Goal: Task Accomplishment & Management: Complete application form

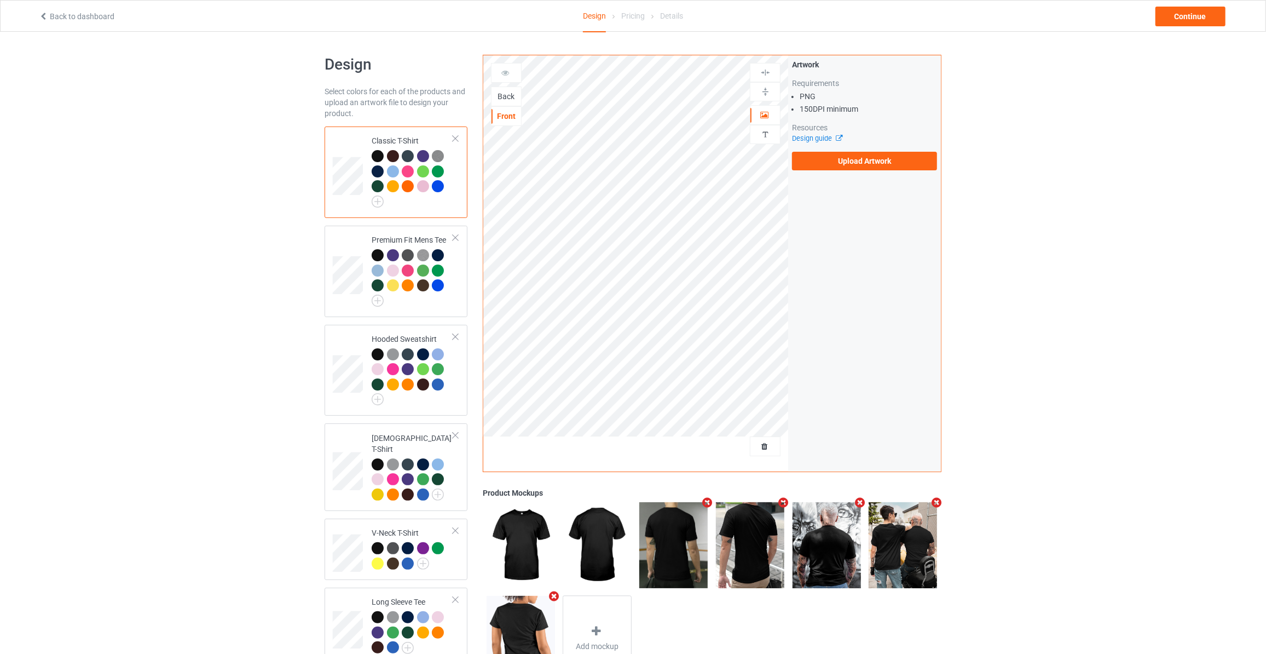
click at [505, 94] on div "Back" at bounding box center [507, 96] width 30 height 11
click at [866, 161] on label "Upload Artwork" at bounding box center [864, 161] width 145 height 19
click at [0, 0] on input "Upload Artwork" at bounding box center [0, 0] width 0 height 0
click at [372, 201] on img at bounding box center [378, 201] width 12 height 12
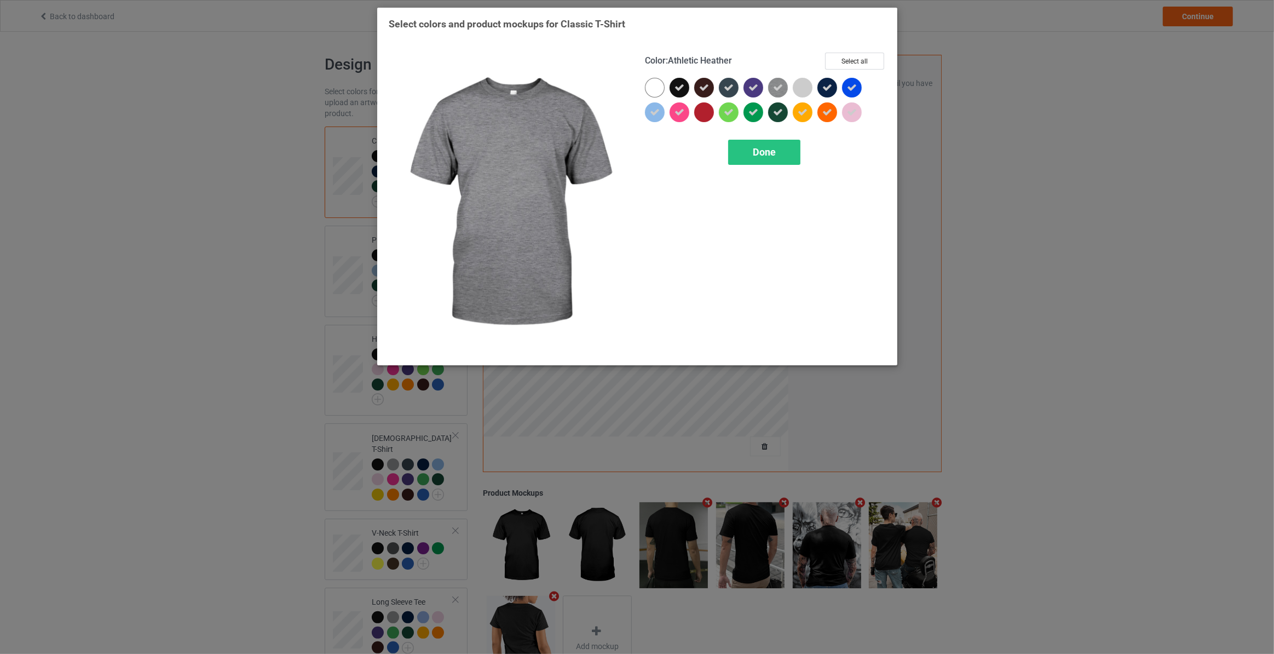
click at [775, 83] on icon at bounding box center [778, 88] width 10 height 10
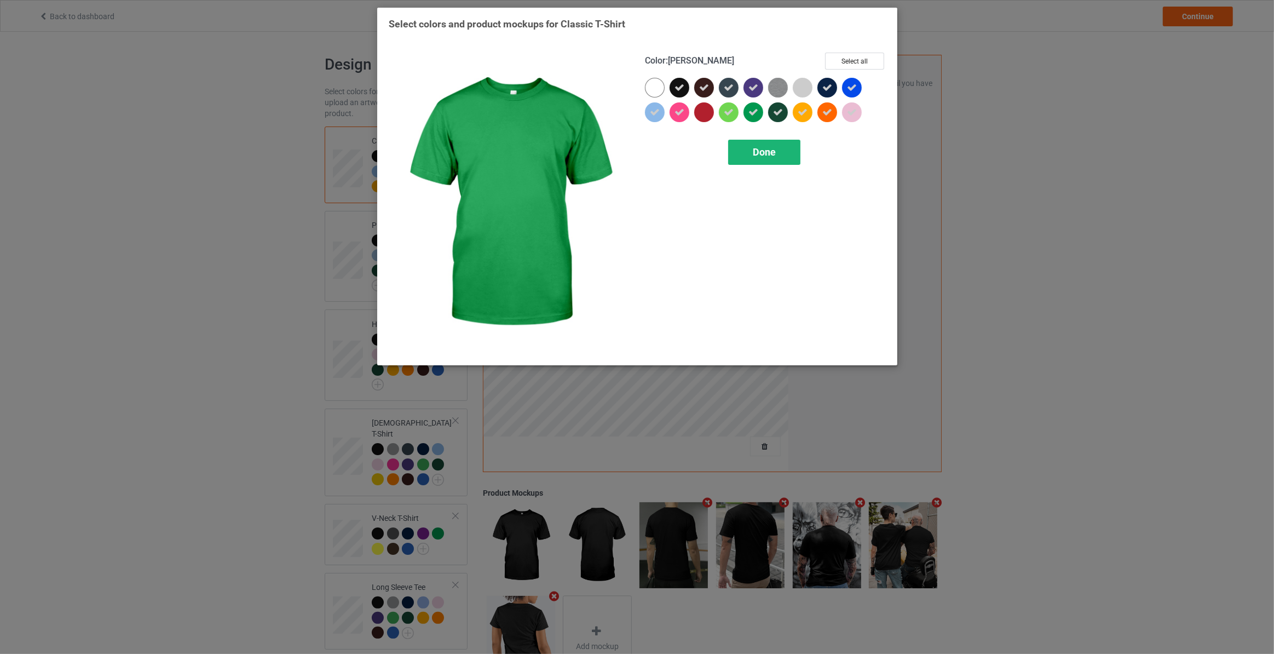
click at [759, 151] on span "Done" at bounding box center [763, 151] width 23 height 11
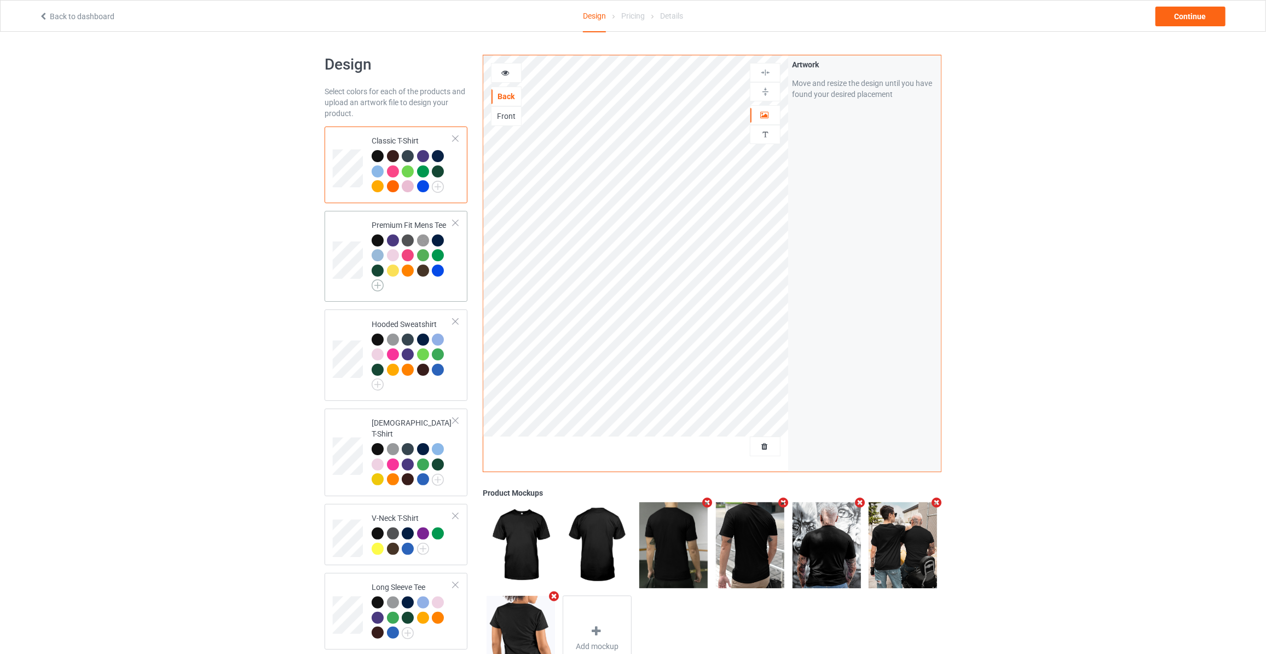
click at [374, 285] on img at bounding box center [378, 285] width 12 height 12
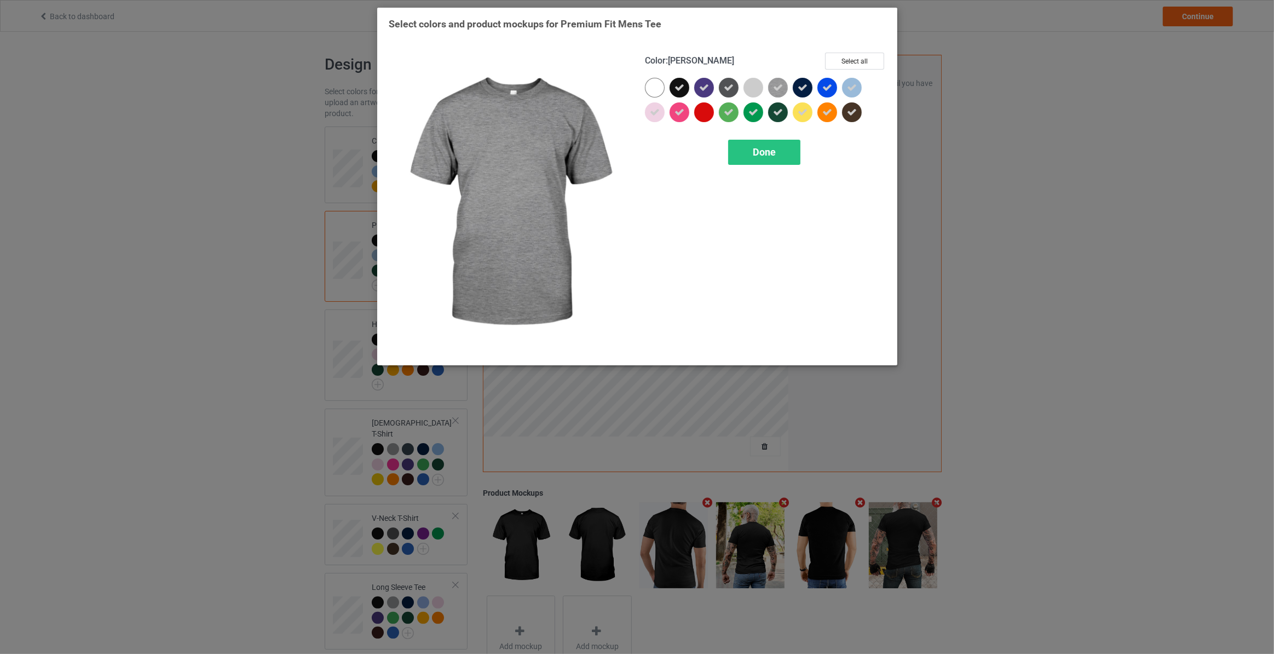
click at [777, 86] on icon at bounding box center [778, 88] width 10 height 10
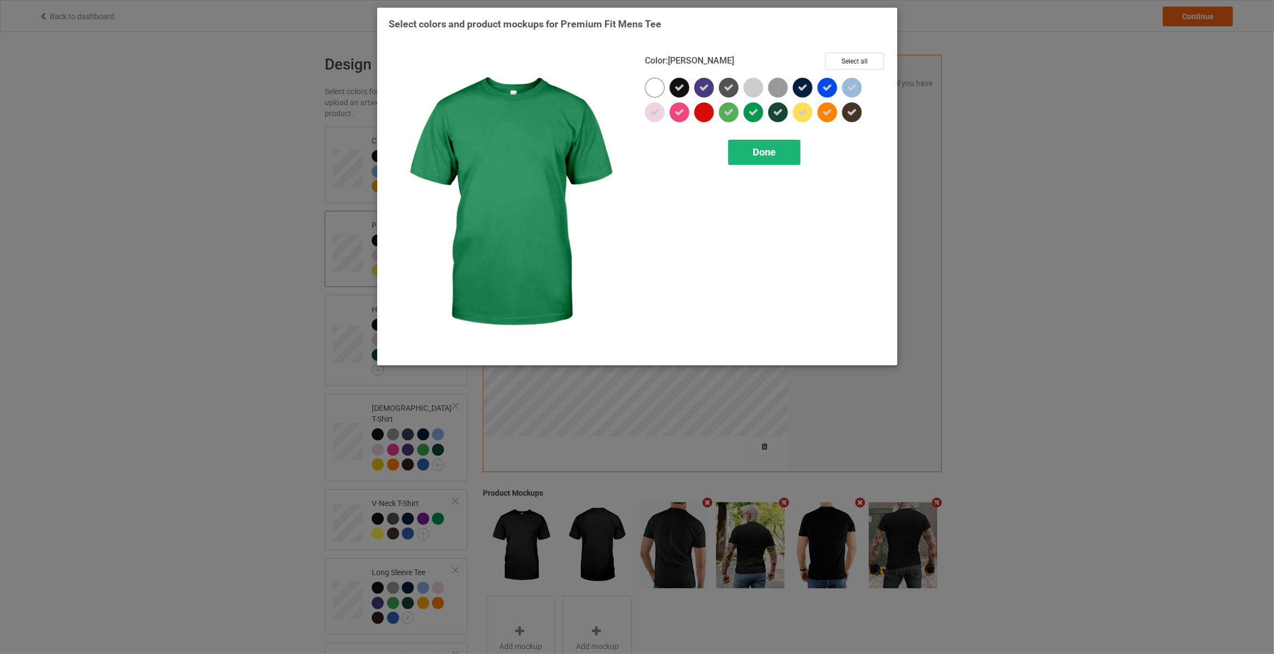
click at [757, 152] on span "Done" at bounding box center [763, 151] width 23 height 11
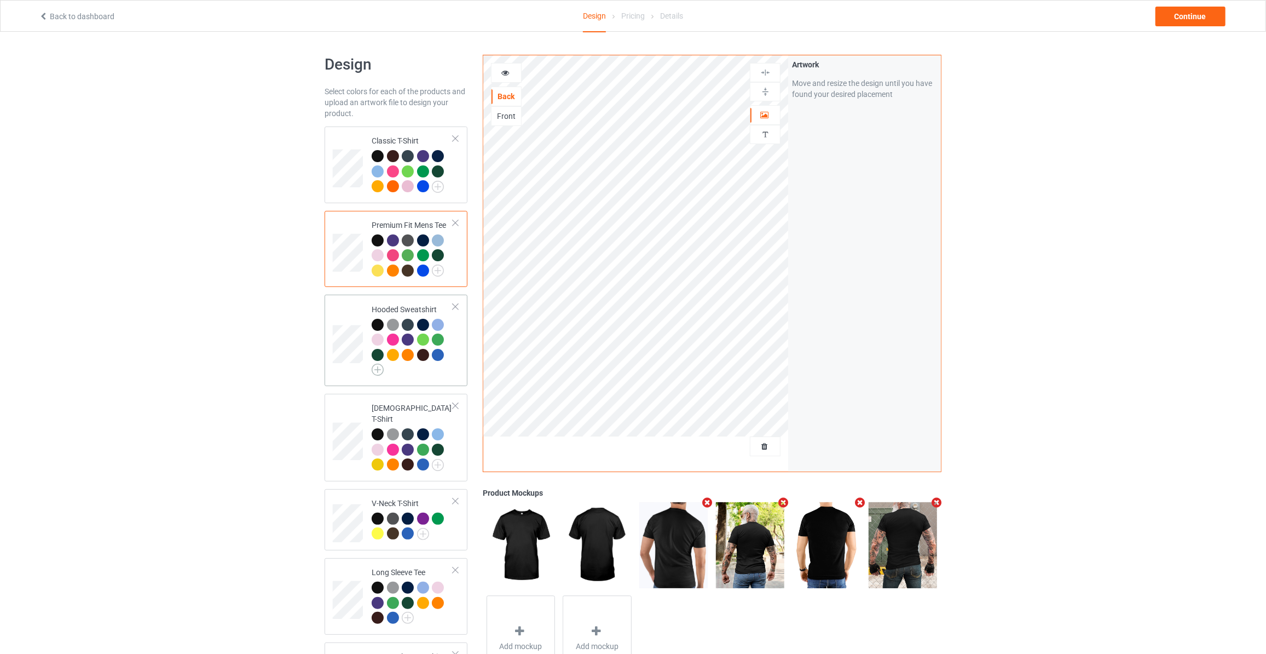
click at [379, 369] on img at bounding box center [378, 369] width 12 height 12
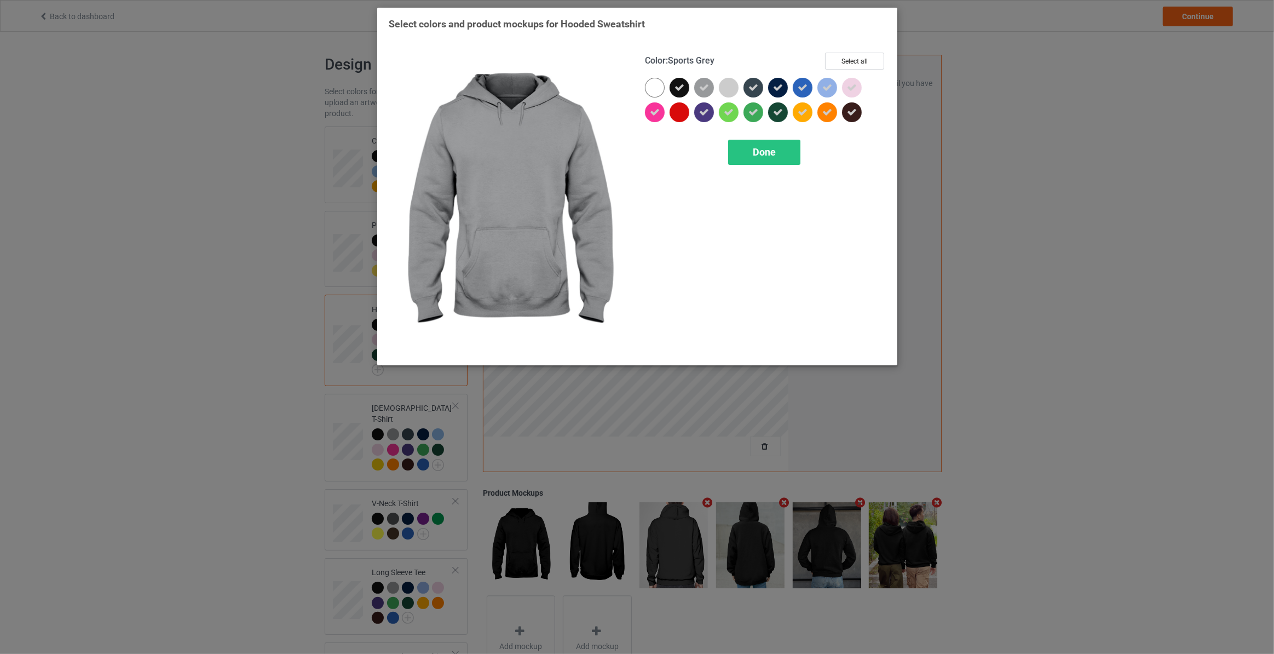
click at [704, 85] on icon at bounding box center [704, 88] width 10 height 10
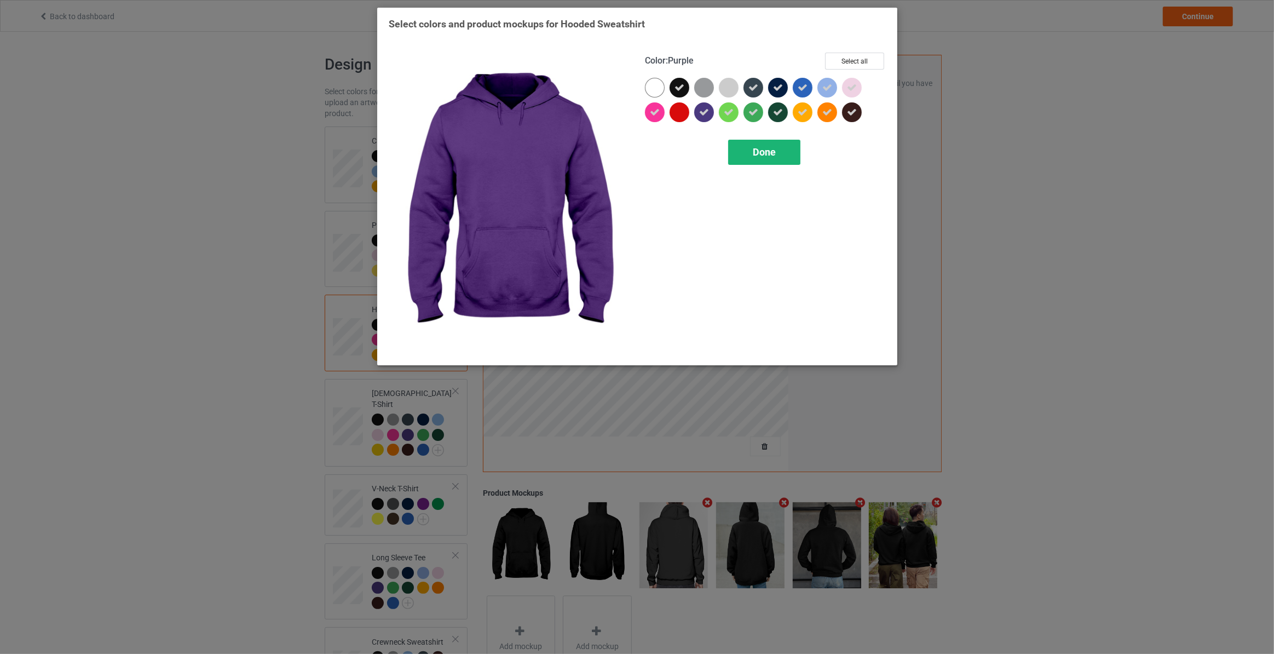
click at [746, 151] on div "Done" at bounding box center [764, 152] width 72 height 25
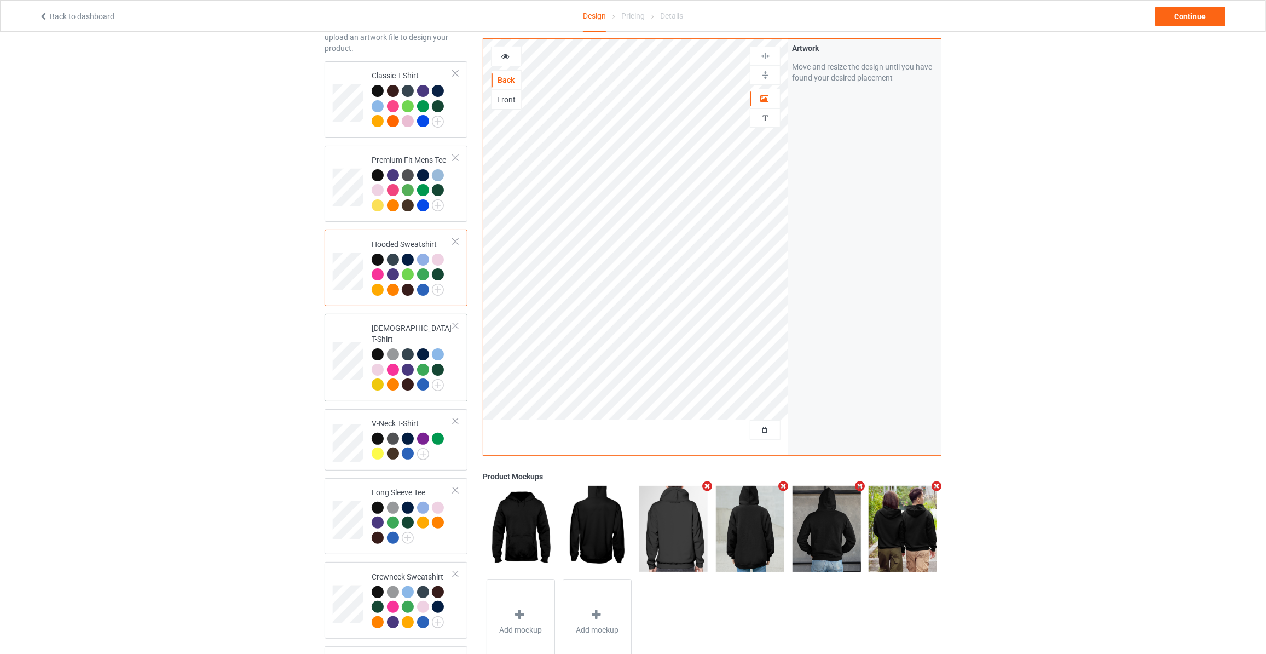
scroll to position [66, 0]
click at [441, 378] on img at bounding box center [438, 384] width 12 height 12
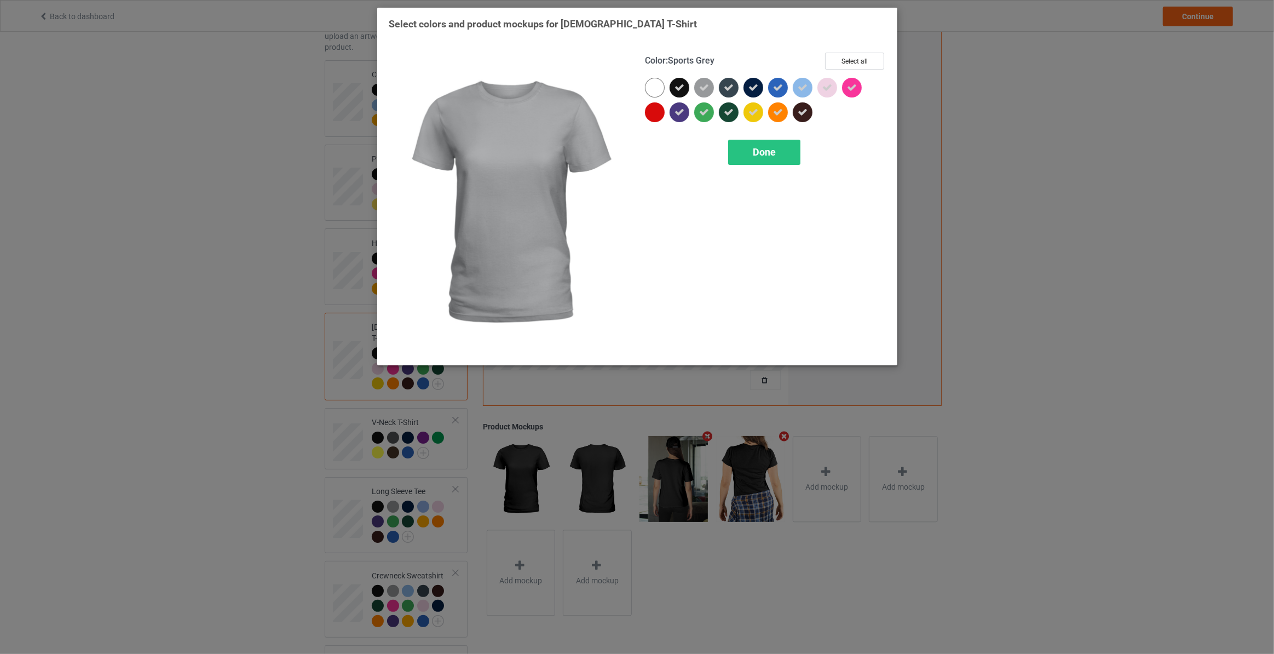
click at [703, 81] on div at bounding box center [704, 88] width 20 height 20
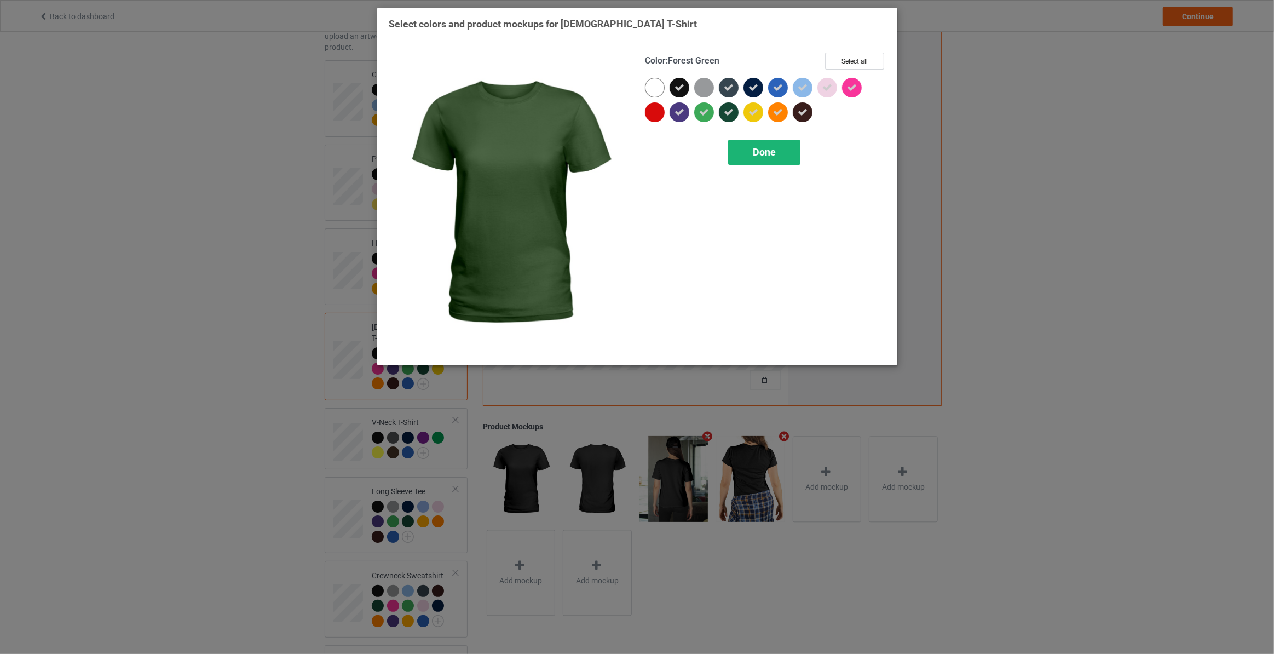
click at [753, 153] on span "Done" at bounding box center [763, 151] width 23 height 11
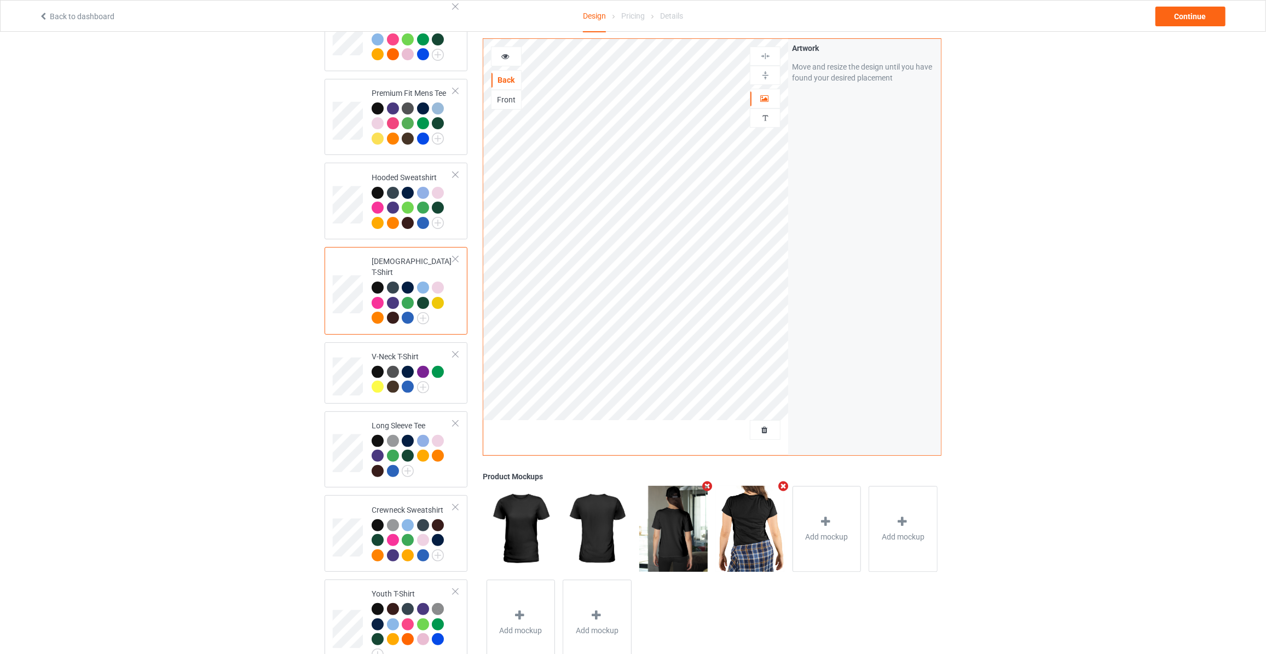
scroll to position [132, 0]
click at [424, 380] on img at bounding box center [423, 386] width 12 height 12
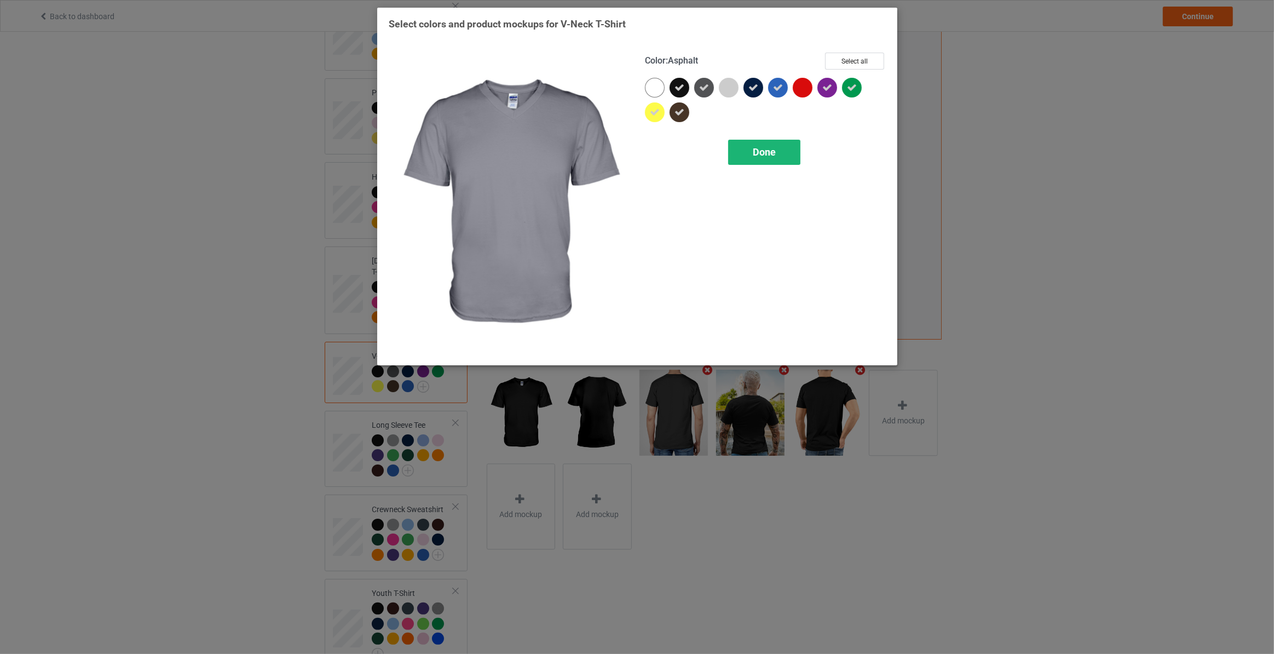
click at [752, 153] on span "Done" at bounding box center [763, 151] width 23 height 11
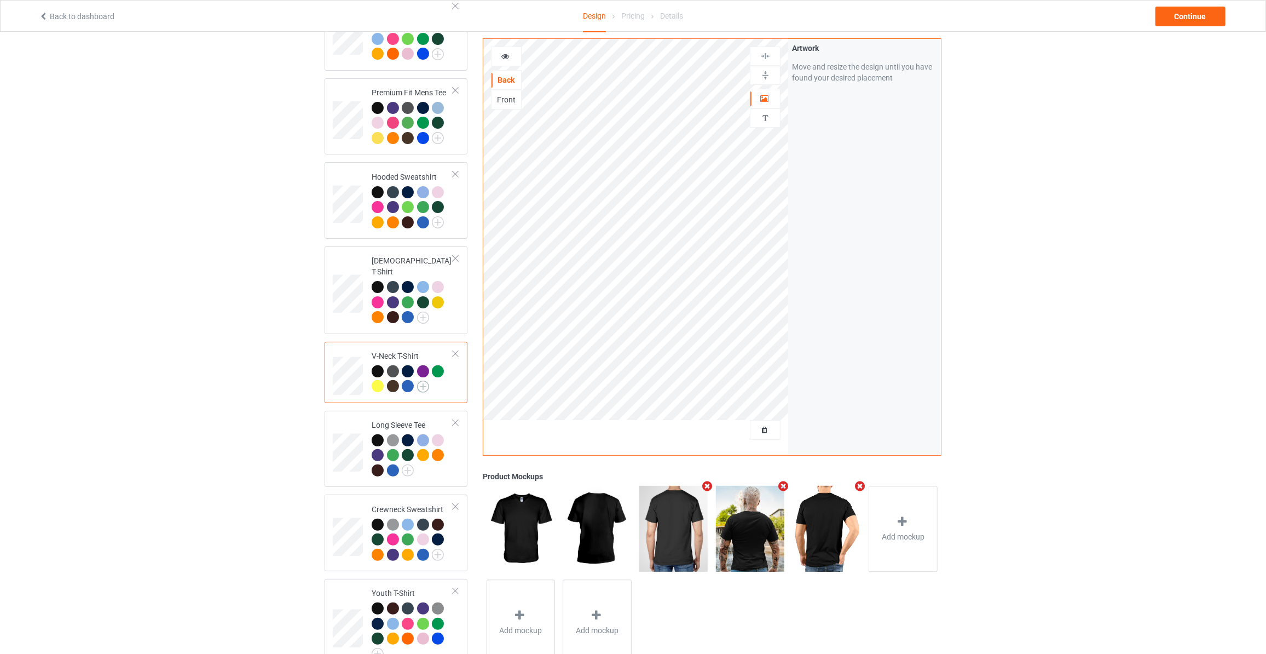
click at [428, 380] on img at bounding box center [423, 386] width 12 height 12
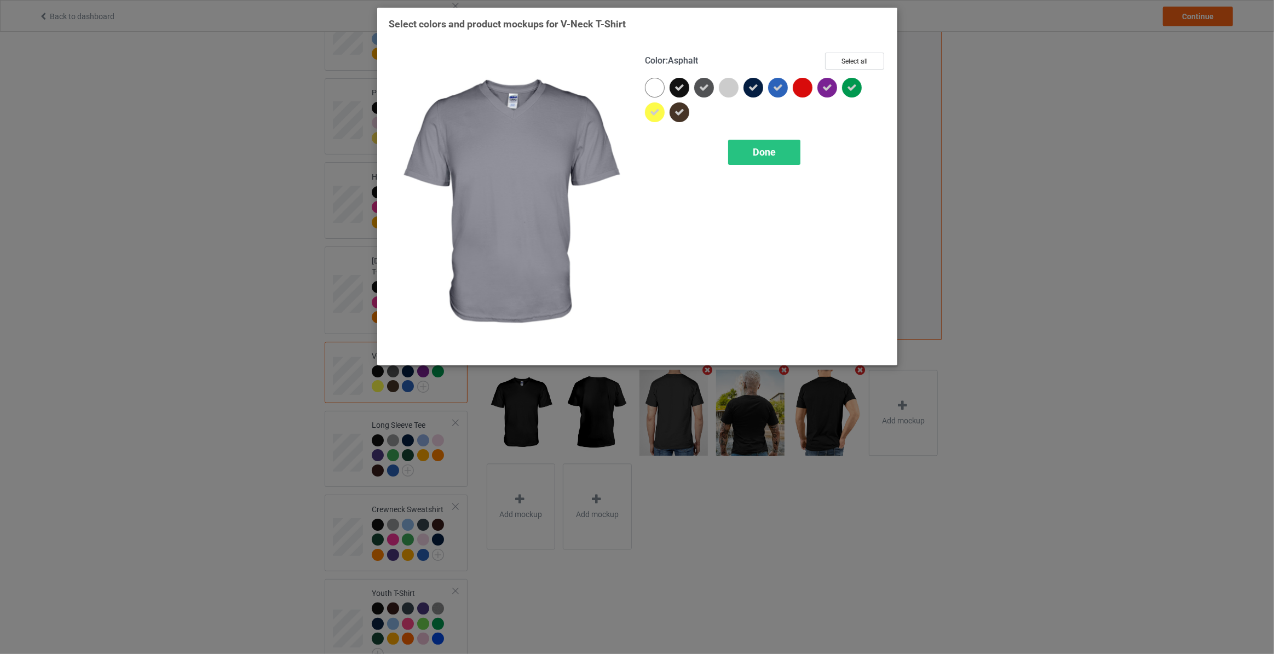
click at [707, 84] on icon at bounding box center [704, 88] width 10 height 10
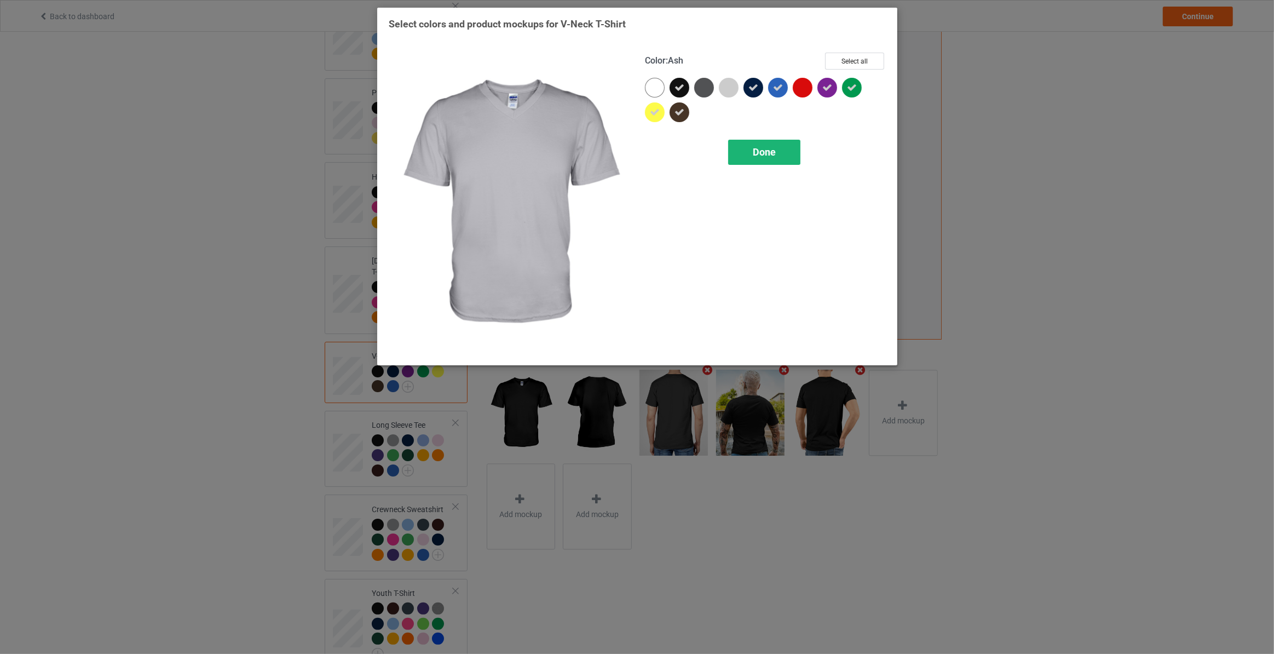
click at [748, 147] on div "Done" at bounding box center [764, 152] width 72 height 25
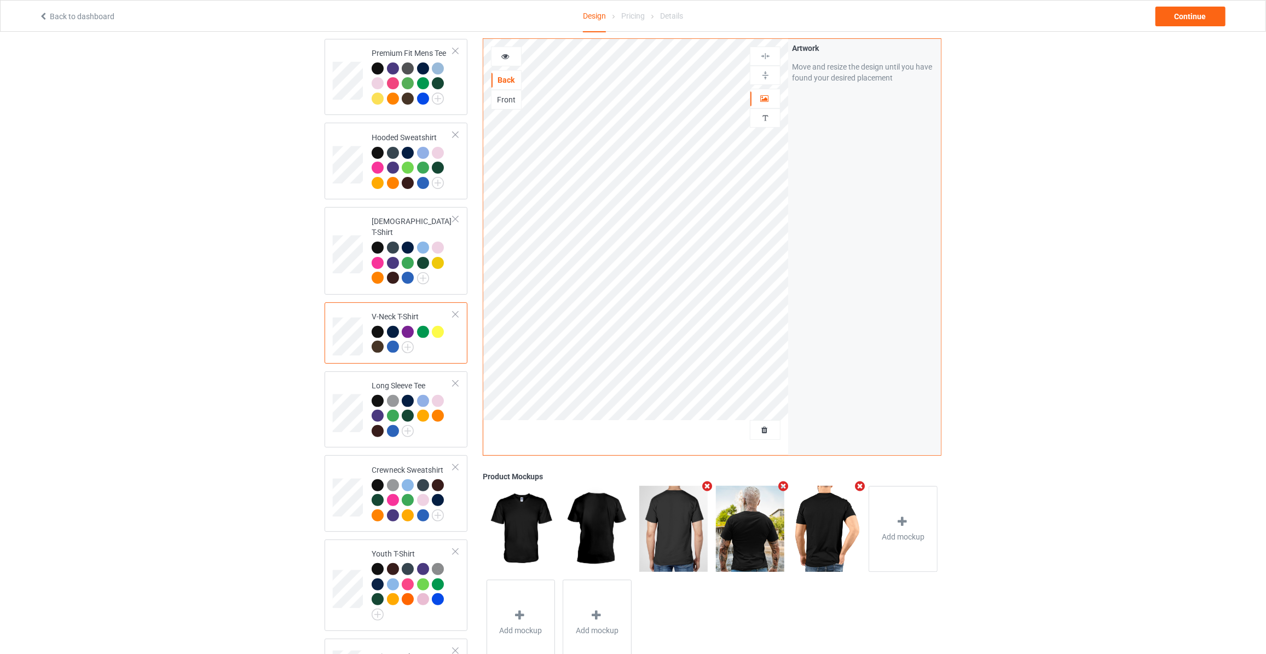
scroll to position [232, 0]
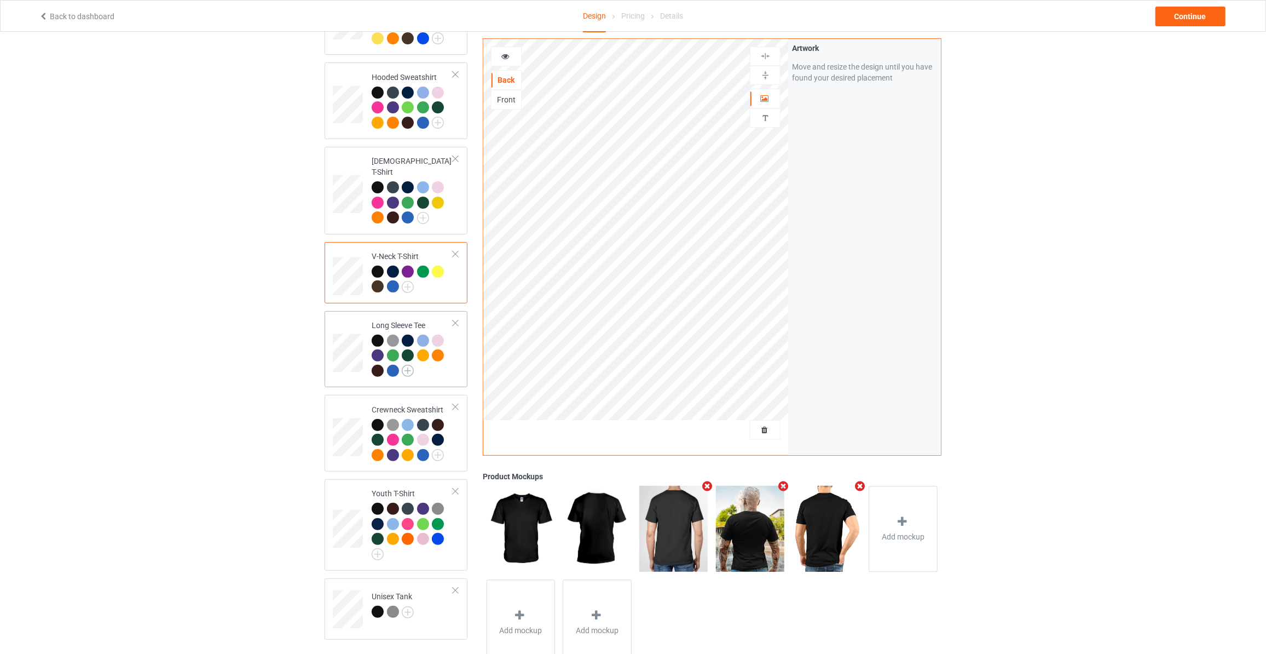
click at [406, 365] on img at bounding box center [408, 371] width 12 height 12
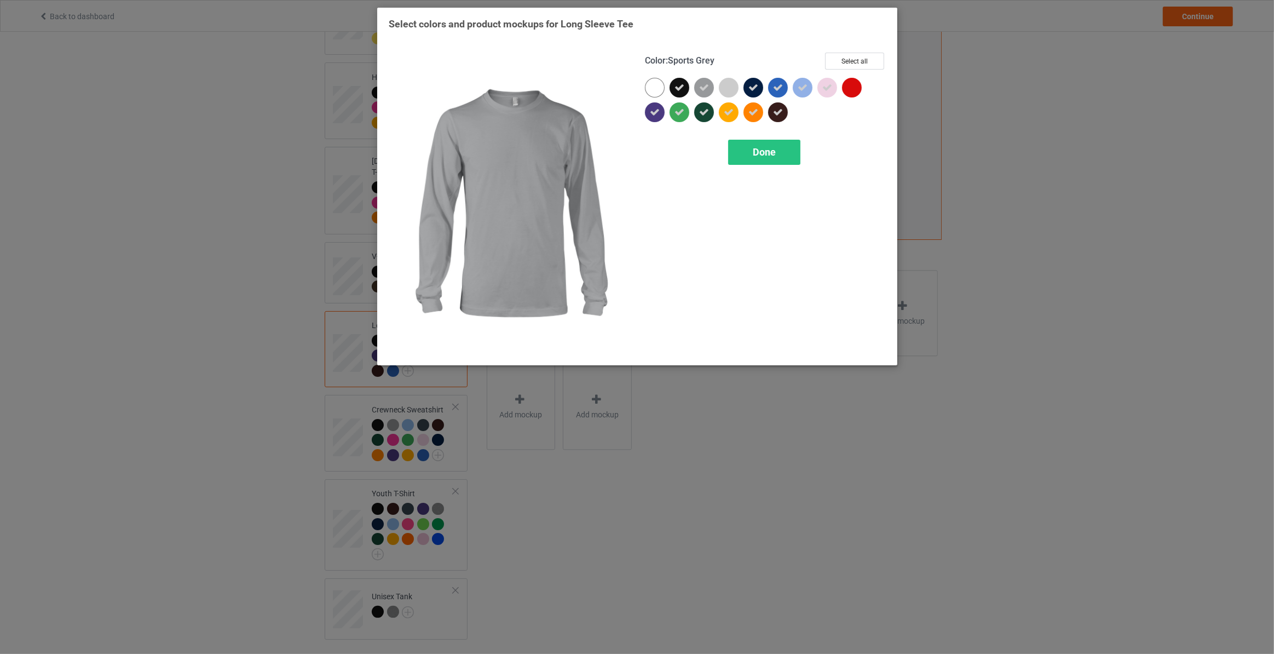
click at [704, 83] on icon at bounding box center [704, 88] width 10 height 10
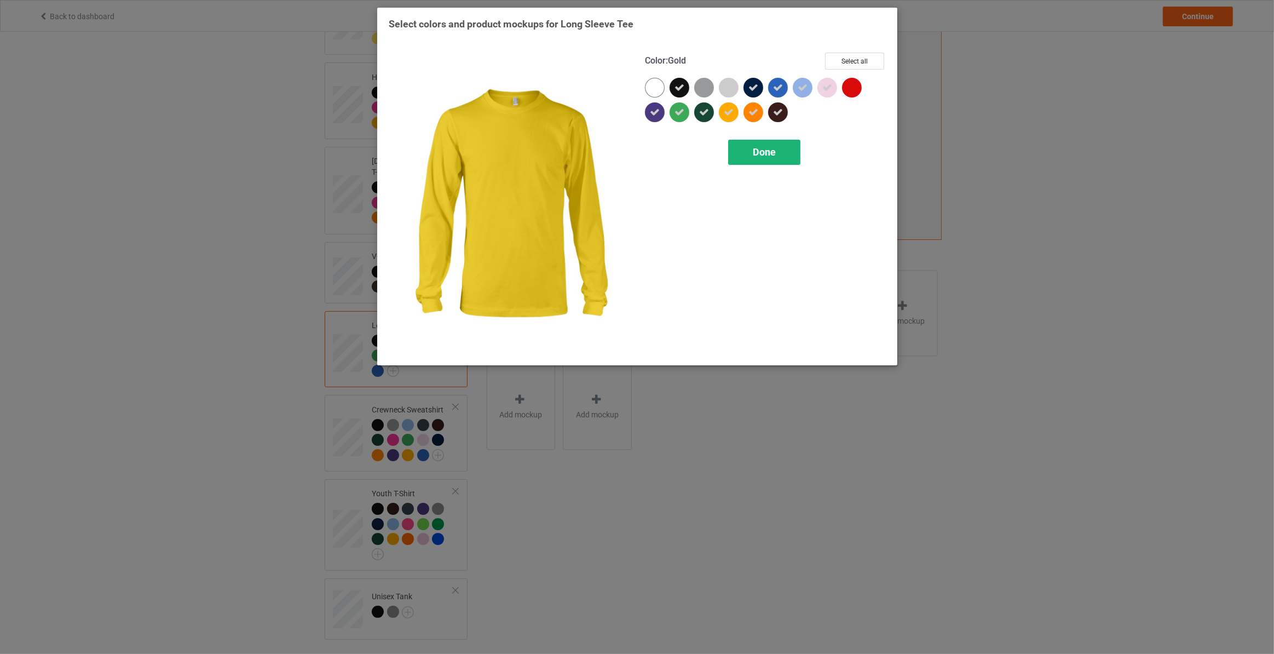
click at [745, 147] on div "Done" at bounding box center [764, 152] width 72 height 25
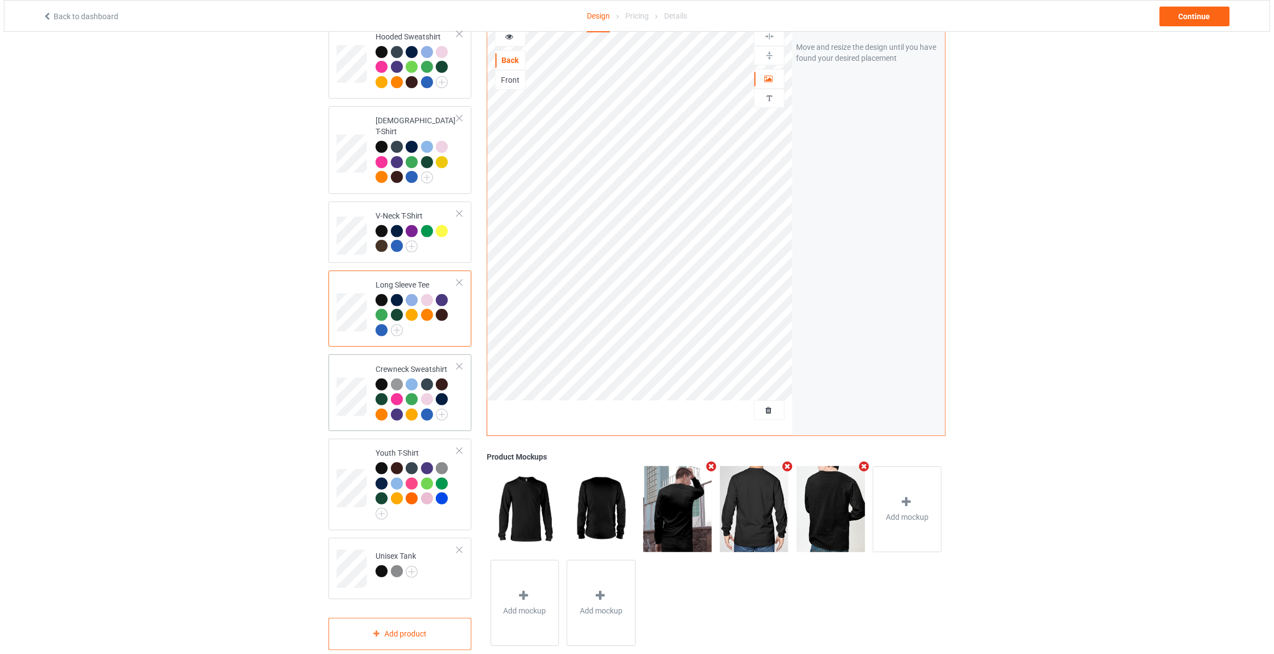
scroll to position [279, 0]
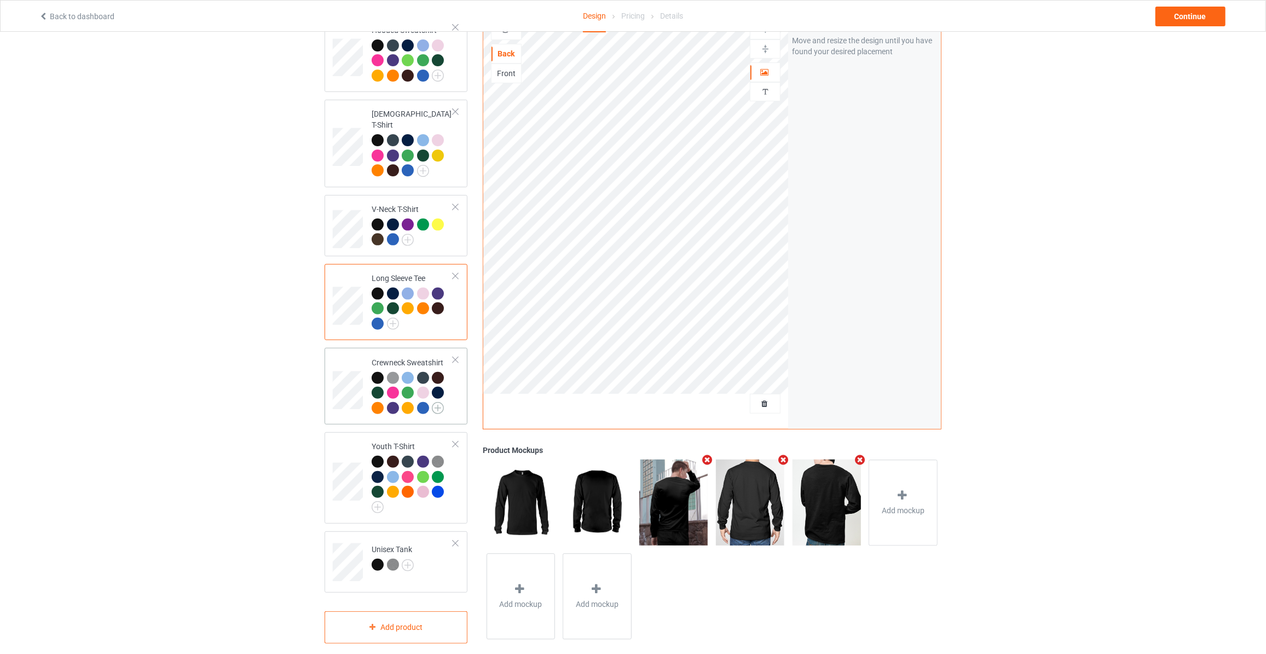
click at [443, 402] on img at bounding box center [438, 408] width 12 height 12
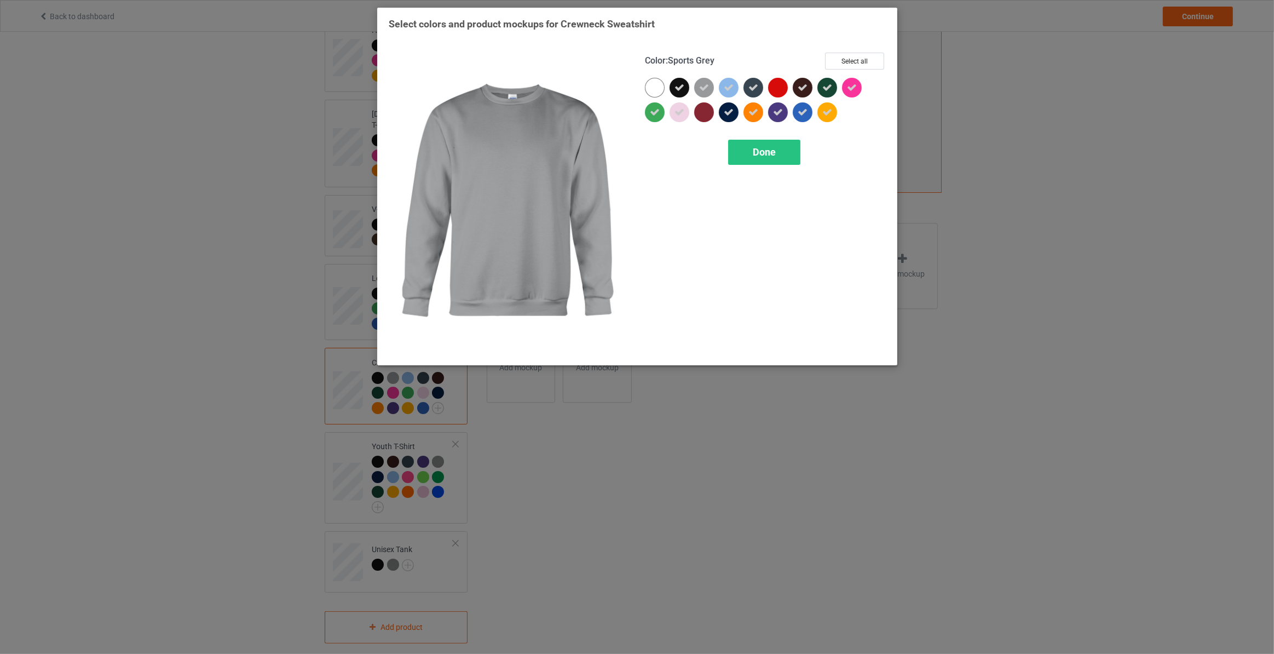
click at [708, 90] on icon at bounding box center [704, 88] width 10 height 10
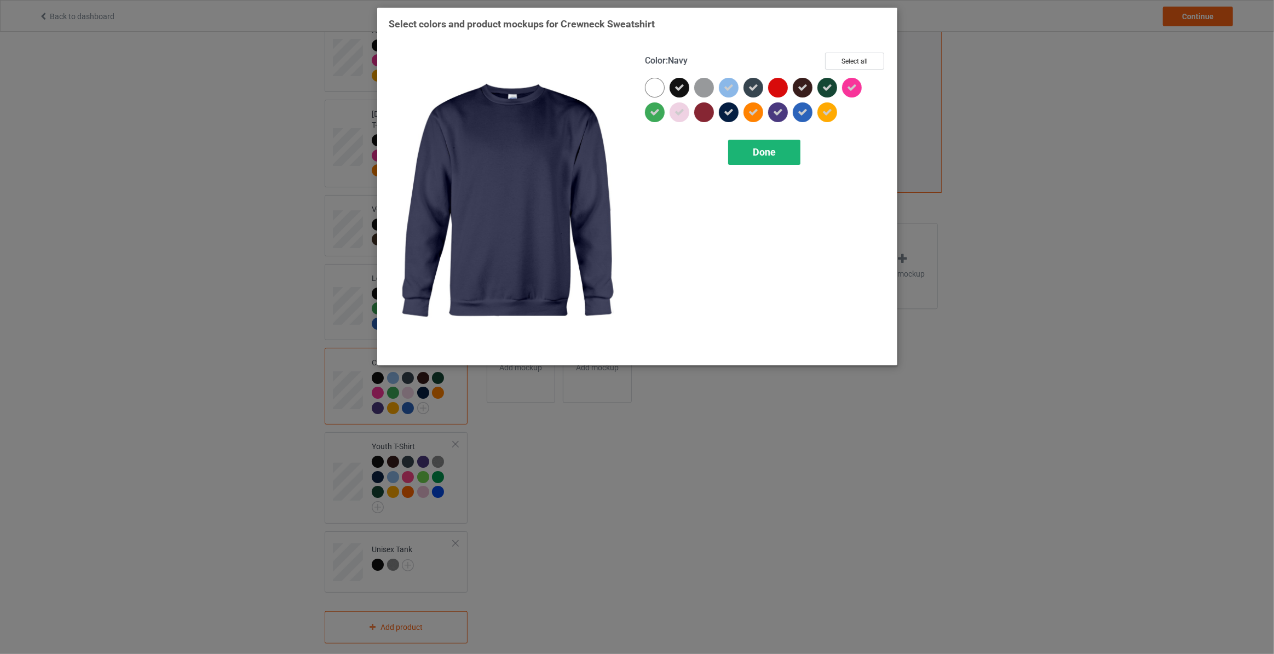
click at [766, 154] on span "Done" at bounding box center [763, 151] width 23 height 11
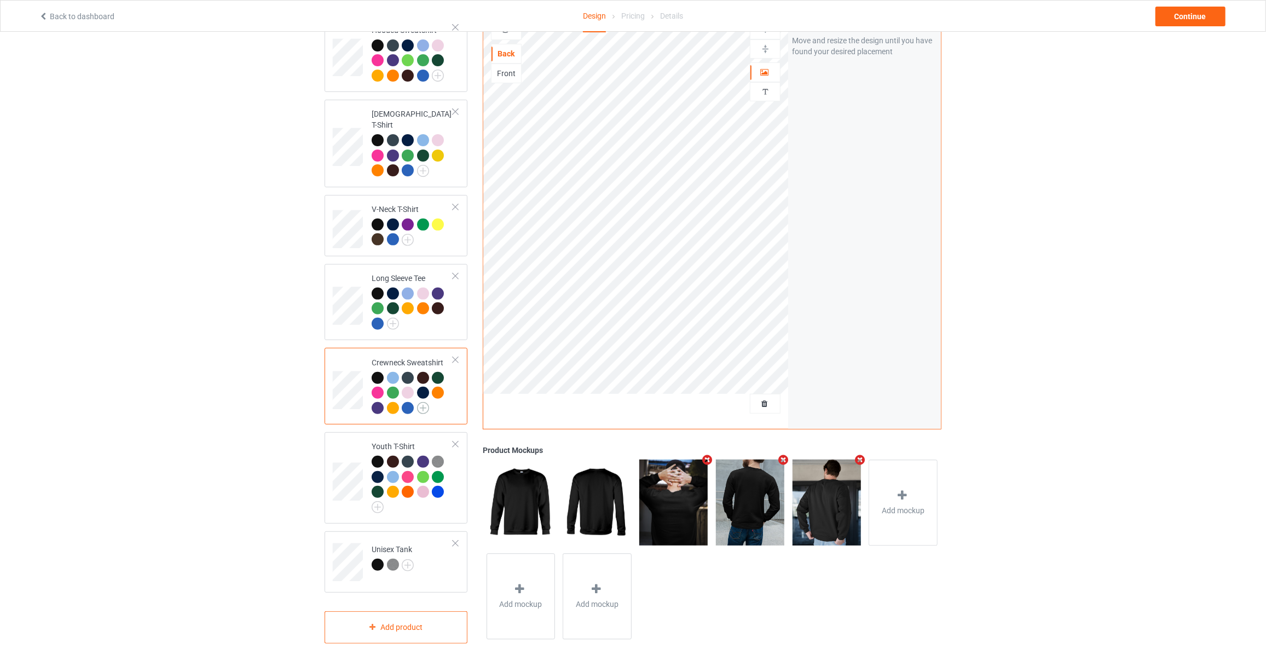
click at [425, 402] on img at bounding box center [423, 408] width 12 height 12
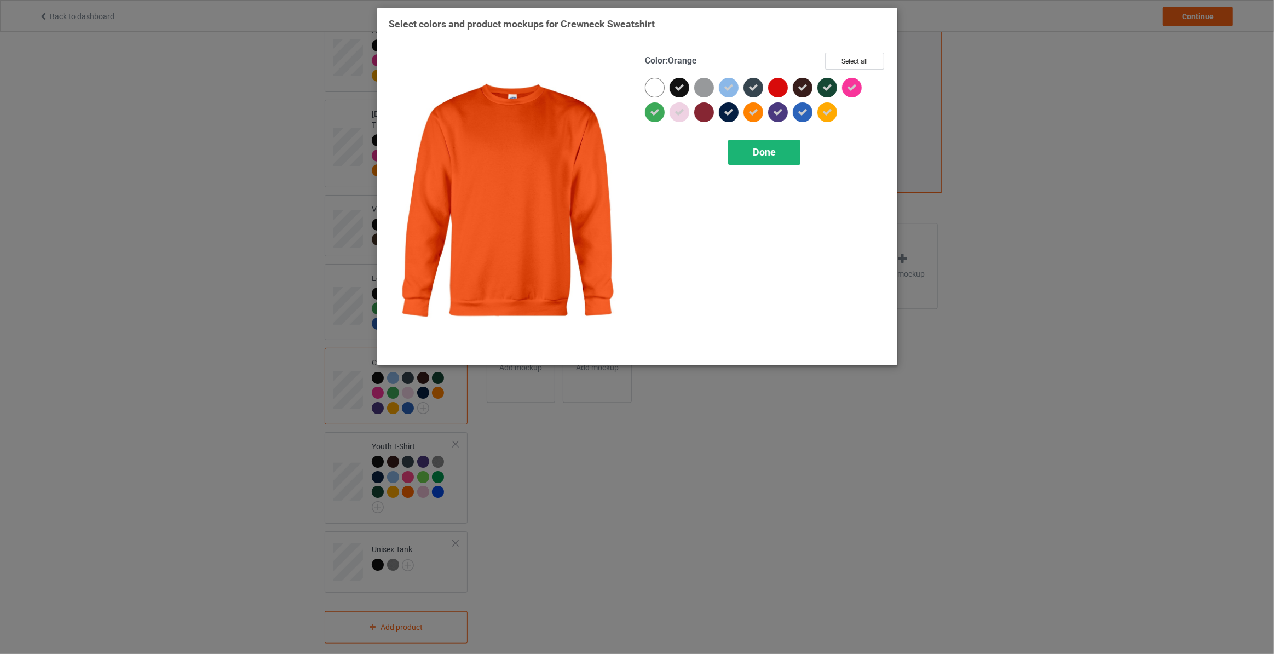
click at [762, 155] on span "Done" at bounding box center [763, 151] width 23 height 11
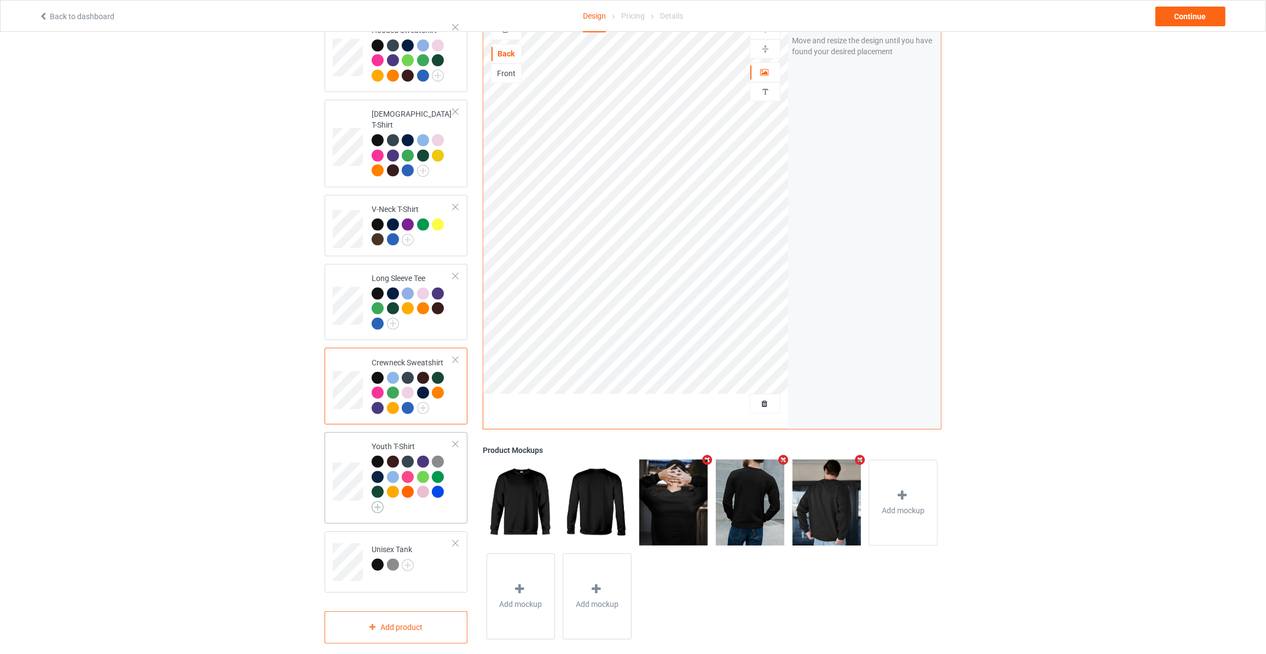
click at [374, 501] on img at bounding box center [378, 507] width 12 height 12
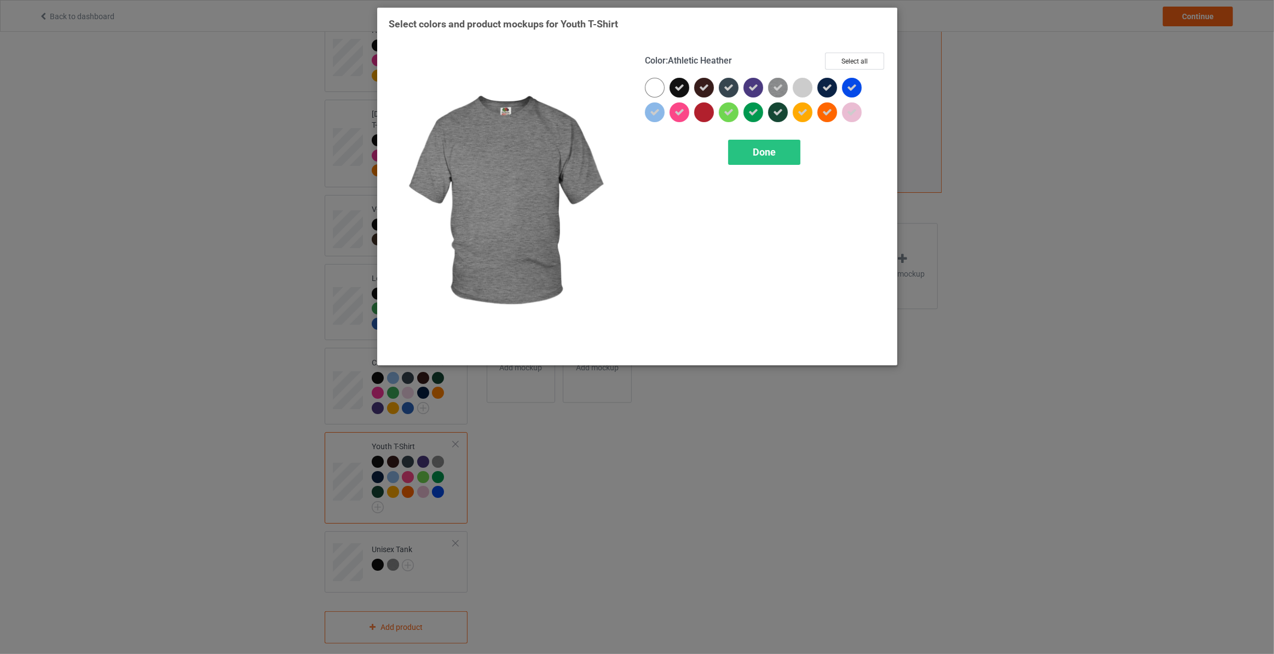
click at [781, 85] on icon at bounding box center [778, 88] width 10 height 10
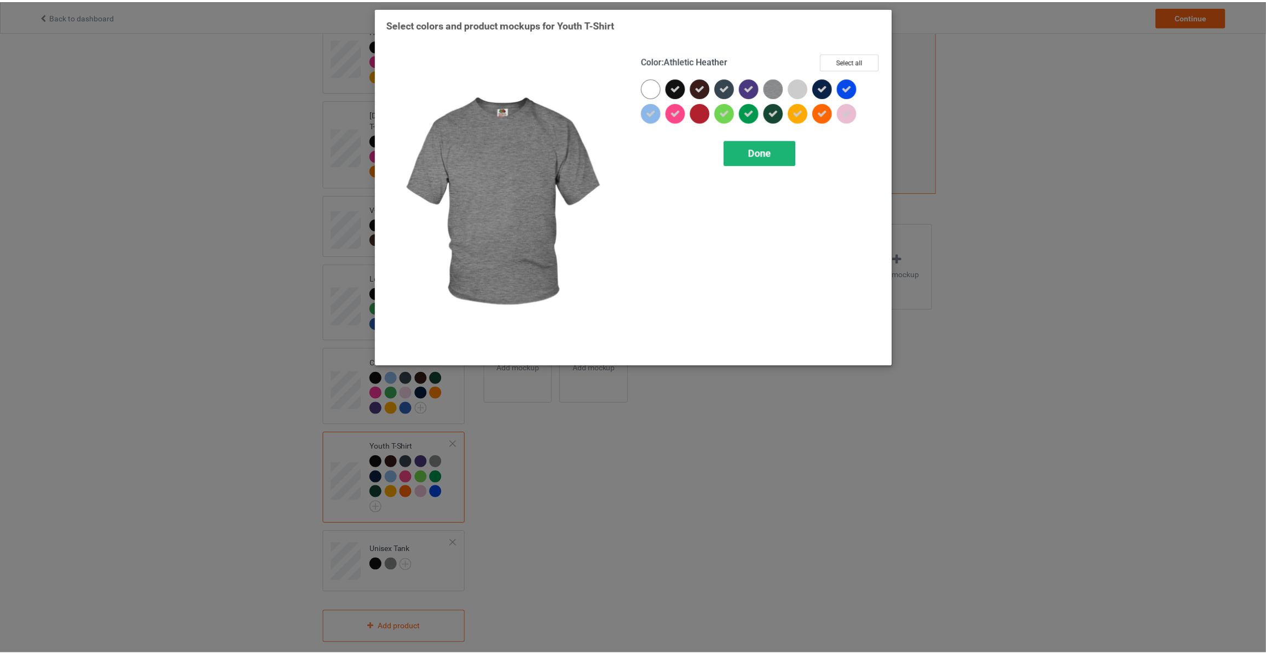
scroll to position [264, 0]
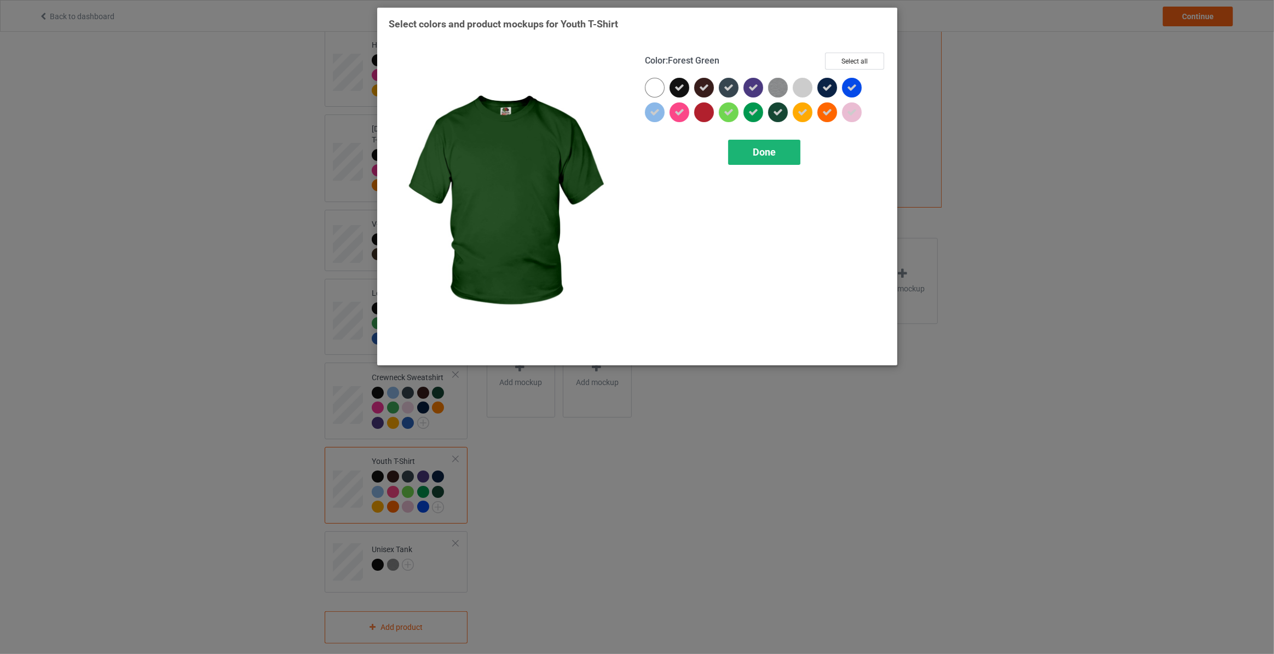
click at [765, 151] on span "Done" at bounding box center [763, 151] width 23 height 11
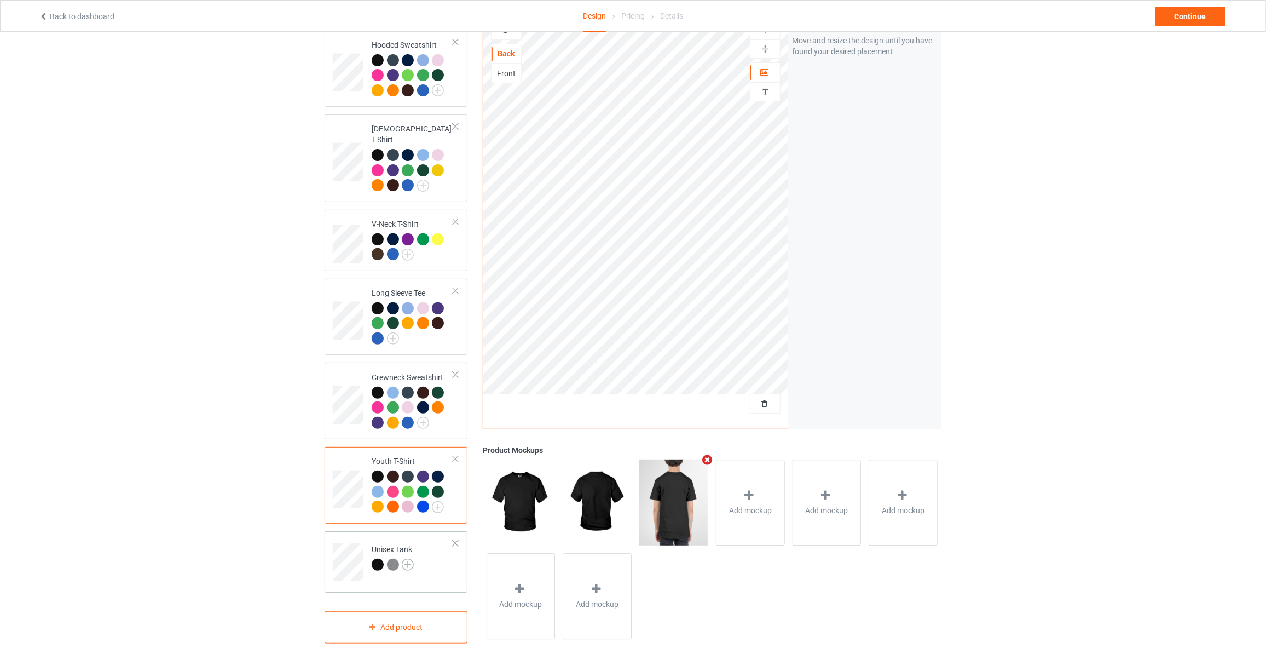
click at [408, 558] on img at bounding box center [408, 564] width 12 height 12
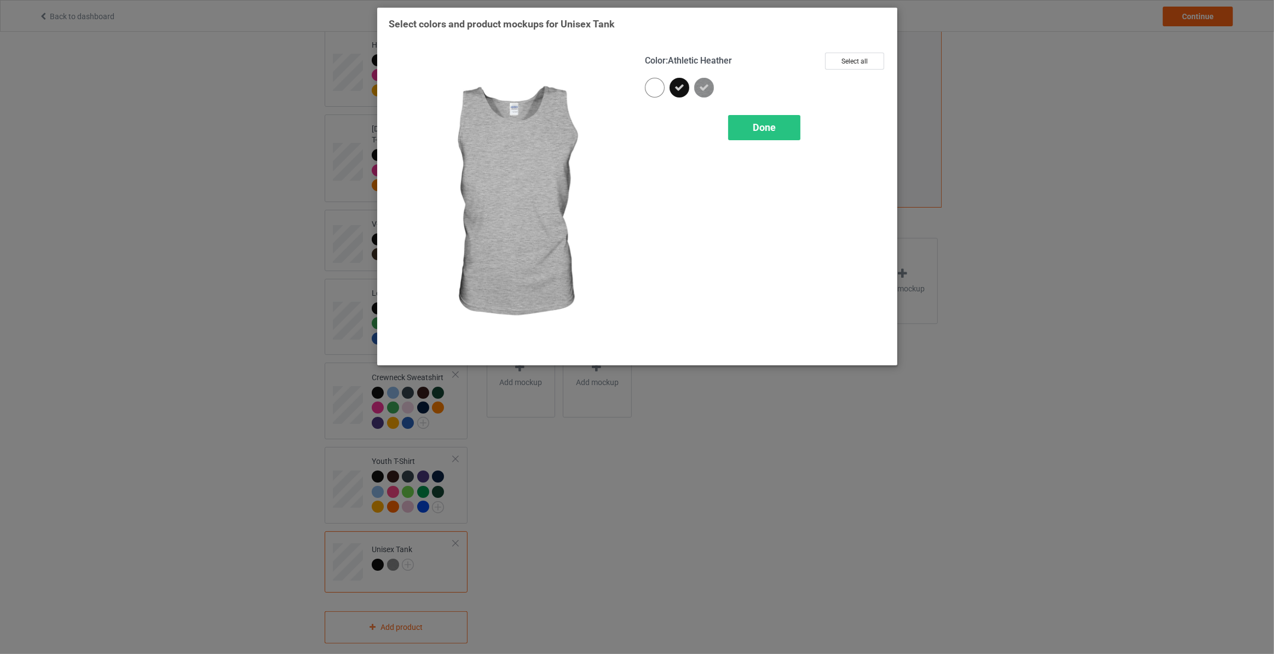
click at [705, 88] on icon at bounding box center [704, 88] width 10 height 10
click at [748, 128] on div "Done" at bounding box center [764, 127] width 72 height 25
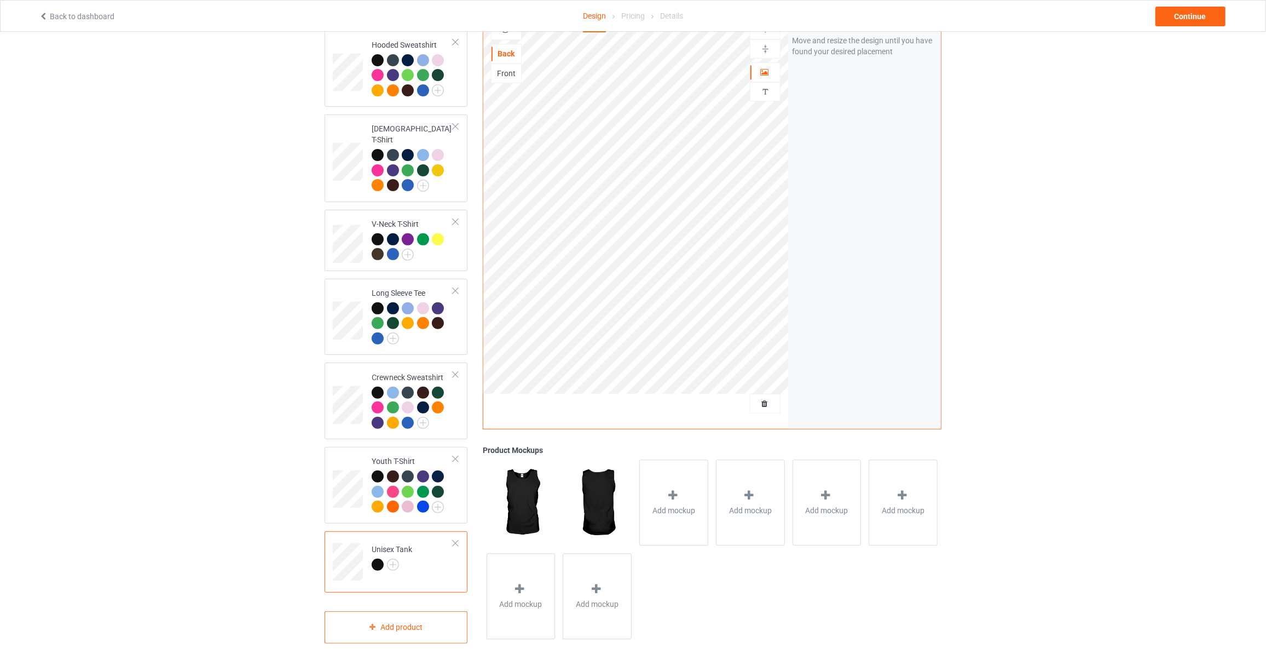
scroll to position [99, 0]
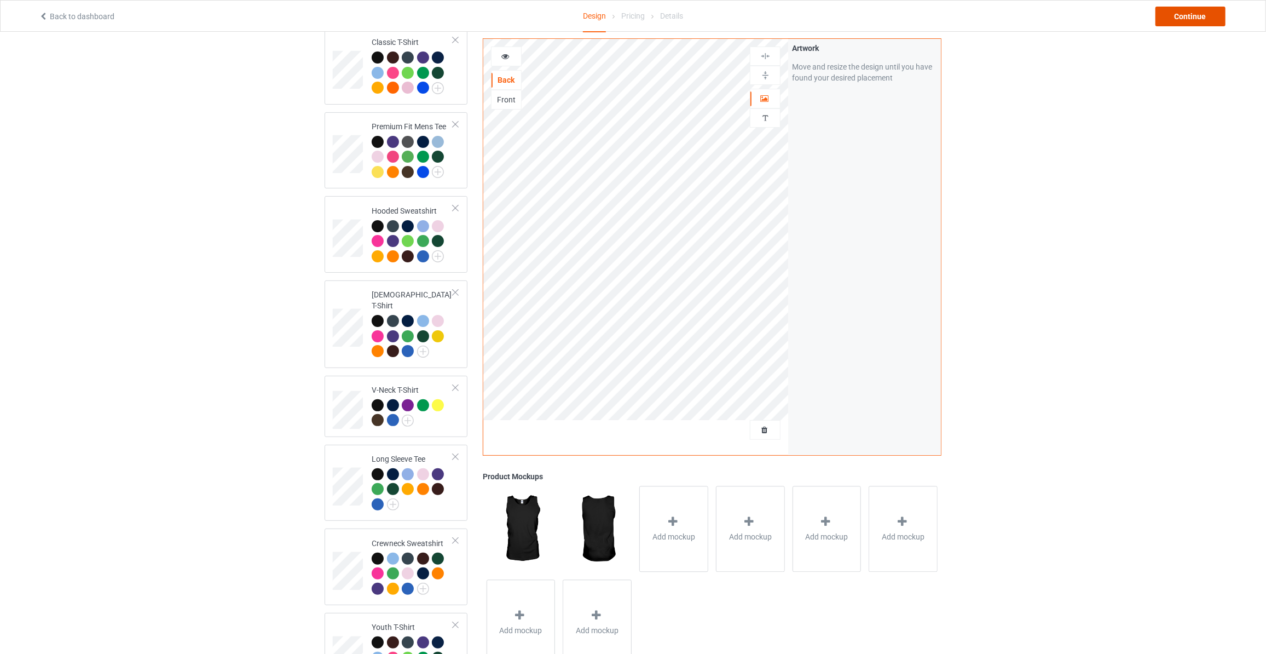
click at [1182, 11] on div "Continue" at bounding box center [1191, 17] width 70 height 20
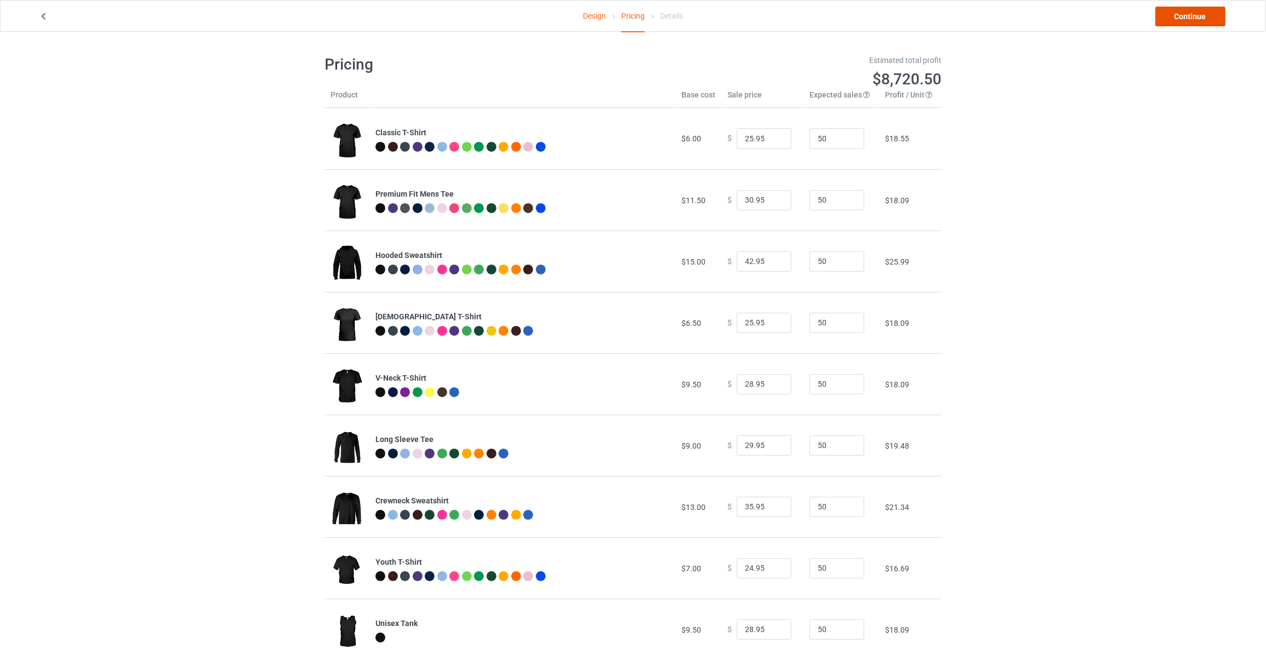
click at [1186, 11] on link "Continue" at bounding box center [1191, 17] width 70 height 20
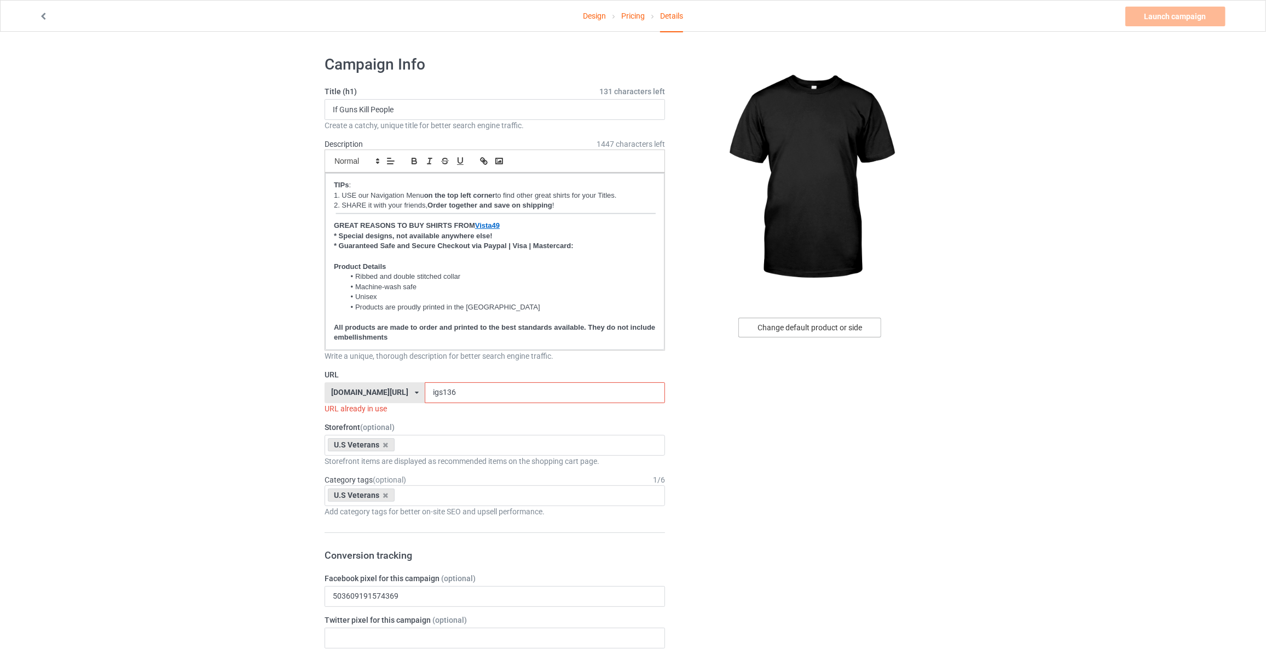
click at [822, 325] on div "Change default product or side" at bounding box center [809, 328] width 143 height 20
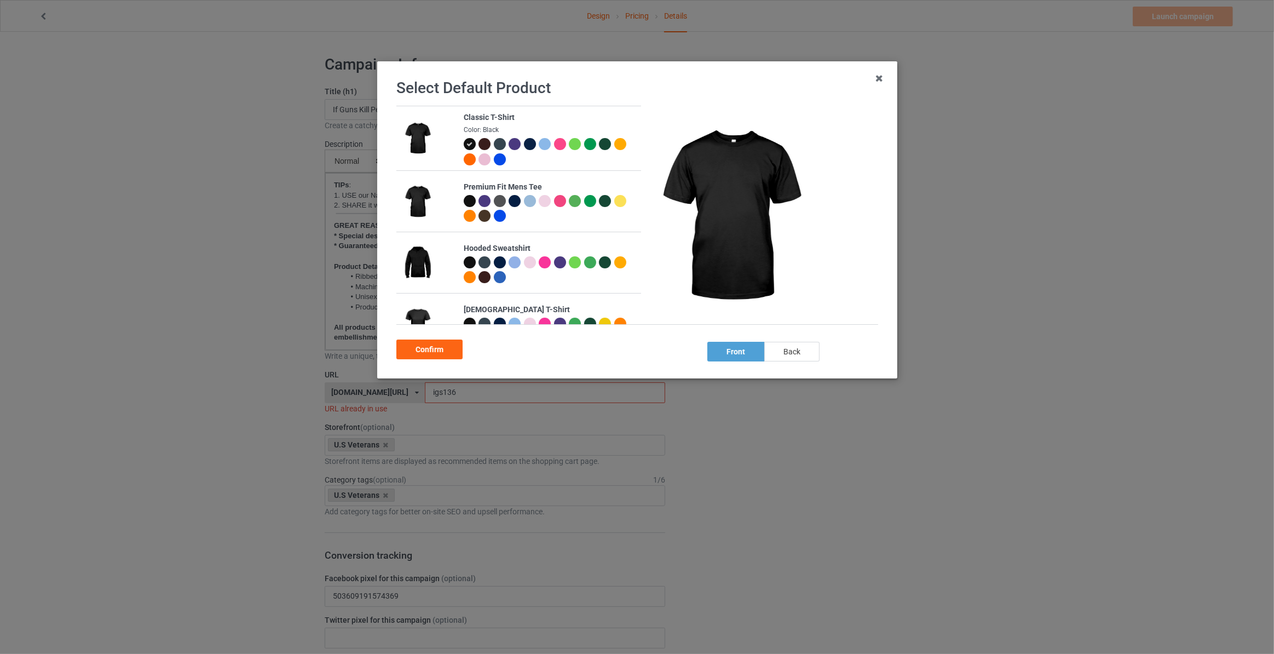
click at [804, 349] on div "back" at bounding box center [791, 352] width 55 height 20
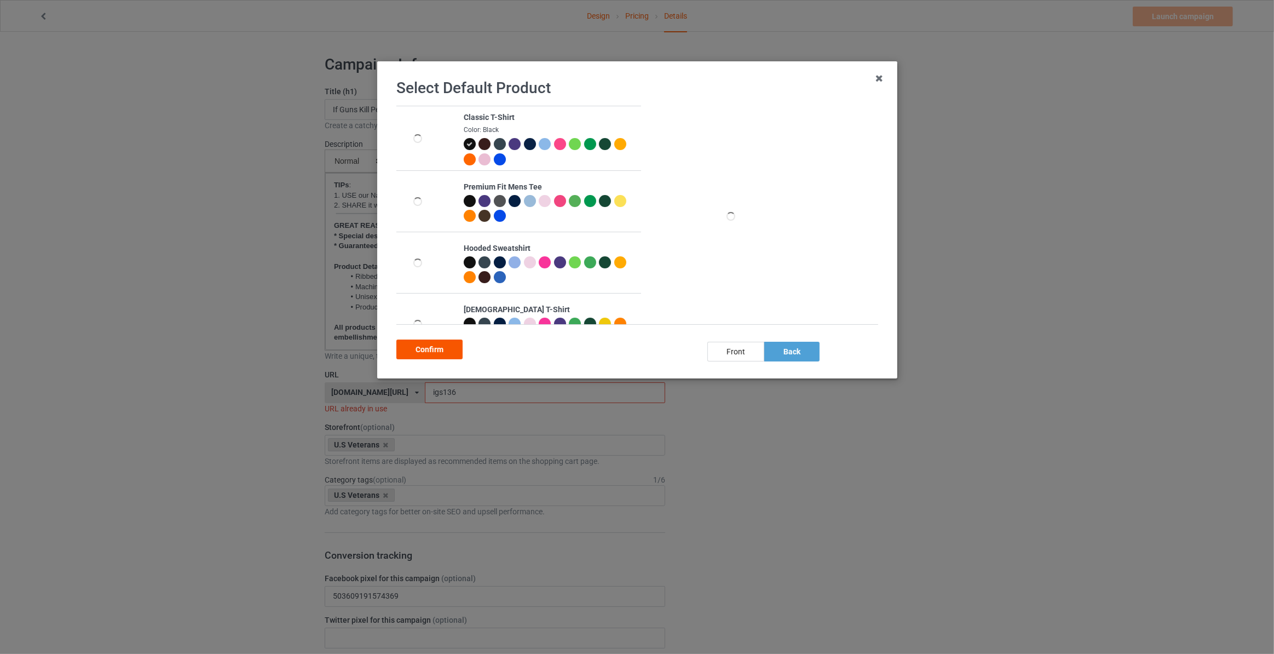
click at [424, 351] on div "Confirm" at bounding box center [429, 349] width 66 height 20
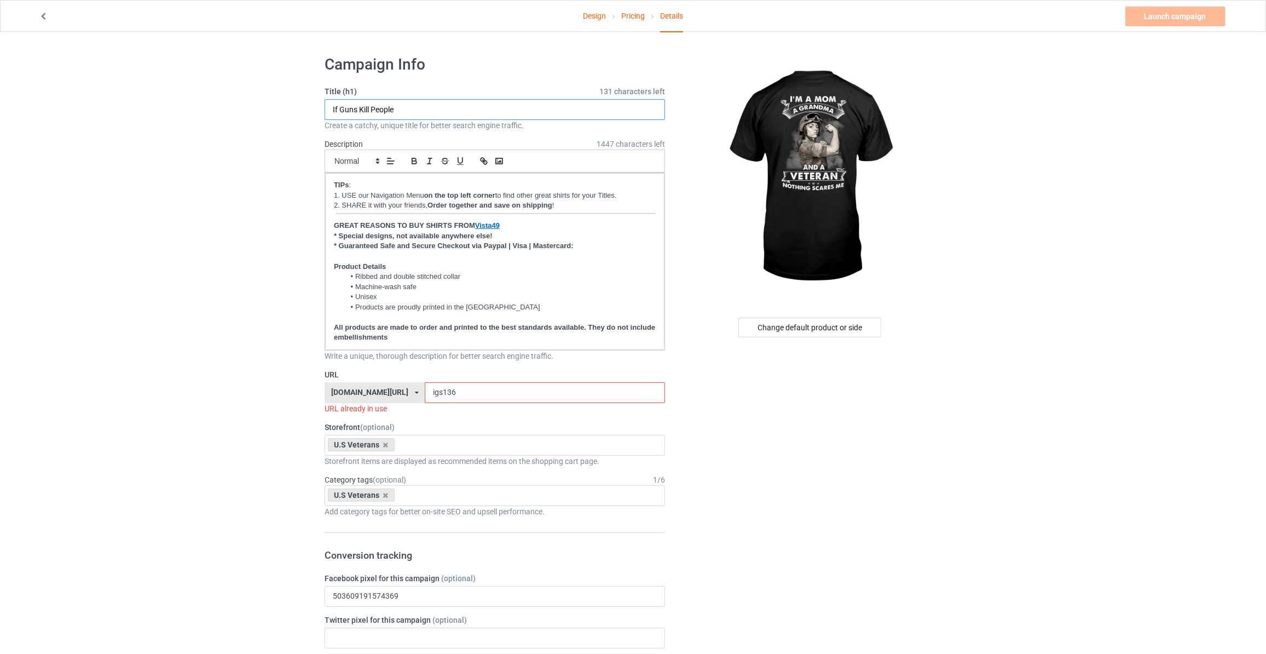
click at [418, 99] on input "If Guns Kill People" at bounding box center [495, 109] width 341 height 21
type input "I'm A Mom A Grandma And A Veteran Nothing Scares Me"
drag, startPoint x: 192, startPoint y: 254, endPoint x: 445, endPoint y: 392, distance: 288.1
drag, startPoint x: 464, startPoint y: 393, endPoint x: 184, endPoint y: 376, distance: 280.2
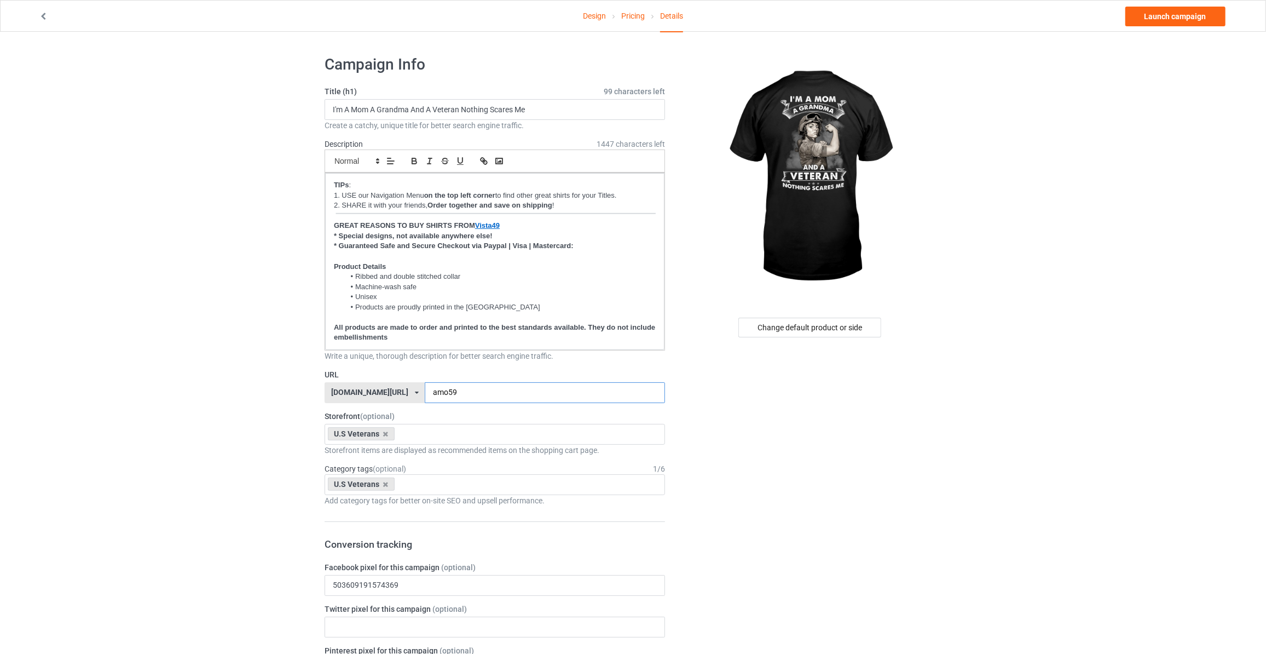
type input "amo59"
click at [1170, 20] on link "Launch campaign" at bounding box center [1176, 17] width 100 height 20
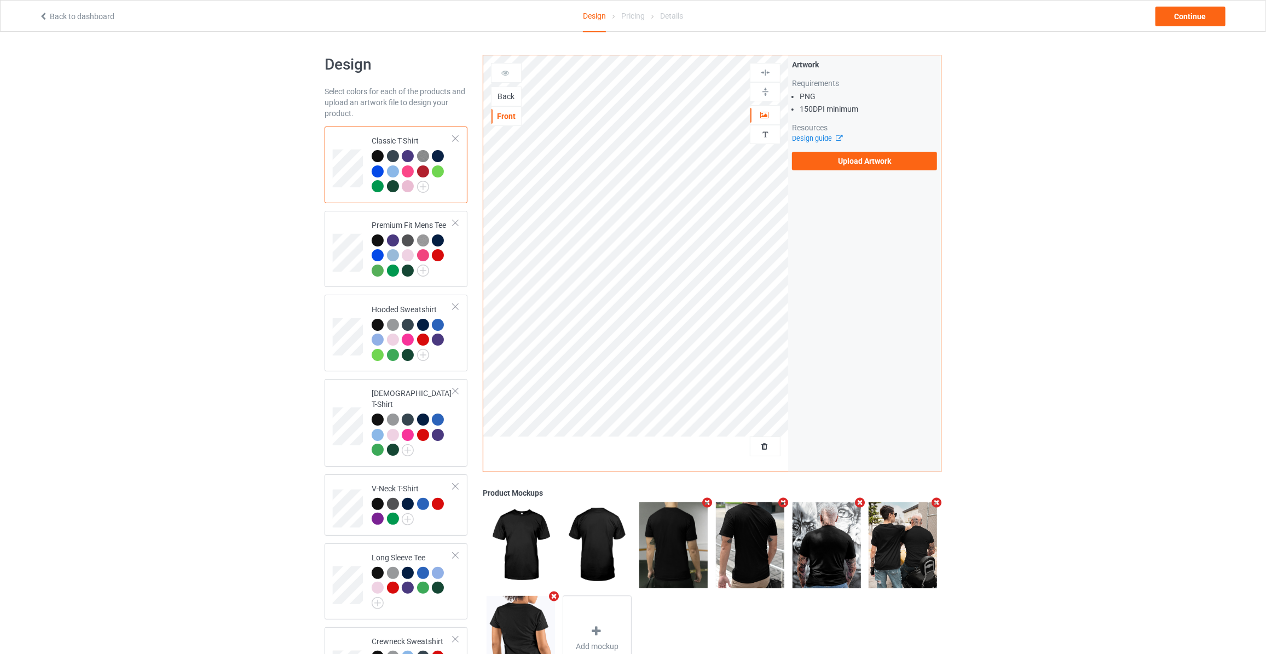
click at [504, 97] on div "Back" at bounding box center [507, 96] width 30 height 11
click at [853, 171] on div "Artwork Requirements PNG 150 DPI minimum Resources Design guide Upload Artwork" at bounding box center [864, 114] width 153 height 119
click at [862, 164] on label "Upload Artwork" at bounding box center [864, 161] width 145 height 19
click at [0, 0] on input "Upload Artwork" at bounding box center [0, 0] width 0 height 0
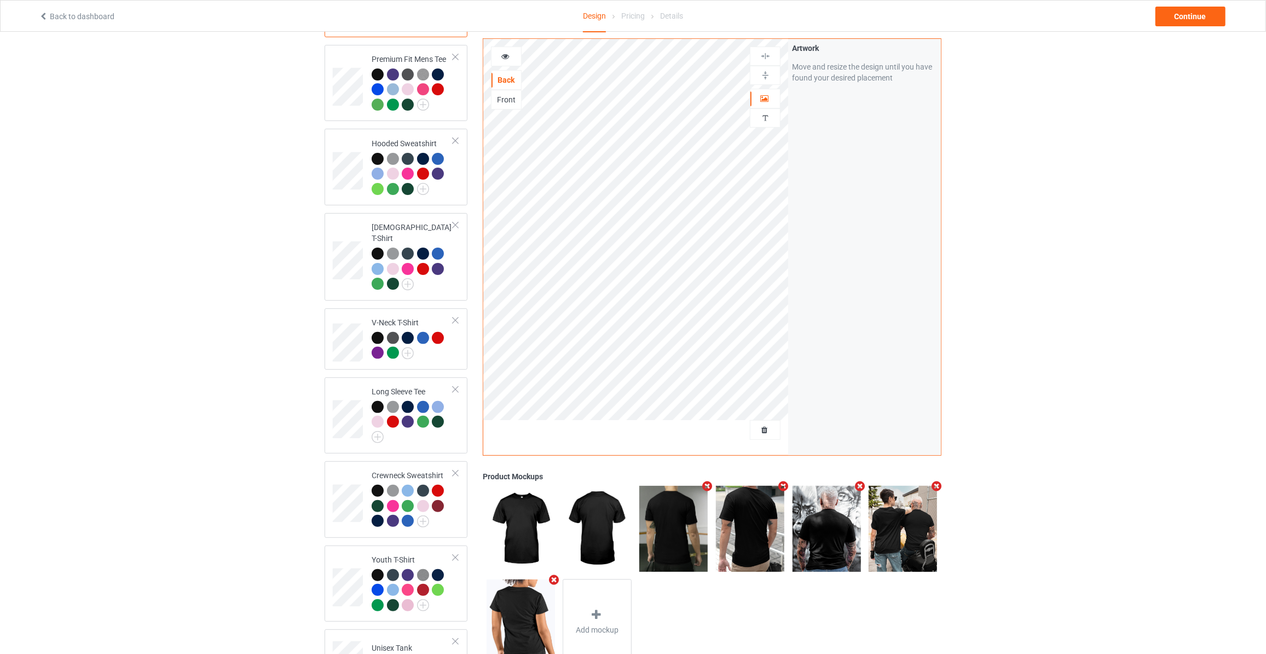
scroll to position [264, 0]
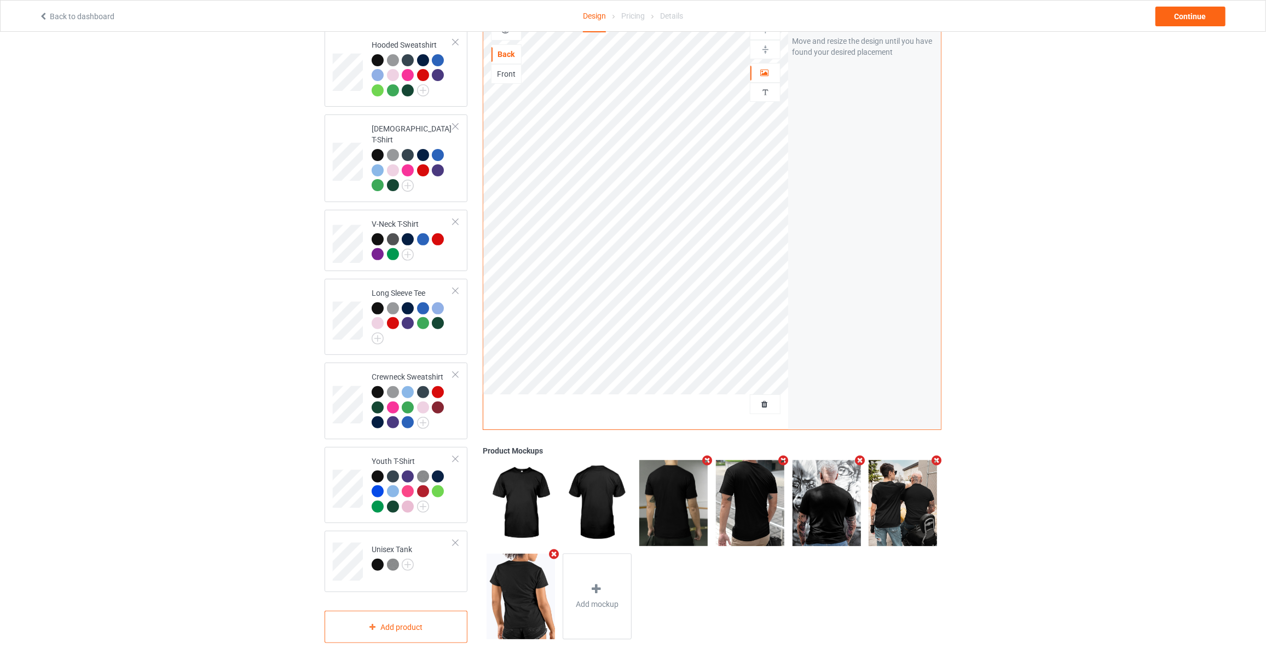
click at [262, 195] on div "Design Select colors for each of the products and upload an artwork file to des…" at bounding box center [633, 216] width 1266 height 898
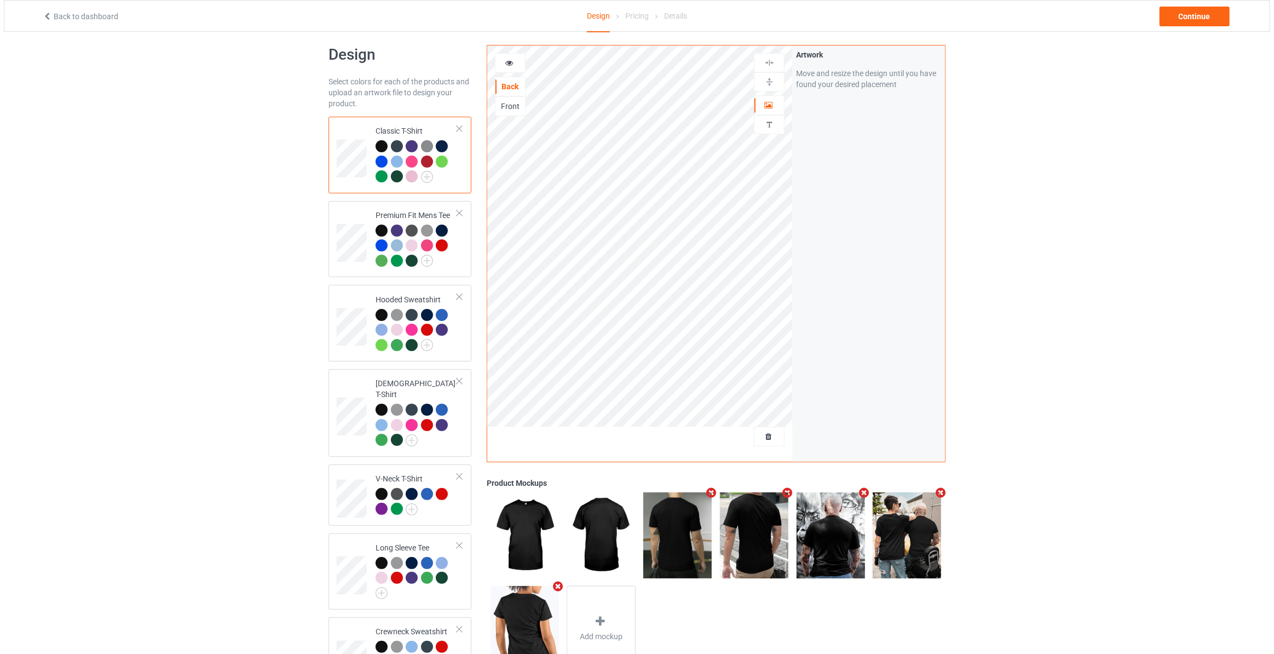
scroll to position [0, 0]
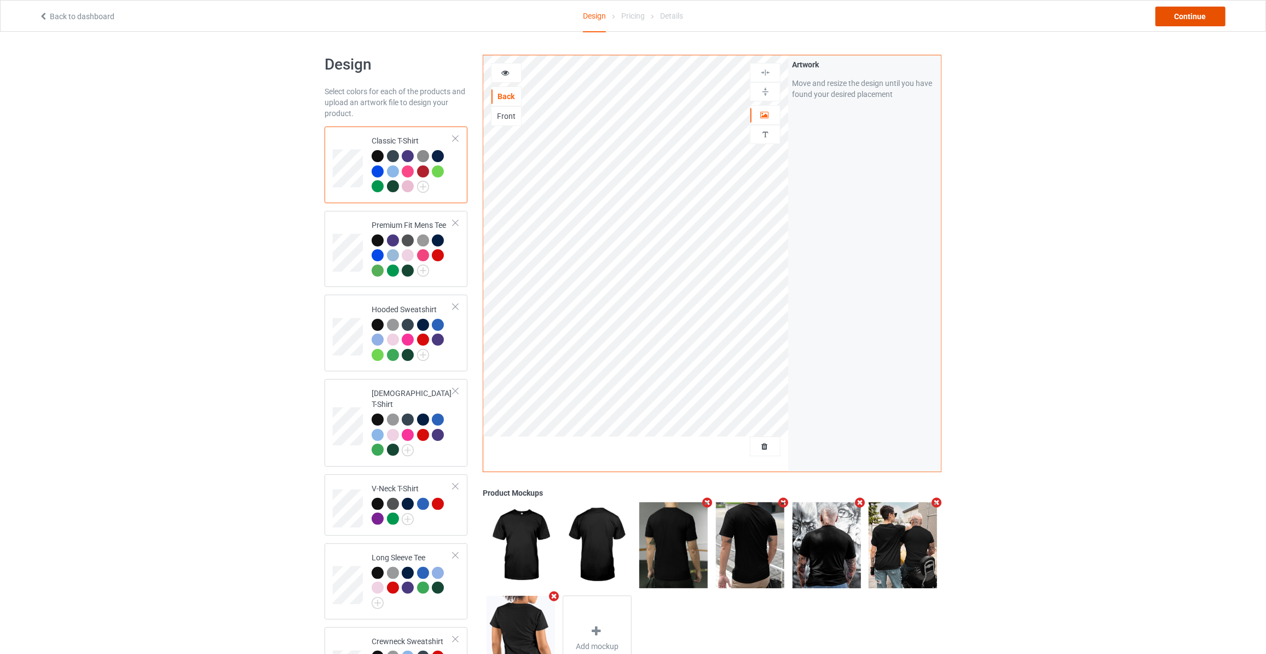
click at [1165, 20] on div "Continue" at bounding box center [1191, 17] width 70 height 20
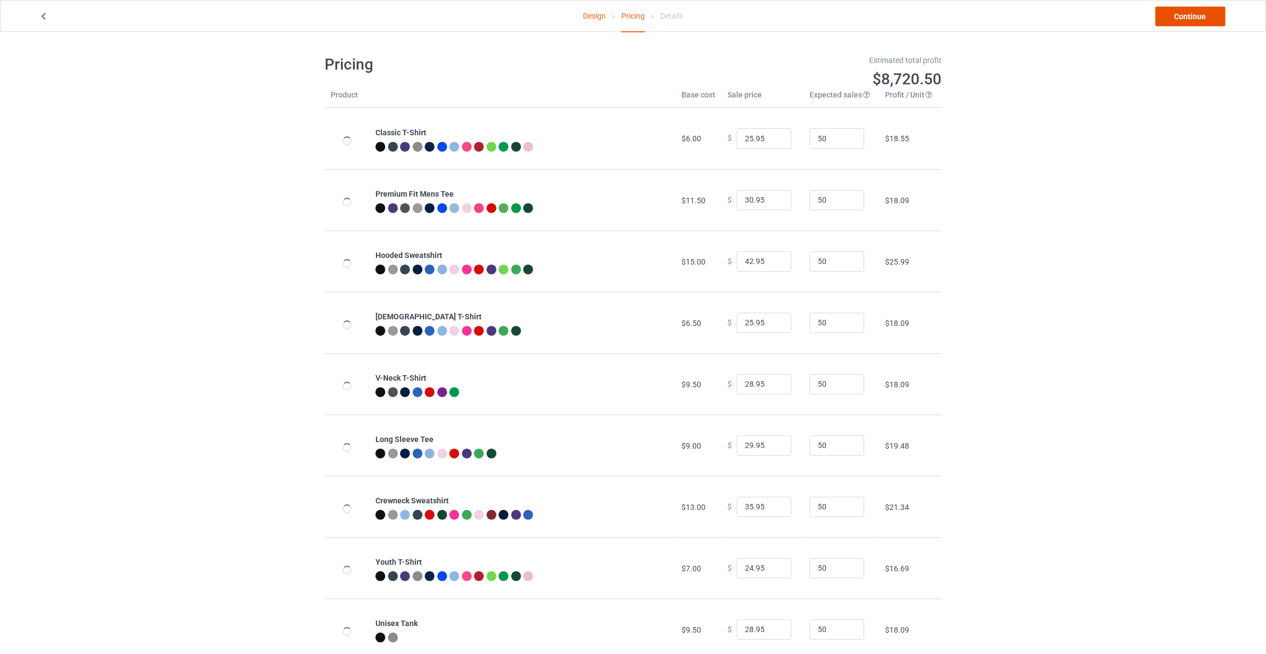
click at [1184, 14] on link "Continue" at bounding box center [1191, 17] width 70 height 20
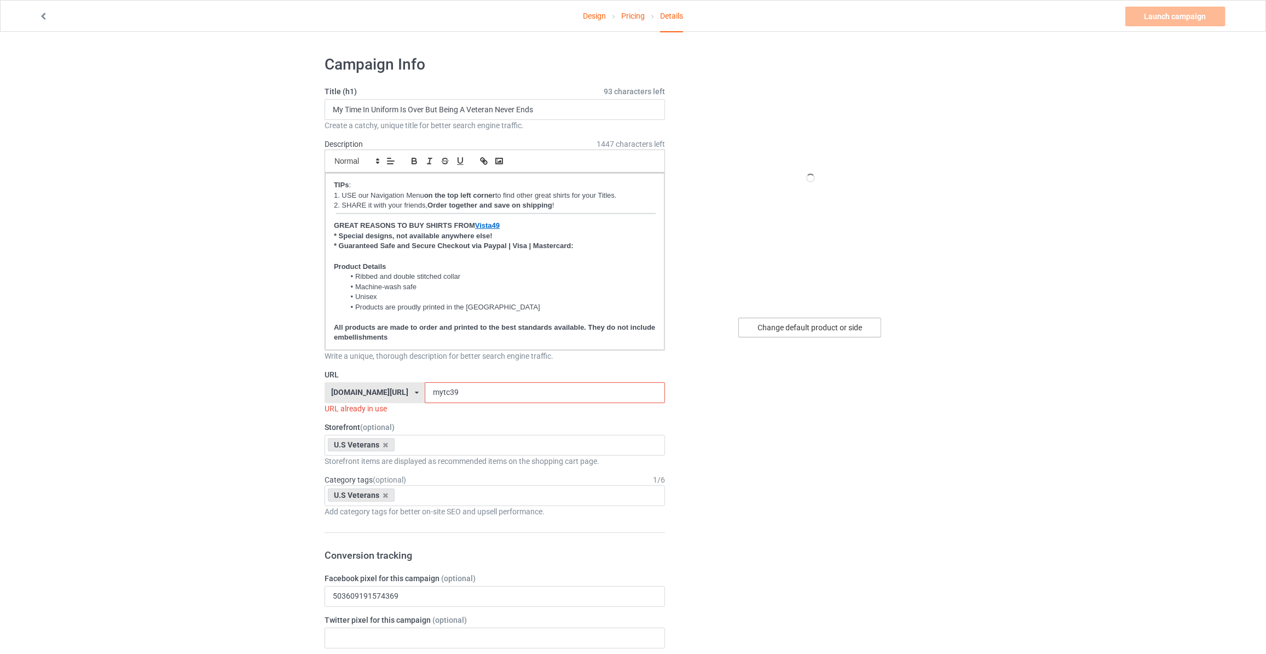
click at [819, 328] on div "Change default product or side" at bounding box center [809, 328] width 143 height 20
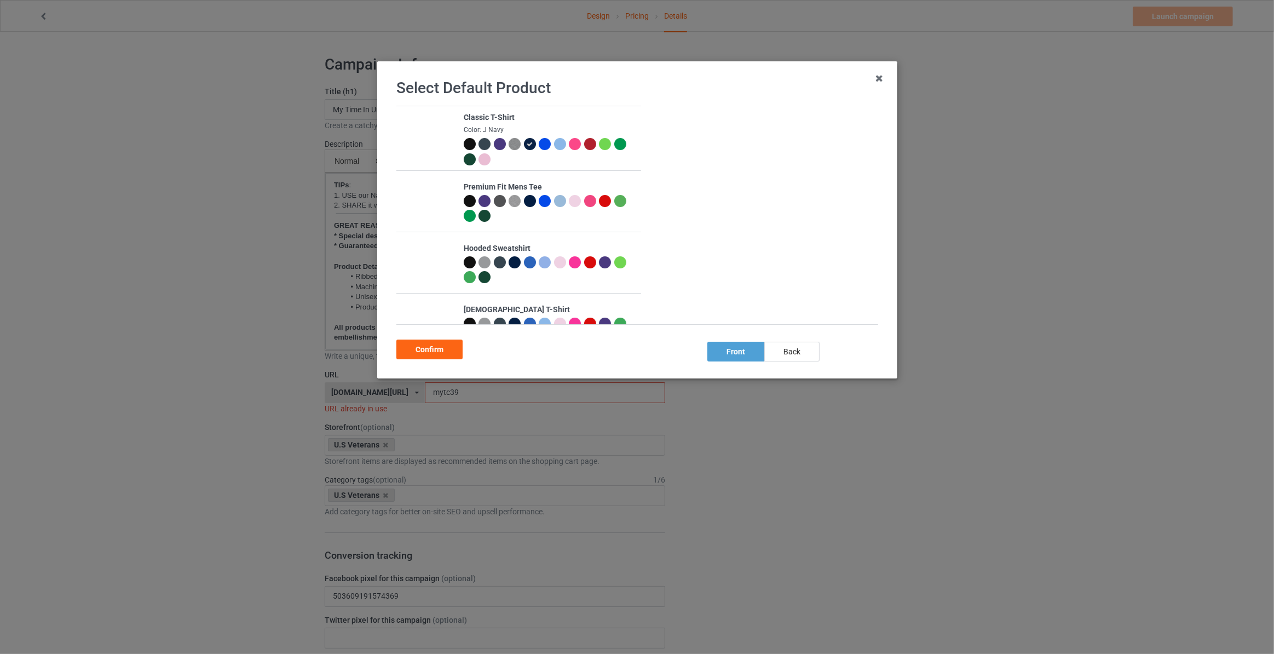
click at [795, 350] on div "back" at bounding box center [791, 352] width 55 height 20
click at [436, 353] on div "Confirm" at bounding box center [429, 349] width 66 height 20
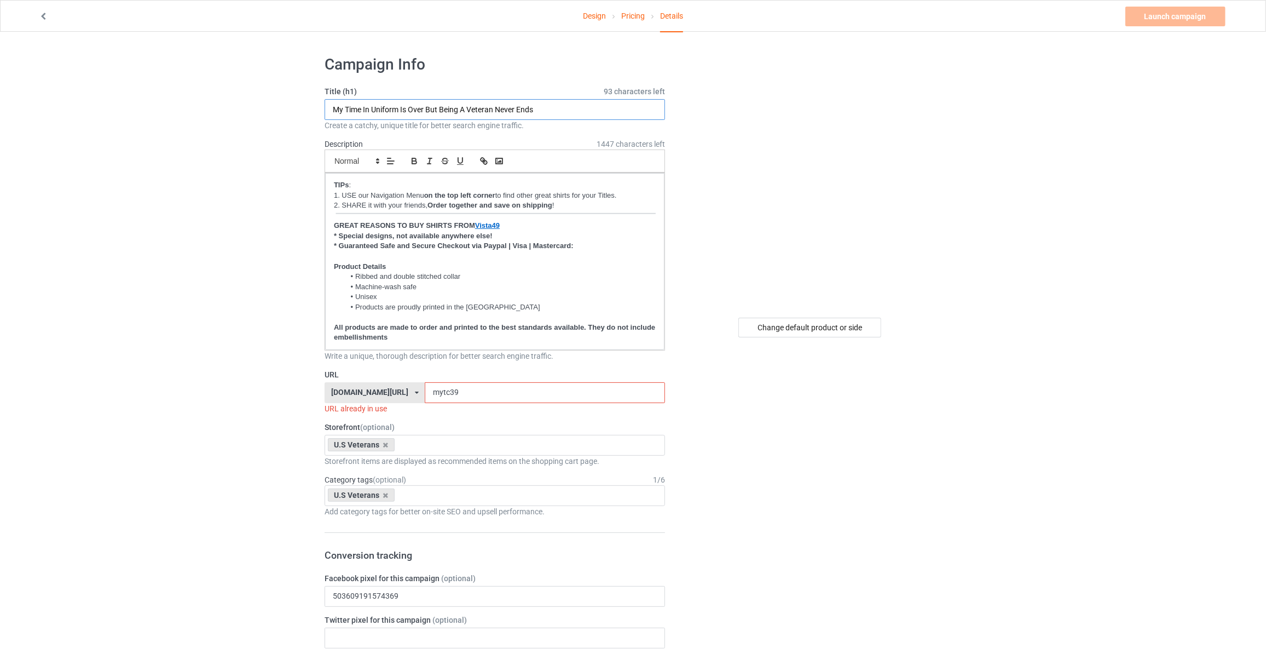
click at [456, 108] on input "My Time In Uniform Is Over But Being A Veteran Never Ends" at bounding box center [495, 109] width 341 height 21
drag, startPoint x: 552, startPoint y: 105, endPoint x: 54, endPoint y: 104, distance: 498.2
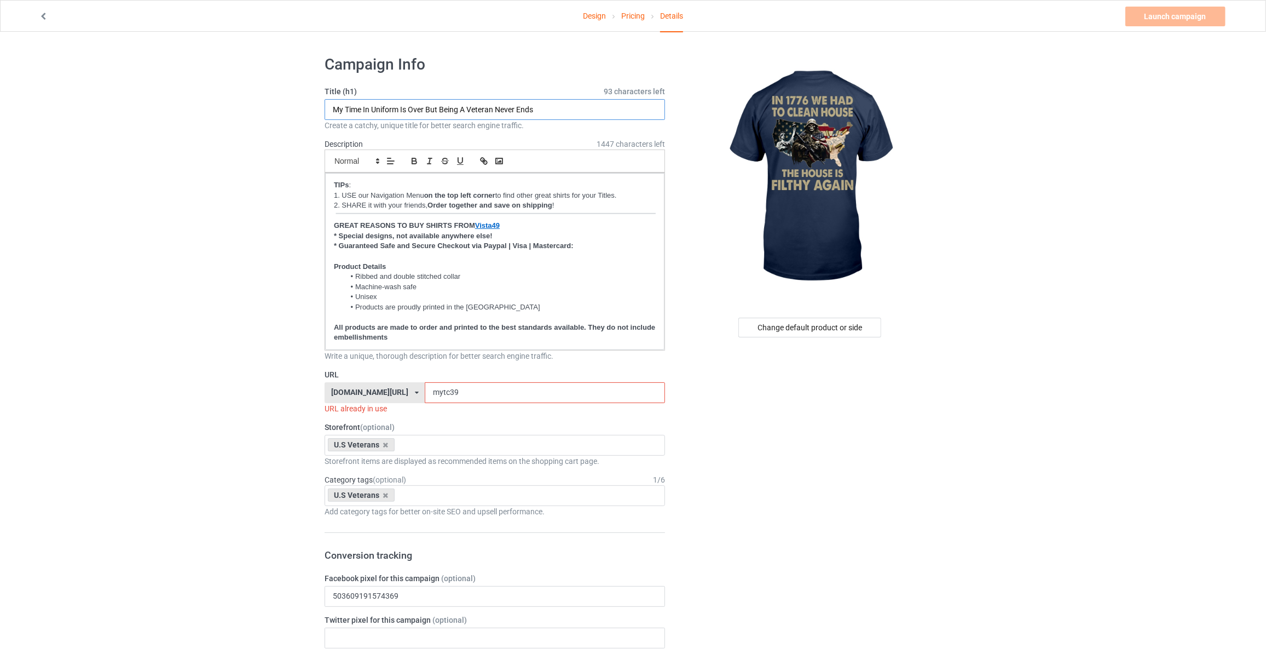
click at [570, 112] on input "My Time In Uniform Is Over But Being A Veteran Never Ends" at bounding box center [495, 109] width 341 height 21
drag, startPoint x: 587, startPoint y: 108, endPoint x: -137, endPoint y: 78, distance: 724.9
click at [0, 78] on html "Design Pricing Details Launch campaign Invalid campaign URL Campaign Info Title…" at bounding box center [633, 327] width 1266 height 654
type input "In 1776 We Had To Clean House The House Is Filthy Again"
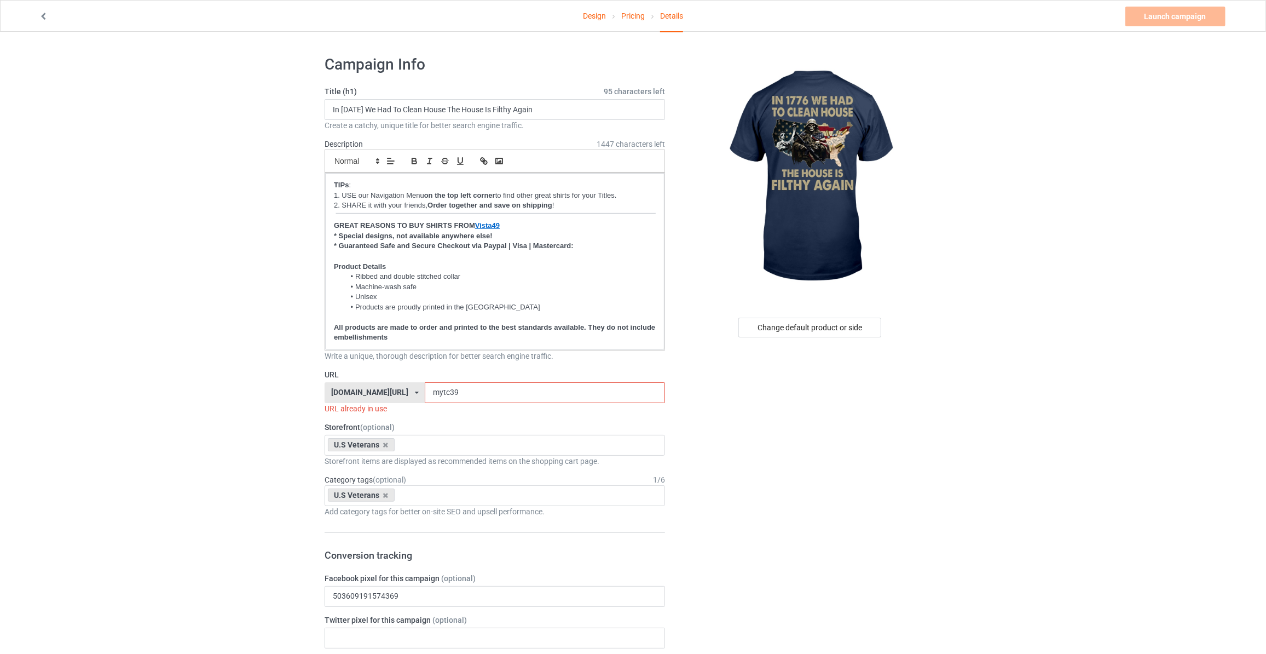
drag, startPoint x: 452, startPoint y: 395, endPoint x: 0, endPoint y: 372, distance: 452.8
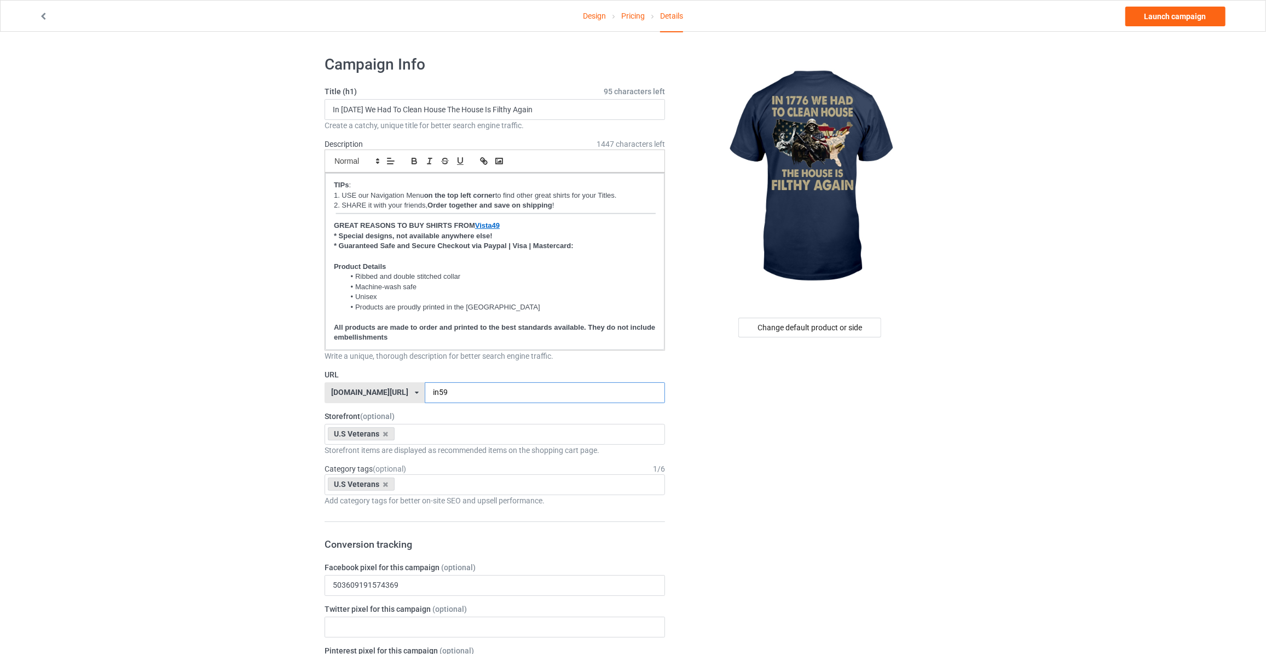
type input "in59"
click at [1163, 20] on link "Launch campaign" at bounding box center [1176, 17] width 100 height 20
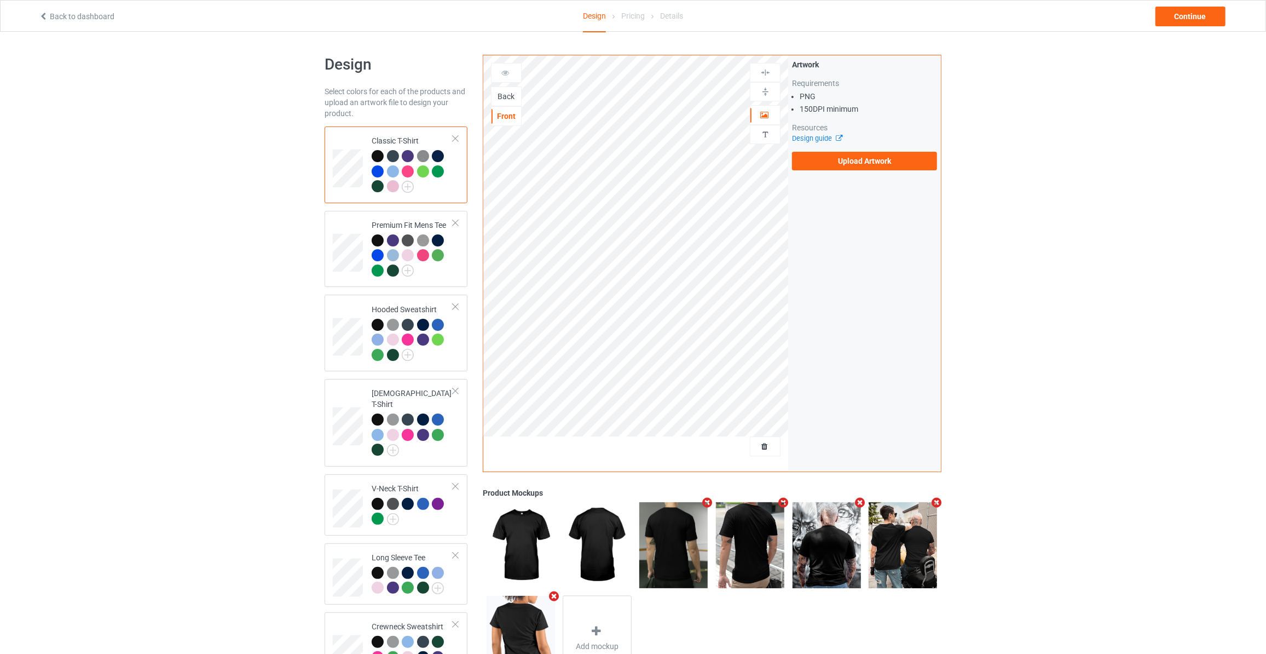
click at [509, 97] on div "Back" at bounding box center [507, 96] width 30 height 11
click at [832, 165] on label "Upload Artwork" at bounding box center [864, 161] width 145 height 19
click at [0, 0] on input "Upload Artwork" at bounding box center [0, 0] width 0 height 0
click at [220, 237] on div "Design Select colors for each of the products and upload an artwork file to des…" at bounding box center [633, 474] width 1266 height 884
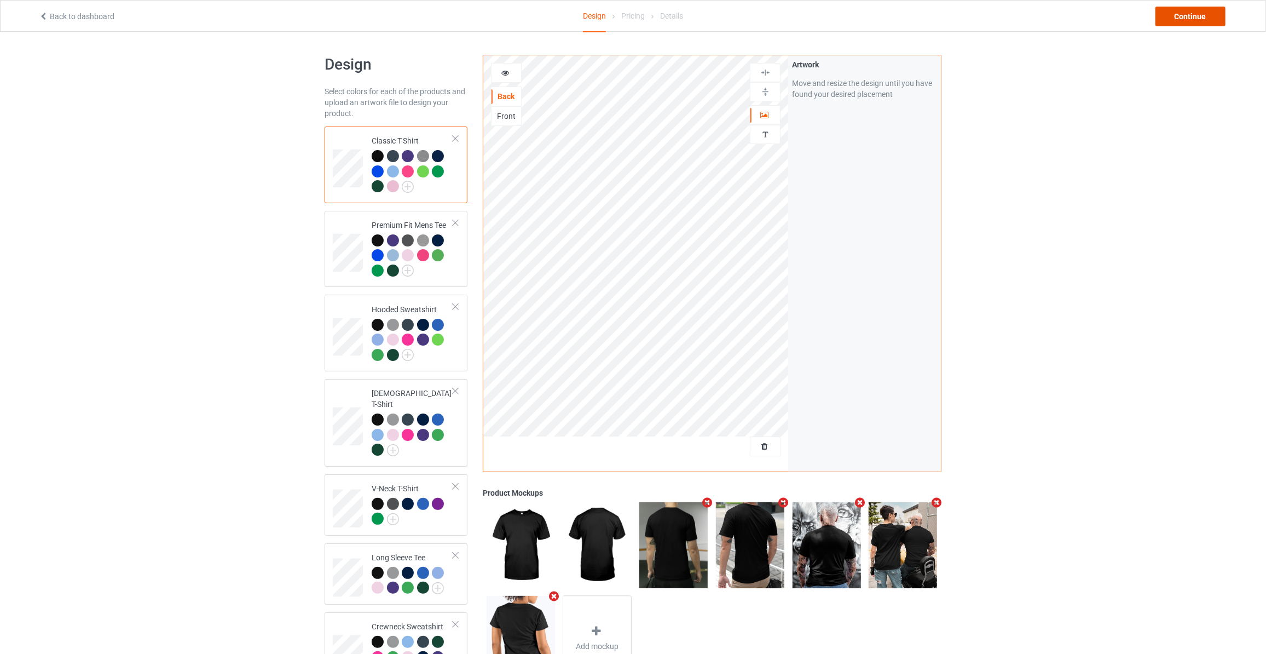
click at [1180, 24] on div "Continue" at bounding box center [1191, 17] width 70 height 20
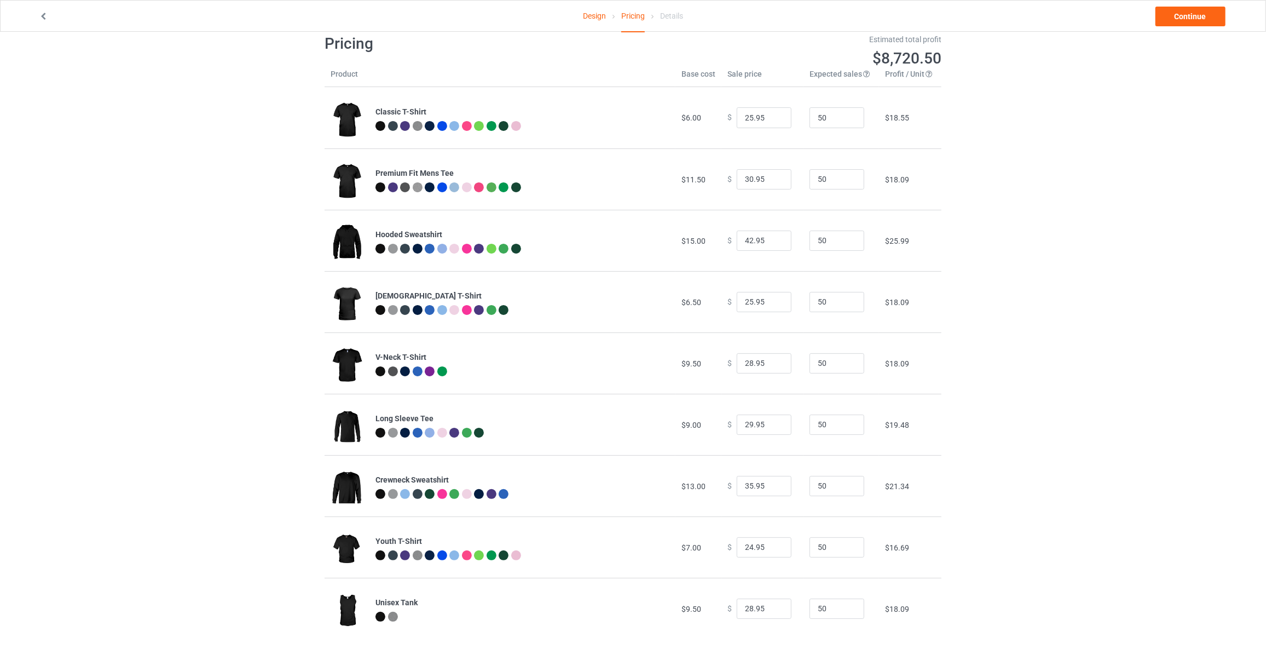
scroll to position [32, 0]
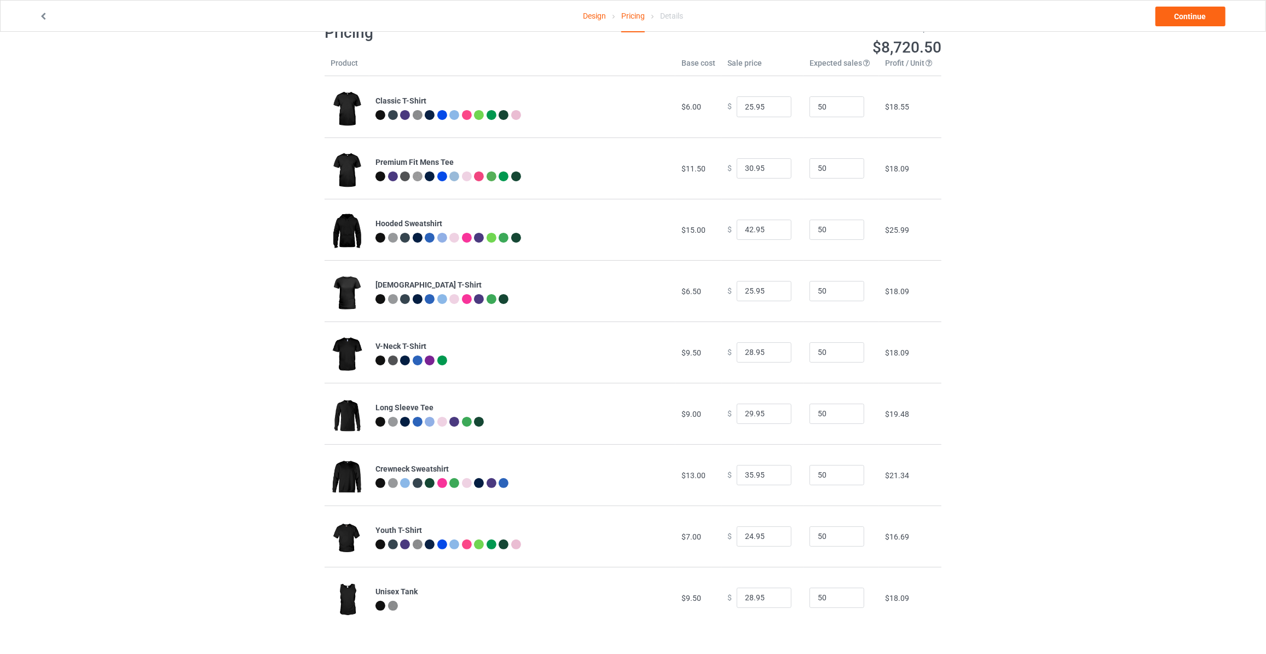
click at [1156, 191] on div "Design Pricing Details Continue Pricing Estimated total profit $8,720.50 Produc…" at bounding box center [633, 325] width 1266 height 651
click at [1157, 186] on div "Design Pricing Details Continue Pricing Estimated total profit $8,720.50 Produc…" at bounding box center [633, 325] width 1266 height 651
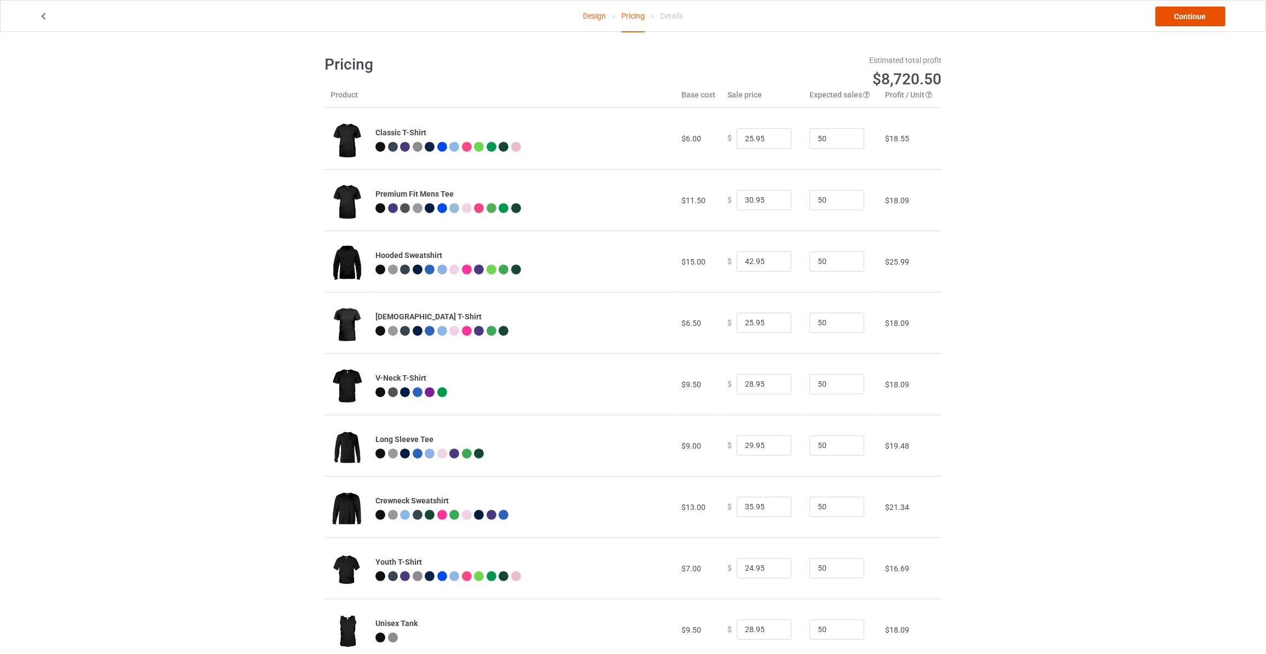
click at [1192, 14] on link "Continue" at bounding box center [1191, 17] width 70 height 20
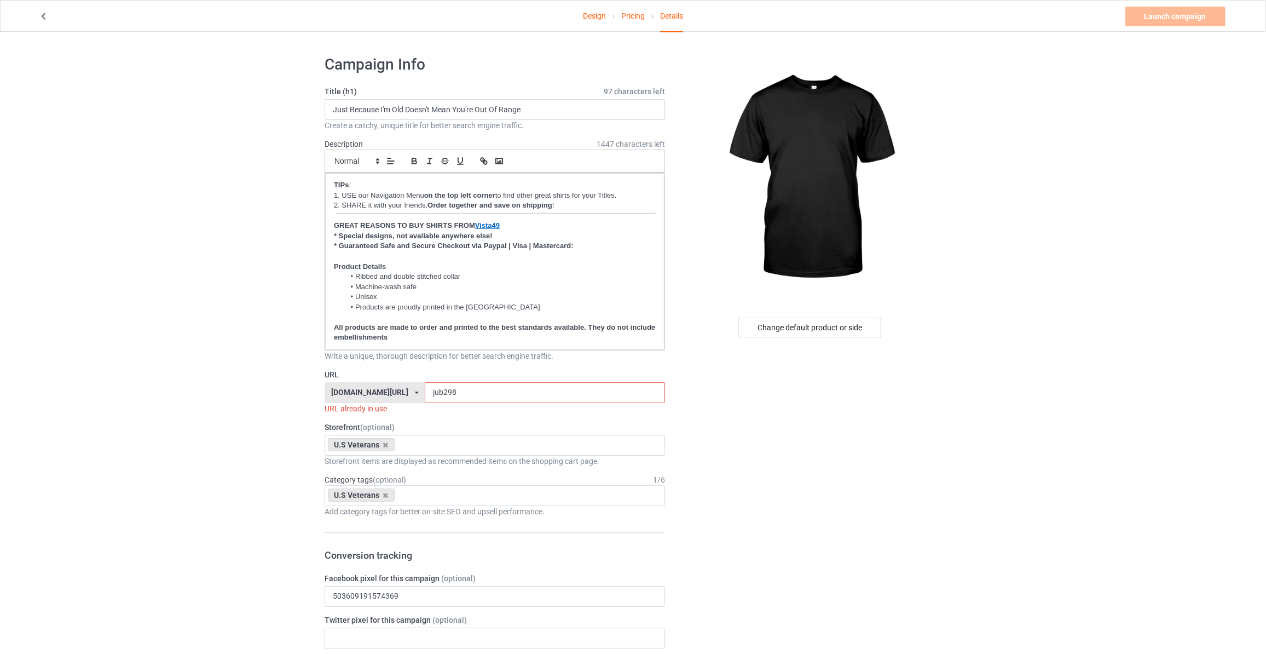
click at [812, 330] on div "Change default product or side" at bounding box center [809, 328] width 143 height 20
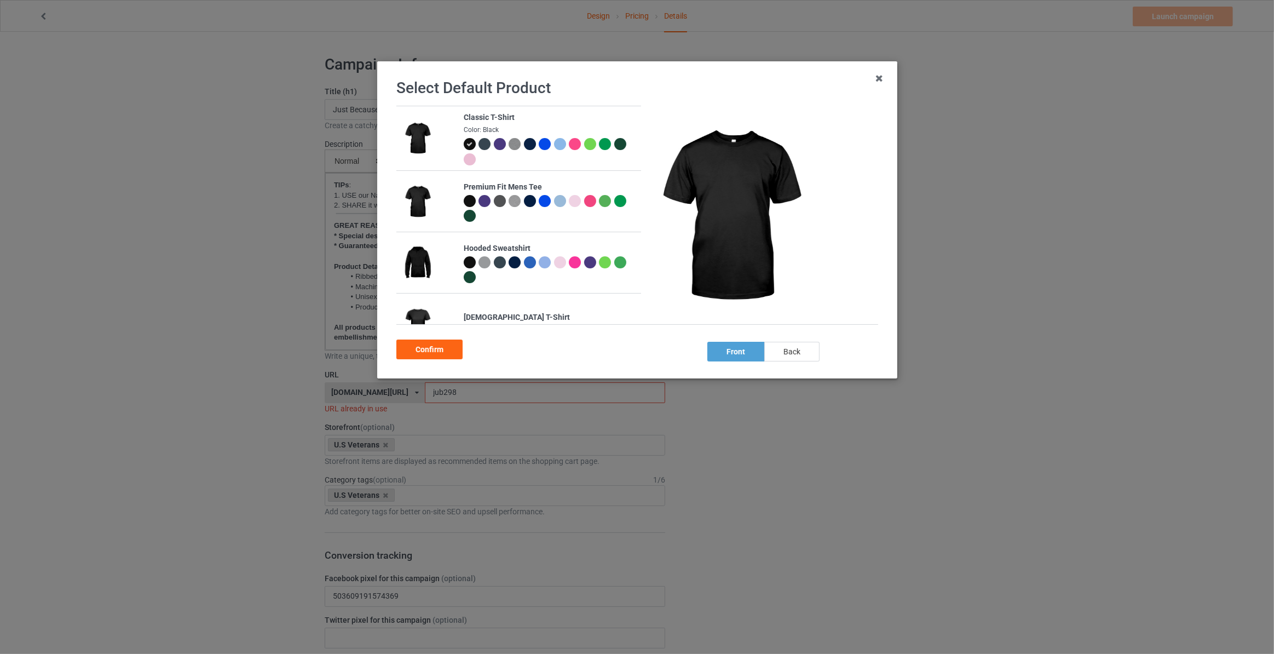
click at [801, 353] on div "back" at bounding box center [791, 352] width 55 height 20
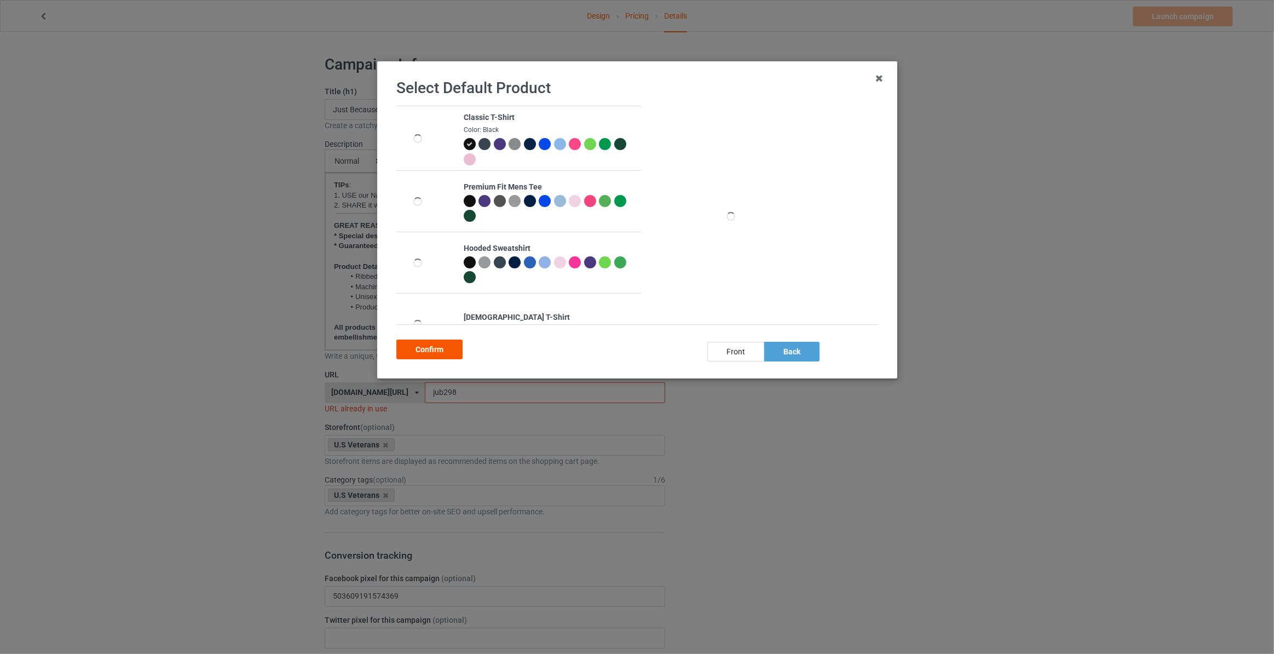
click at [434, 346] on div "Confirm" at bounding box center [429, 349] width 66 height 20
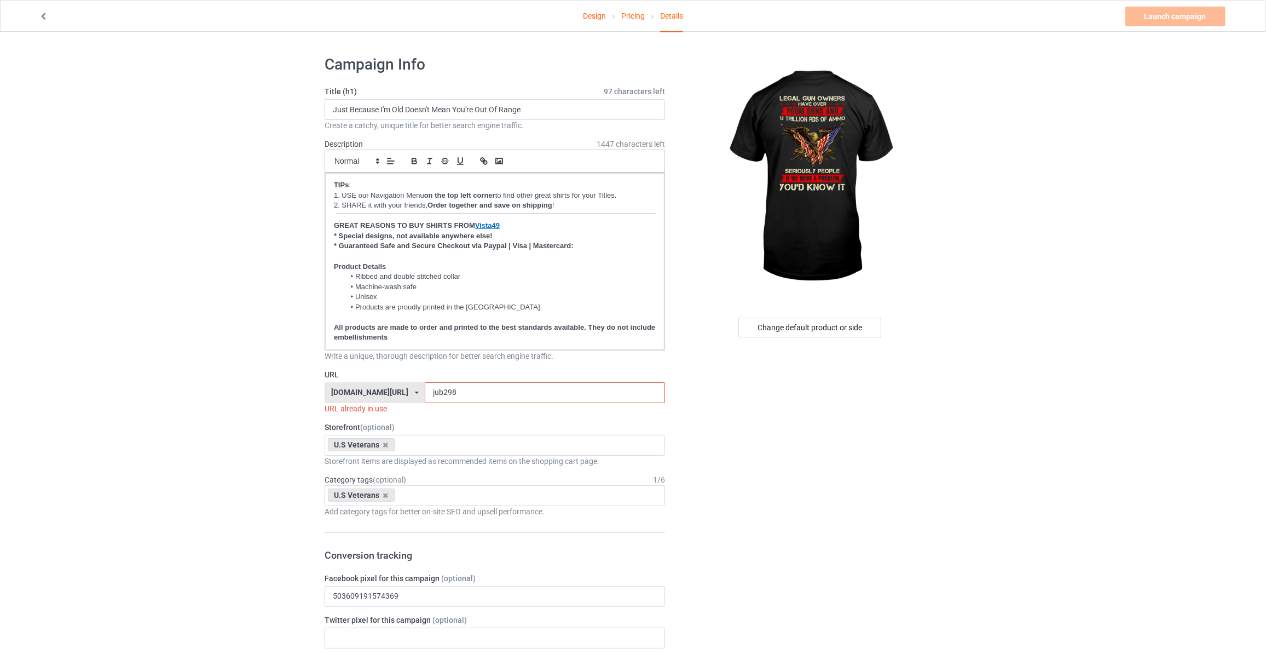
click at [495, 112] on input "Just Because I'm Old Doesn't Mean You're Out Of Range" at bounding box center [495, 109] width 341 height 21
type input "Legal Gun Owners Have Over 200M Guns"
drag, startPoint x: 449, startPoint y: 389, endPoint x: 23, endPoint y: 360, distance: 427.4
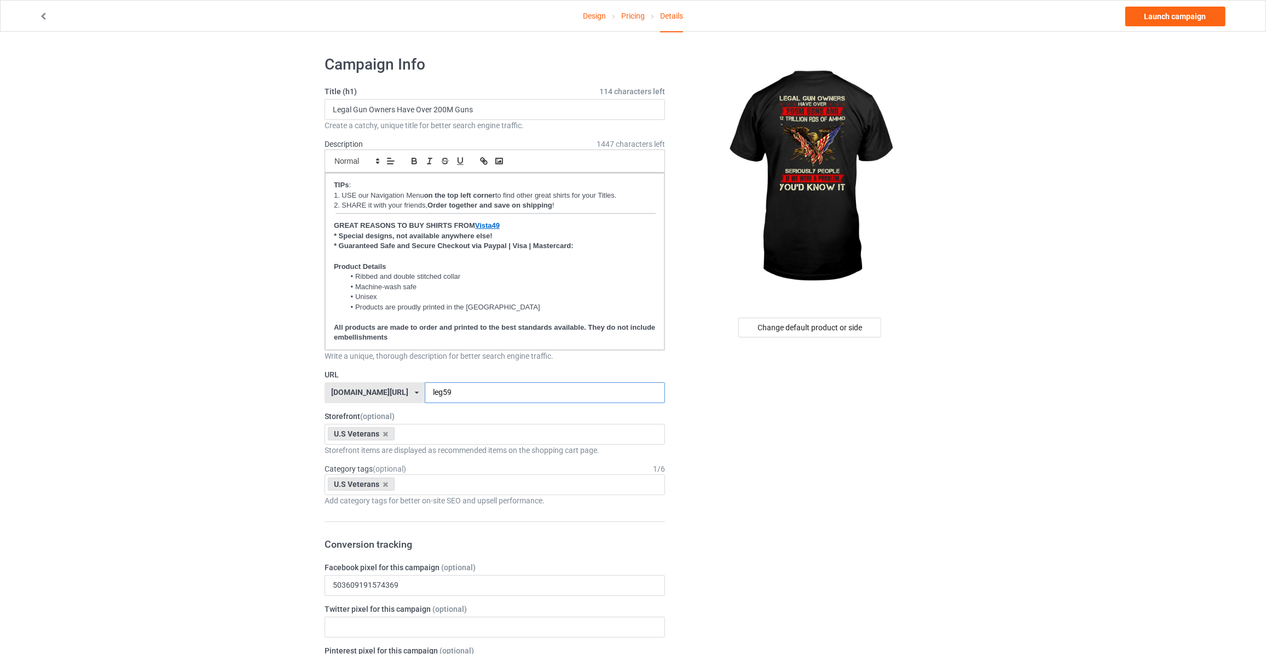
type input "leg59"
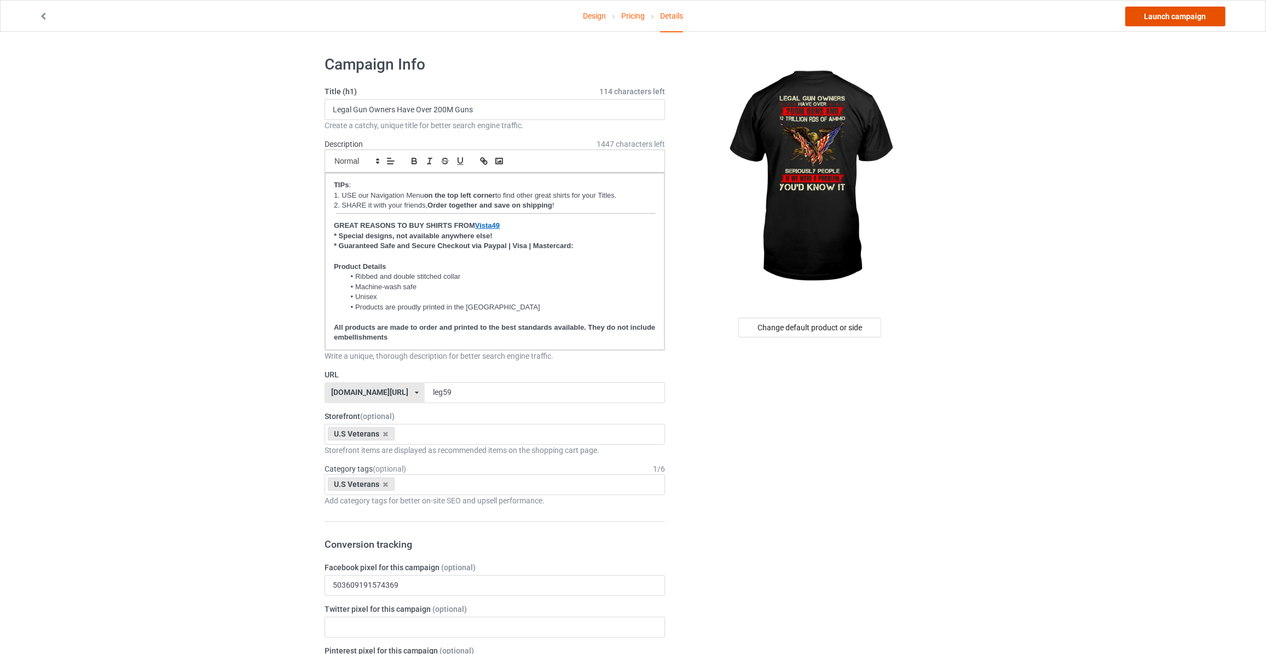
click at [1158, 10] on link "Launch campaign" at bounding box center [1176, 17] width 100 height 20
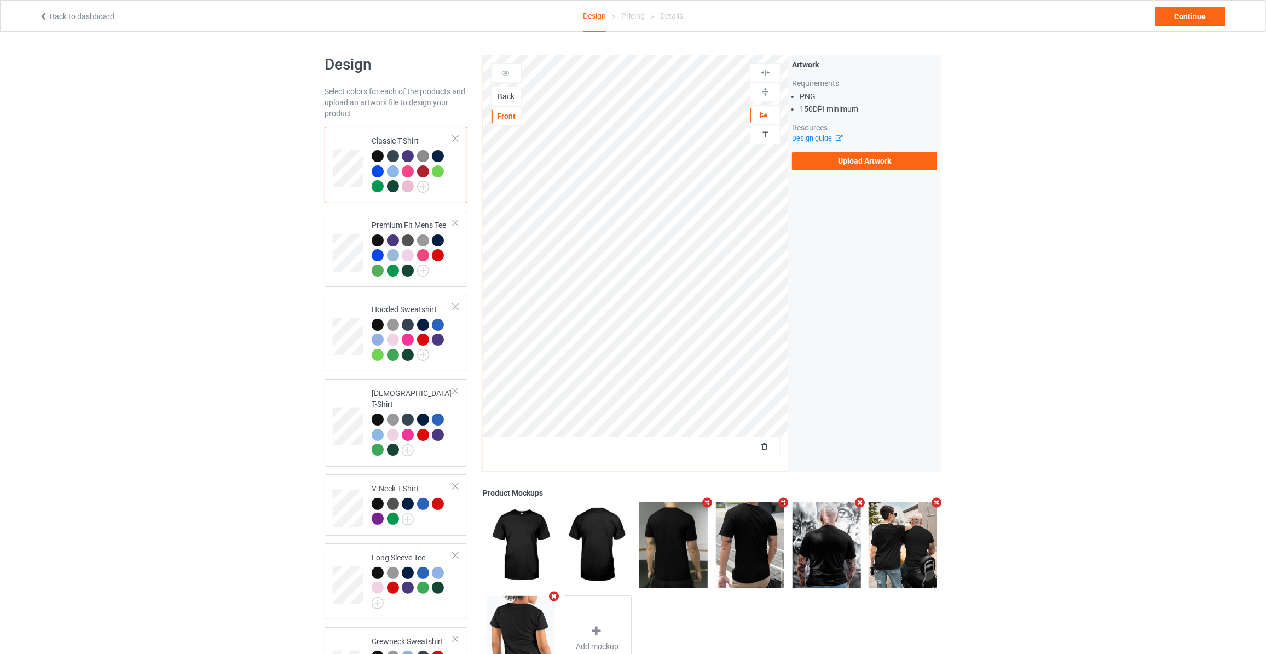
click at [499, 99] on div "Back" at bounding box center [507, 96] width 30 height 11
click at [878, 164] on label "Upload Artwork" at bounding box center [864, 161] width 145 height 19
click at [0, 0] on input "Upload Artwork" at bounding box center [0, 0] width 0 height 0
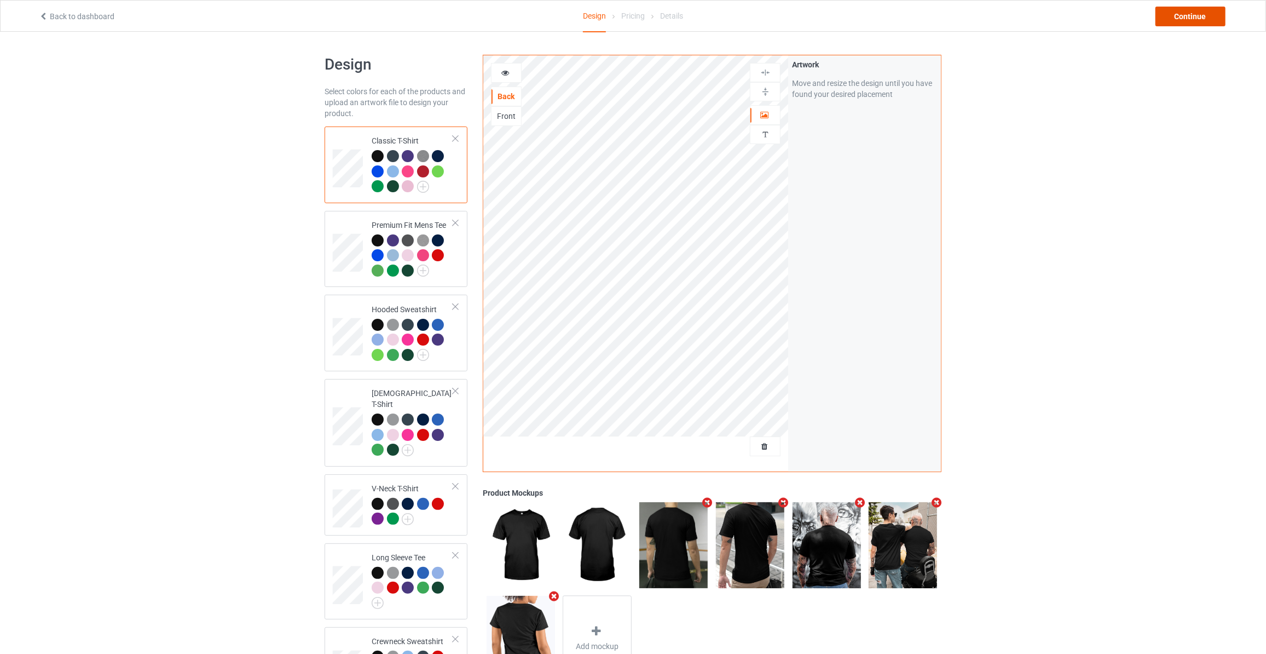
click at [1180, 18] on div "Continue" at bounding box center [1191, 17] width 70 height 20
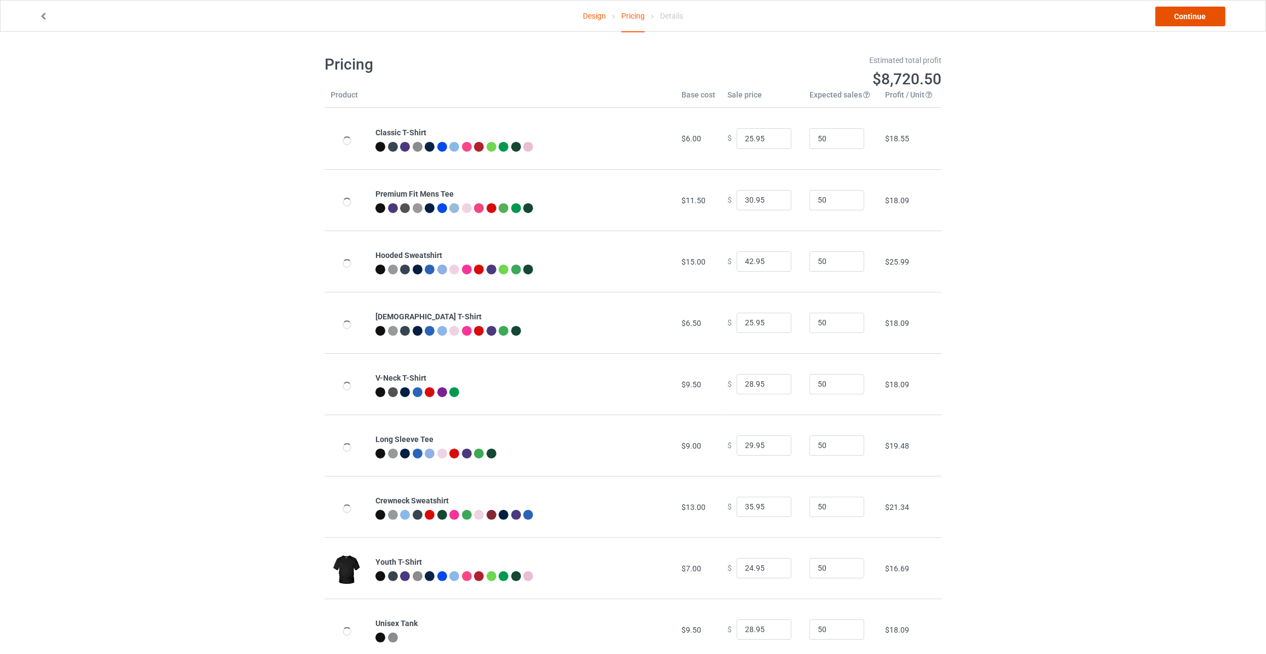
click at [1180, 18] on link "Continue" at bounding box center [1191, 17] width 70 height 20
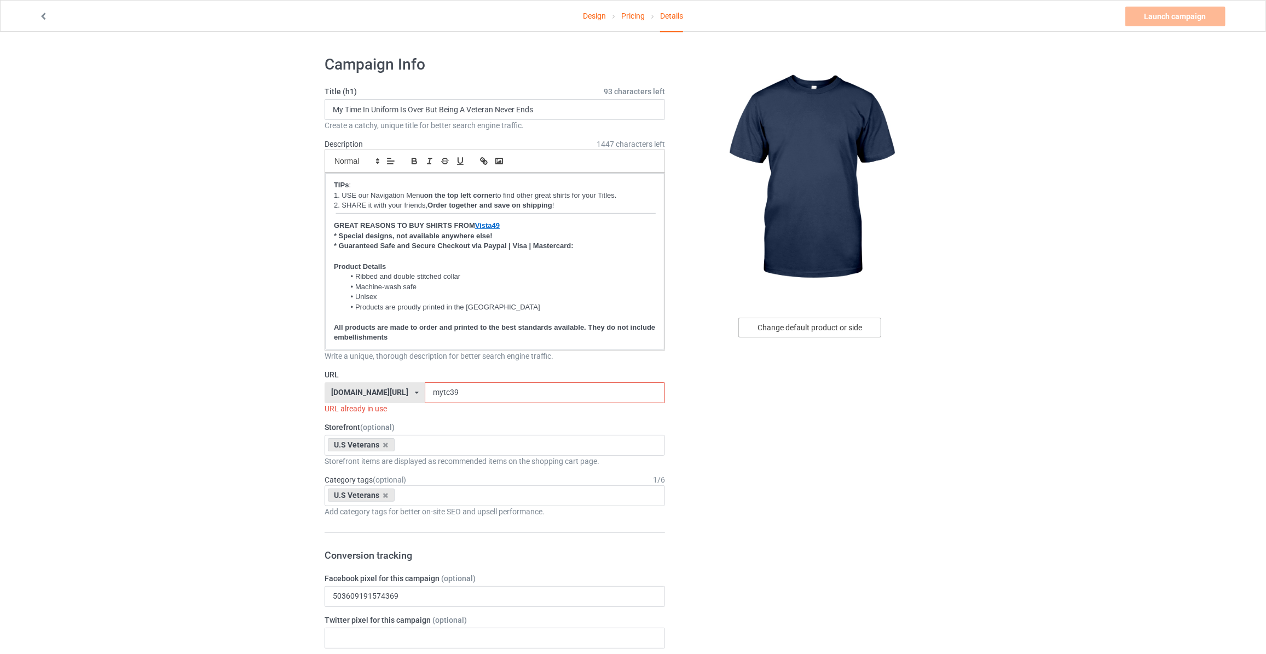
click at [777, 327] on div "Change default product or side" at bounding box center [809, 328] width 143 height 20
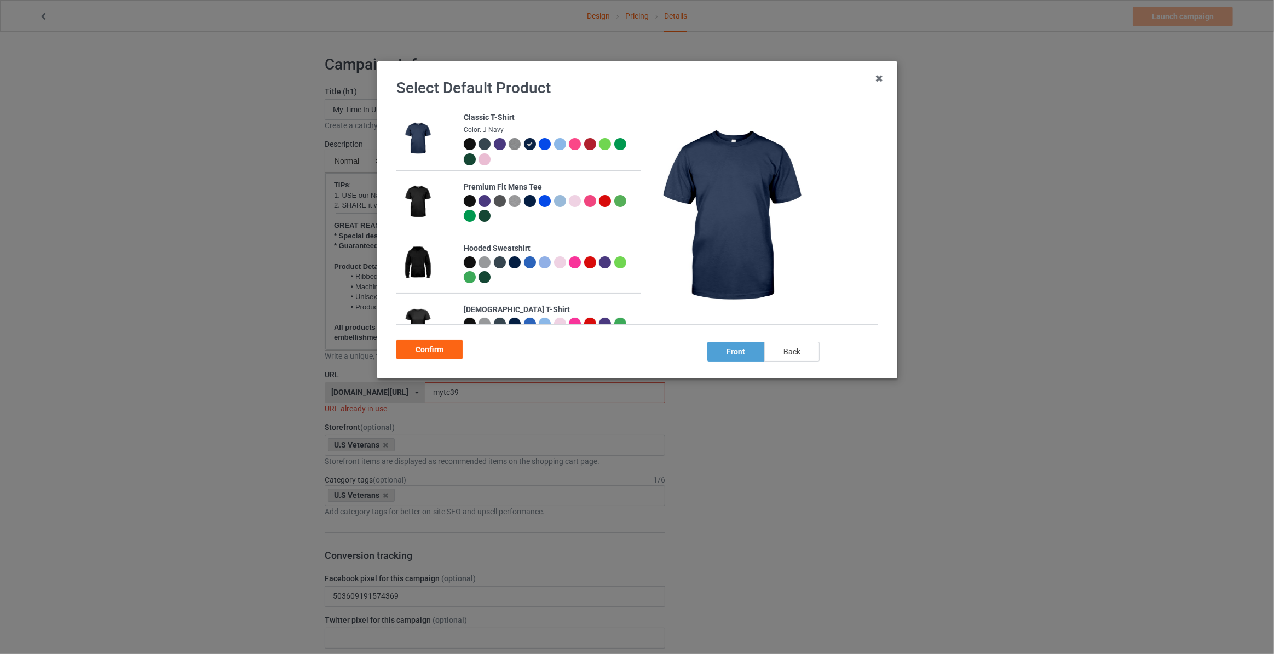
click at [799, 360] on div "back" at bounding box center [791, 352] width 55 height 20
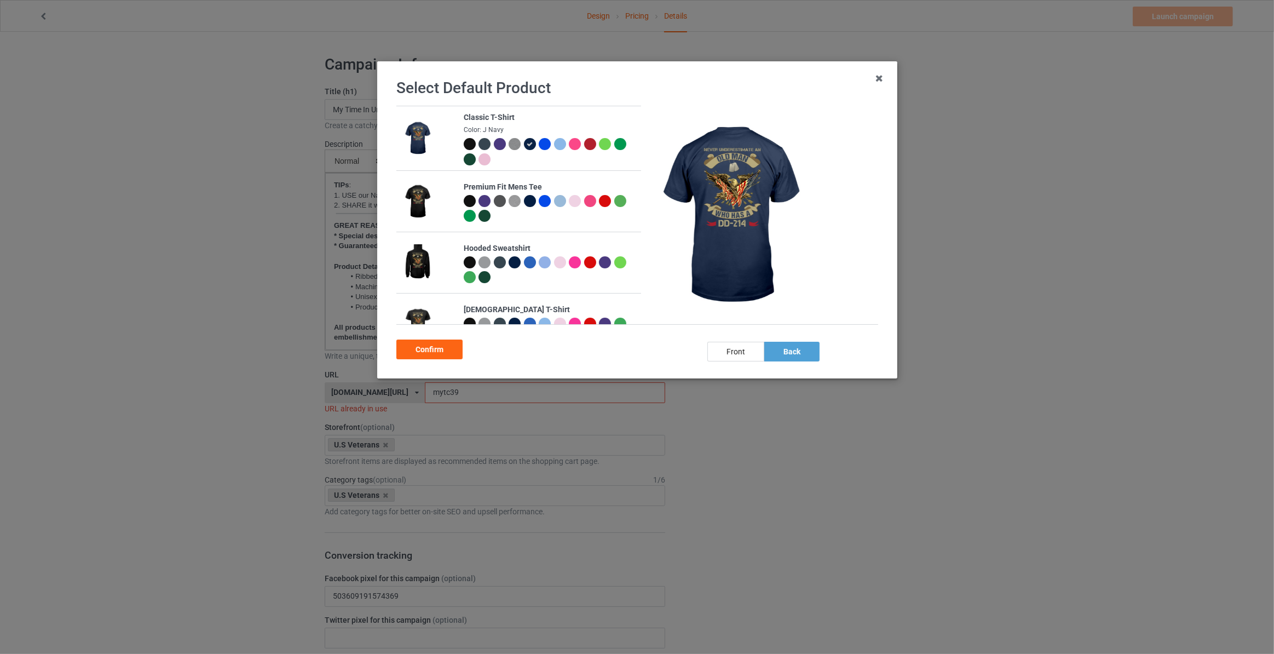
click at [463, 145] on div at bounding box center [469, 144] width 12 height 12
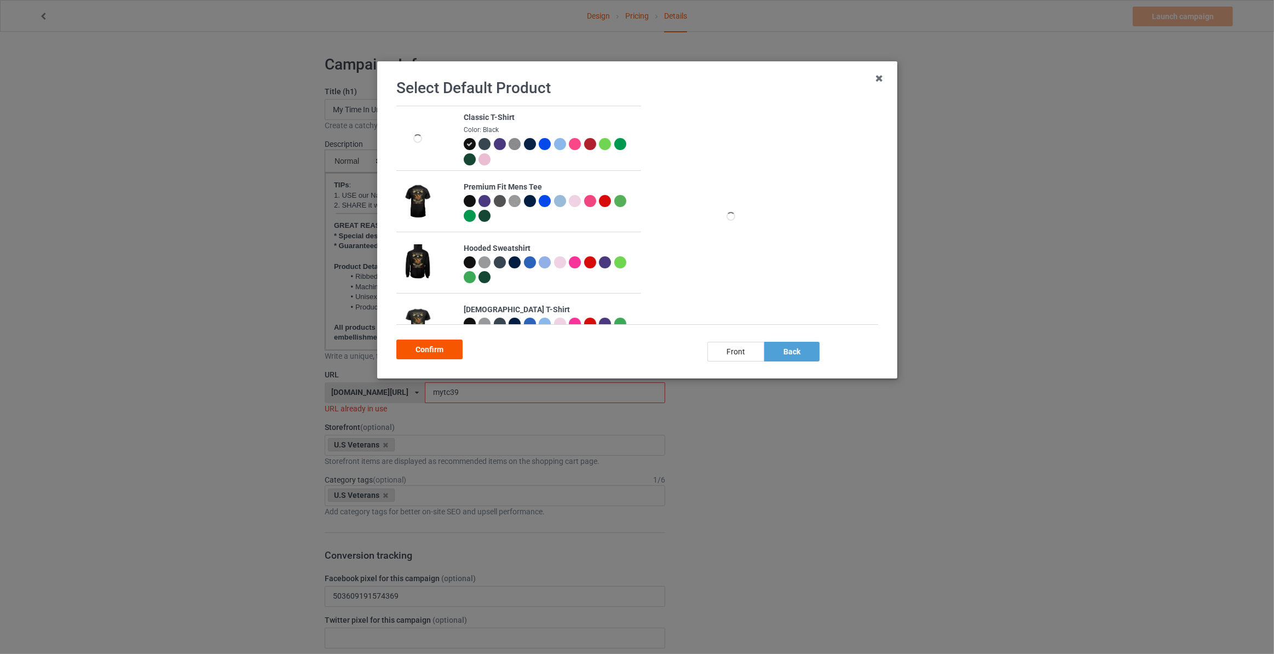
click at [432, 348] on div "Confirm" at bounding box center [429, 349] width 66 height 20
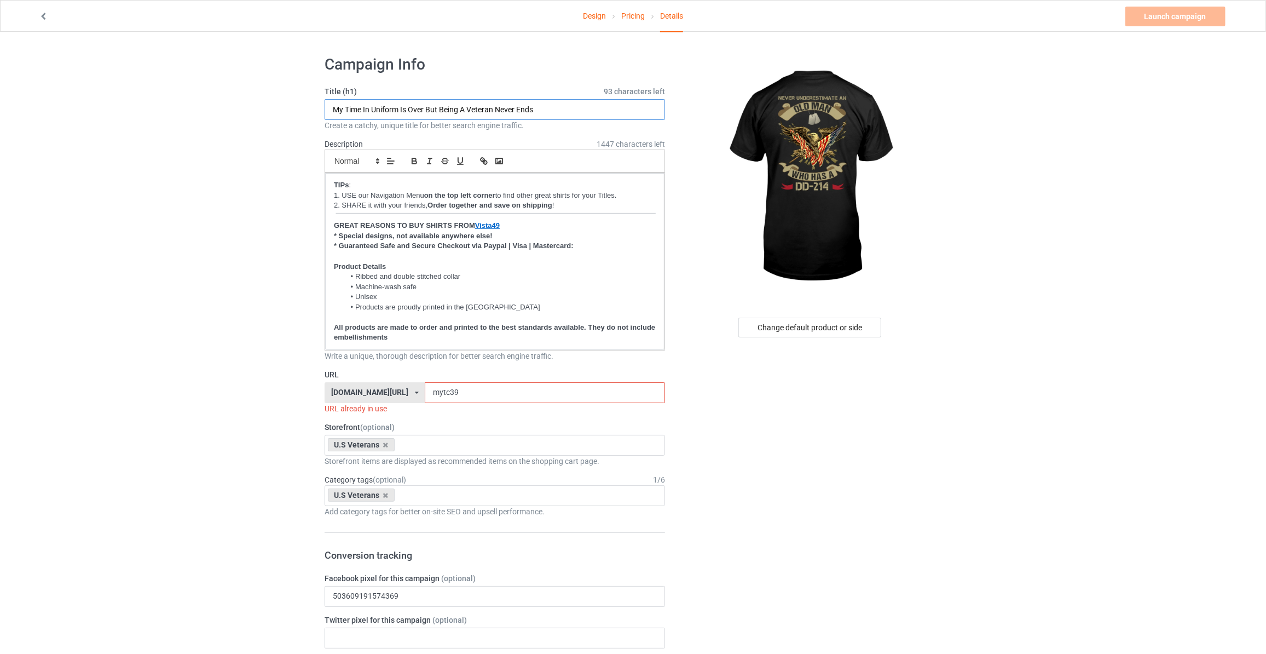
click at [469, 103] on input "My Time In Uniform Is Over But Being A Veteran Never Ends" at bounding box center [495, 109] width 341 height 21
click at [544, 109] on input "Never Underestimate An Old Man Who Has A DD-214" at bounding box center [495, 109] width 341 height 21
click at [545, 106] on input "Never Underestimate An Old Man Who Has A DD-214" at bounding box center [495, 109] width 341 height 21
type input "Never Underestimate An Old Man Who Has A DD-214"
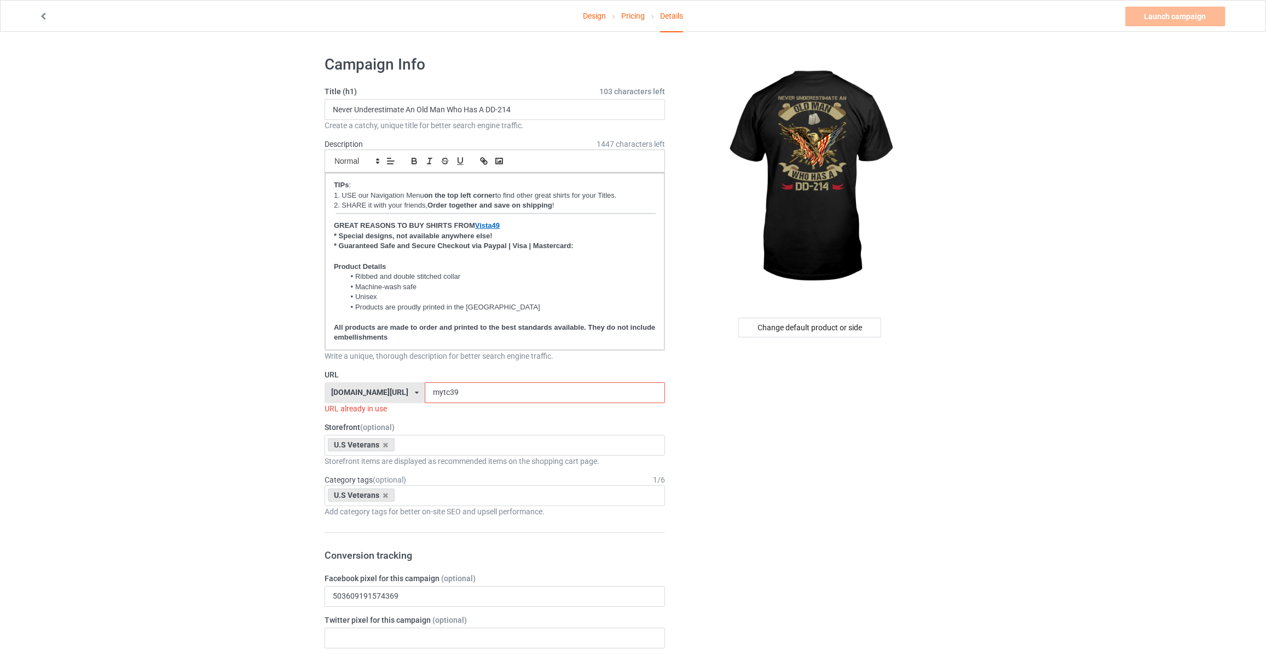
drag, startPoint x: 445, startPoint y: 389, endPoint x: 207, endPoint y: 381, distance: 238.3
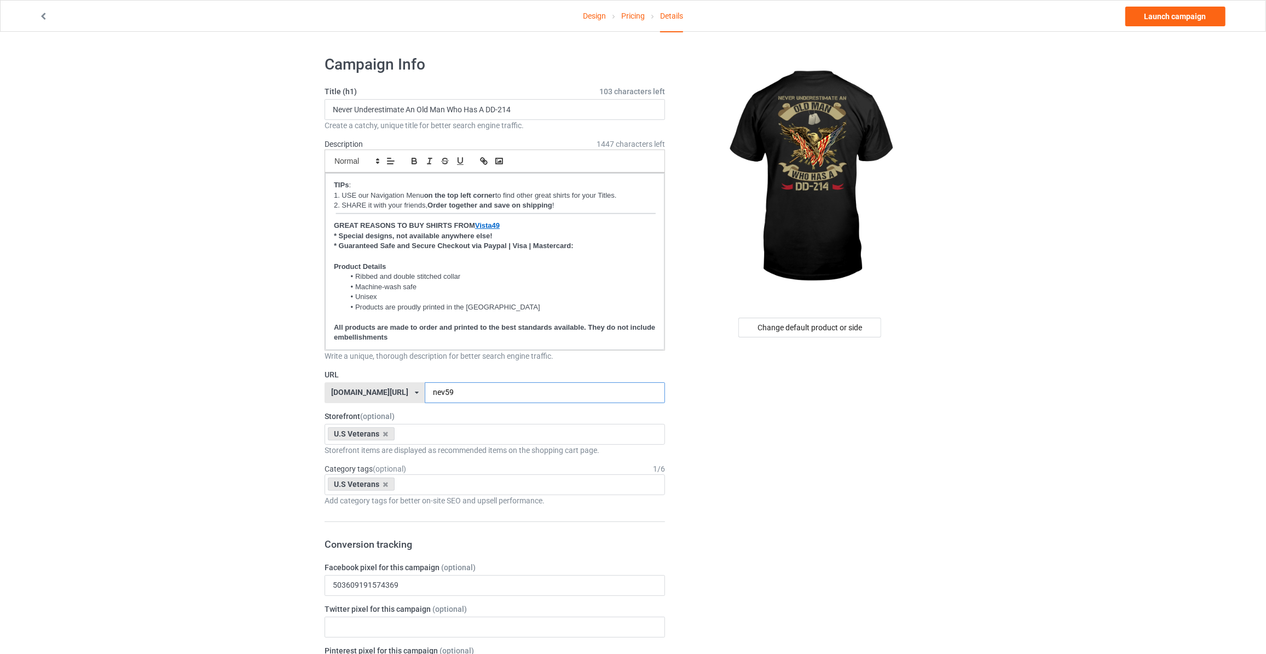
type input "nev59"
click at [1156, 24] on link "Launch campaign" at bounding box center [1176, 17] width 100 height 20
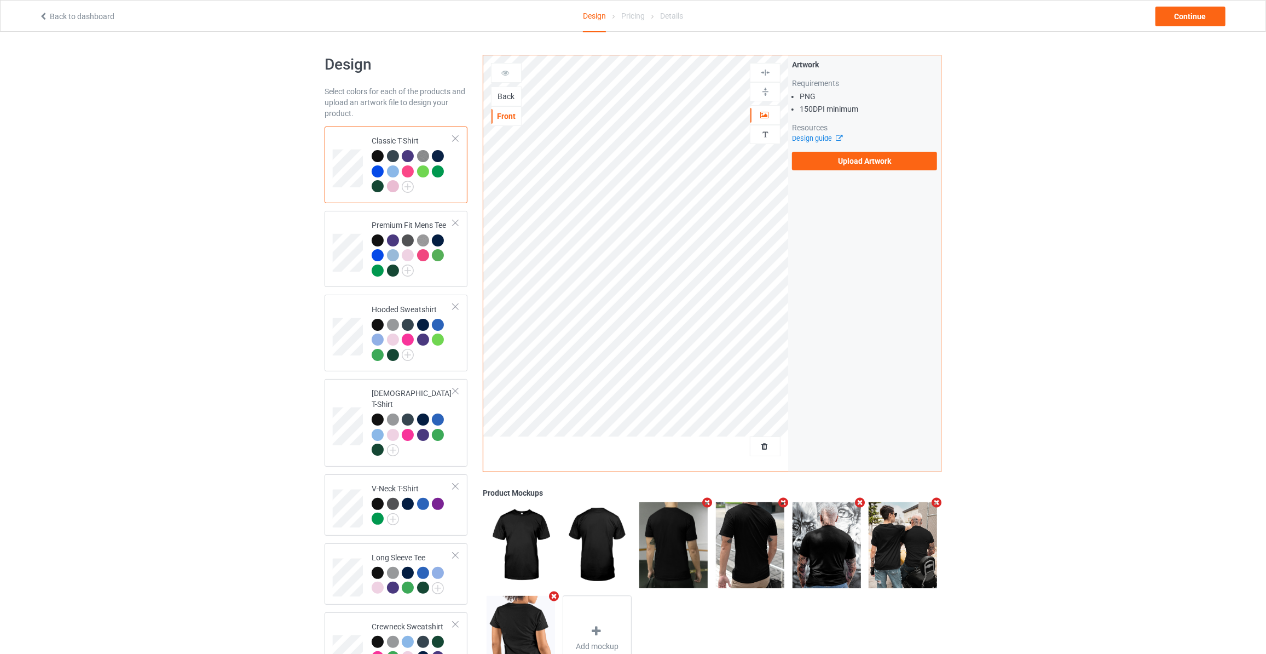
click at [505, 100] on div "Back" at bounding box center [507, 96] width 30 height 11
click at [854, 159] on label "Upload Artwork" at bounding box center [864, 161] width 145 height 19
click at [0, 0] on input "Upload Artwork" at bounding box center [0, 0] width 0 height 0
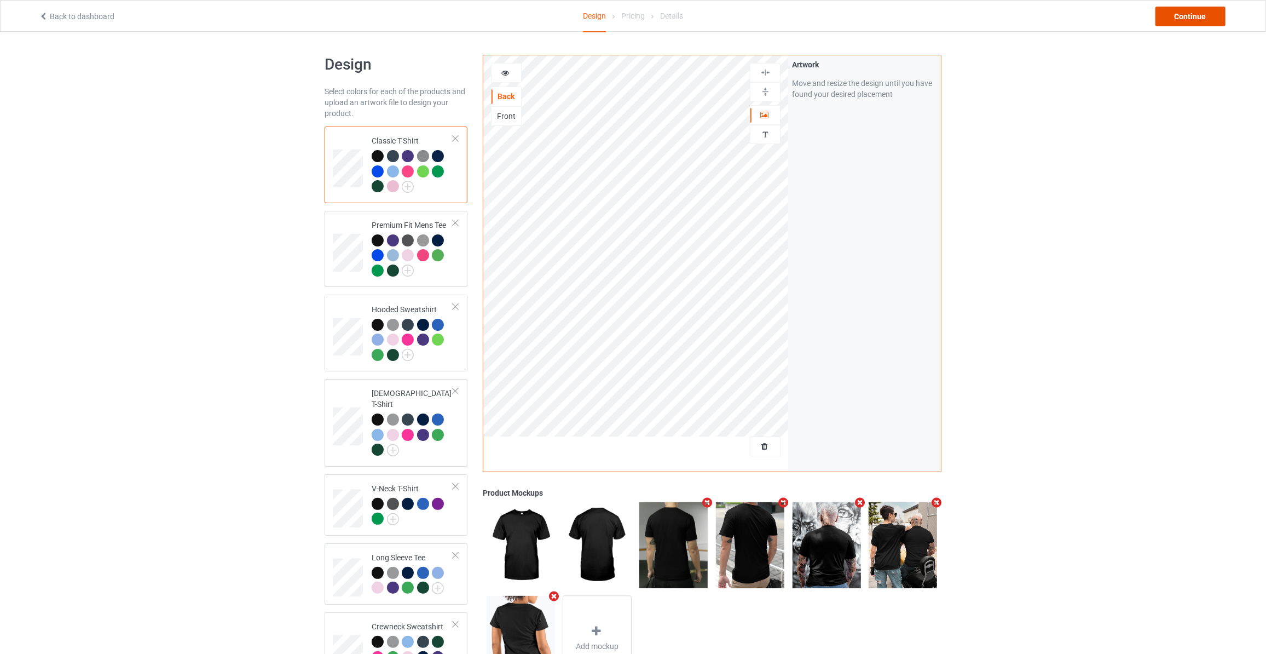
click at [1190, 21] on div "Continue" at bounding box center [1191, 17] width 70 height 20
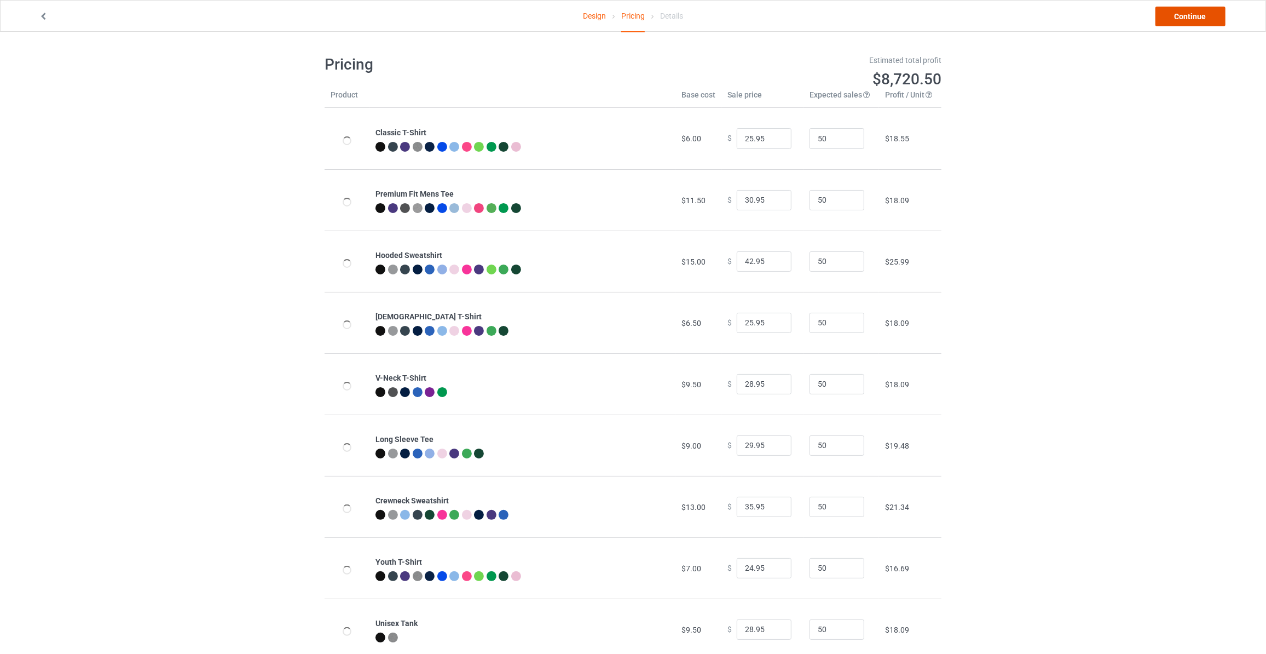
click at [1190, 21] on link "Continue" at bounding box center [1191, 17] width 70 height 20
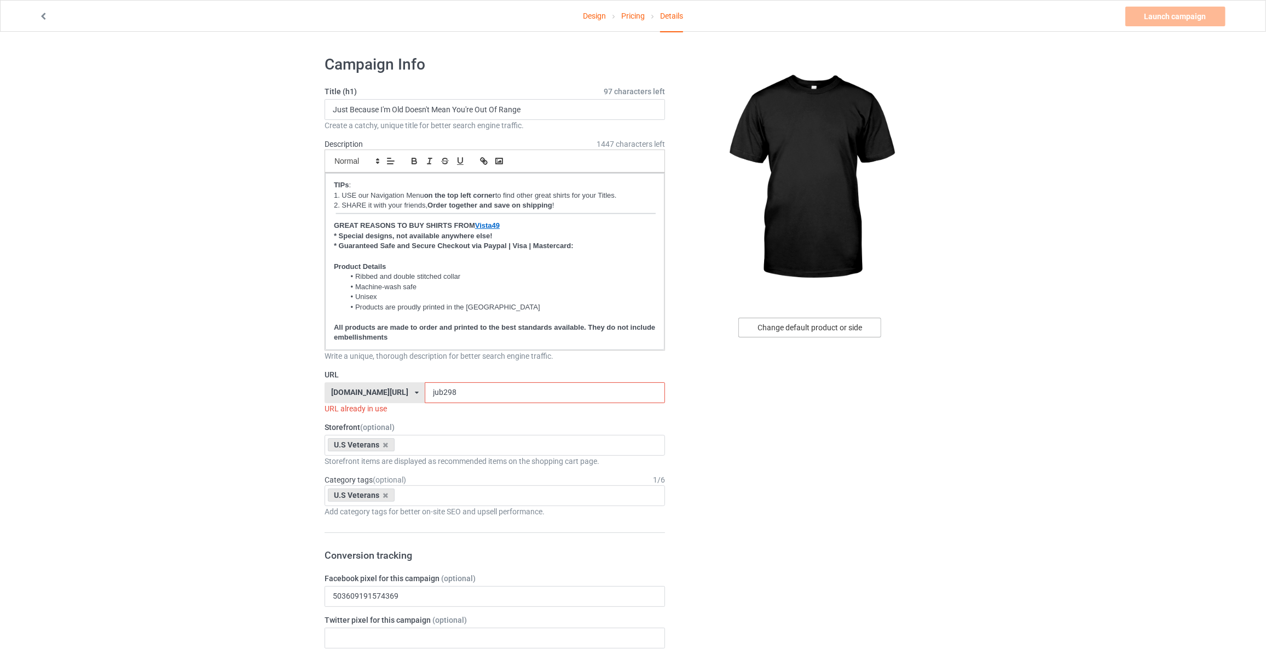
click at [782, 332] on div "Change default product or side" at bounding box center [809, 328] width 143 height 20
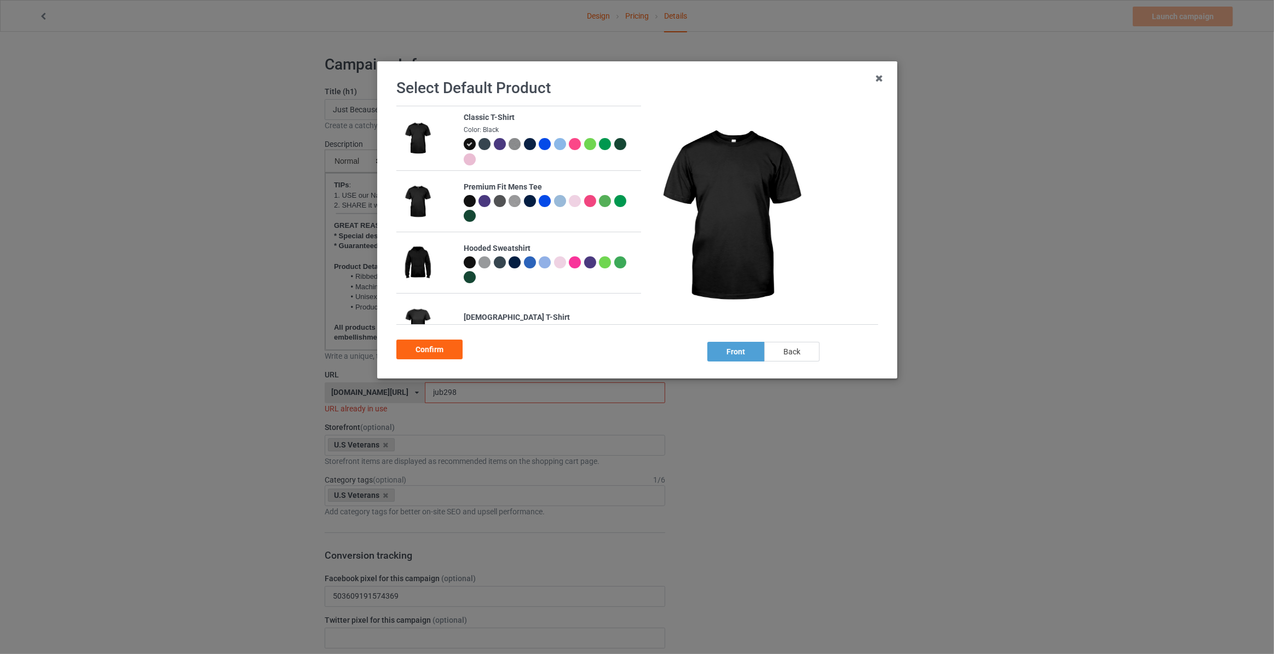
click at [786, 355] on div "back" at bounding box center [791, 352] width 55 height 20
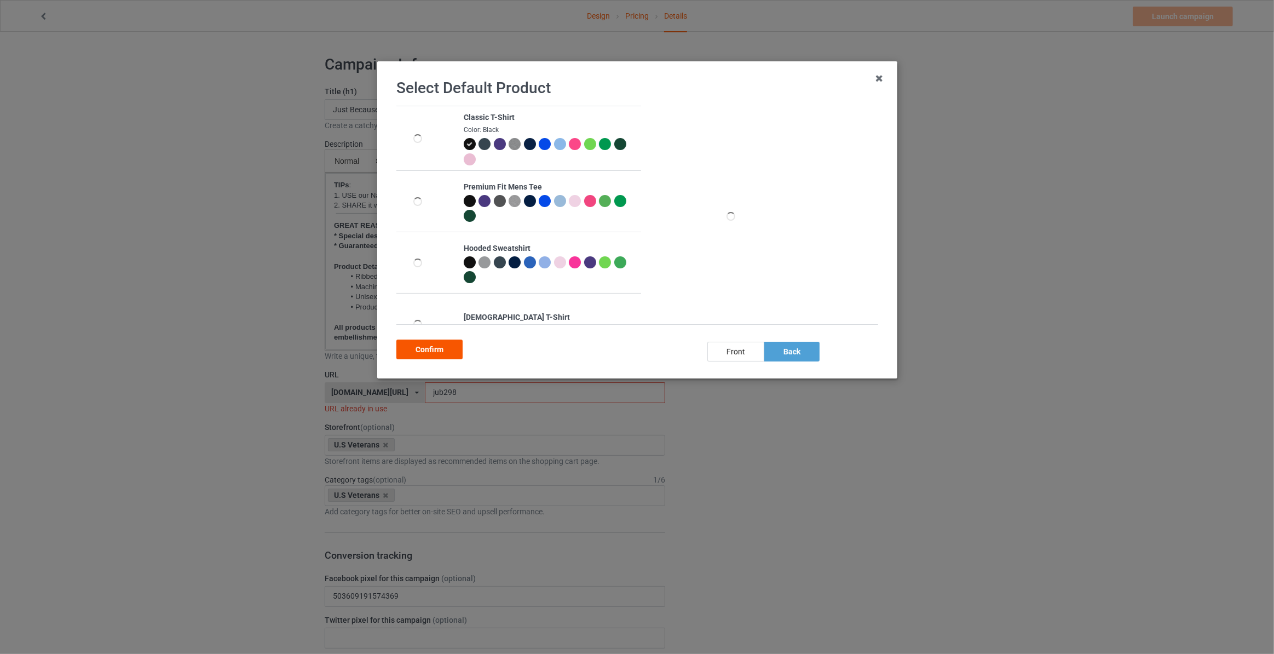
click at [445, 347] on div "Confirm" at bounding box center [429, 349] width 66 height 20
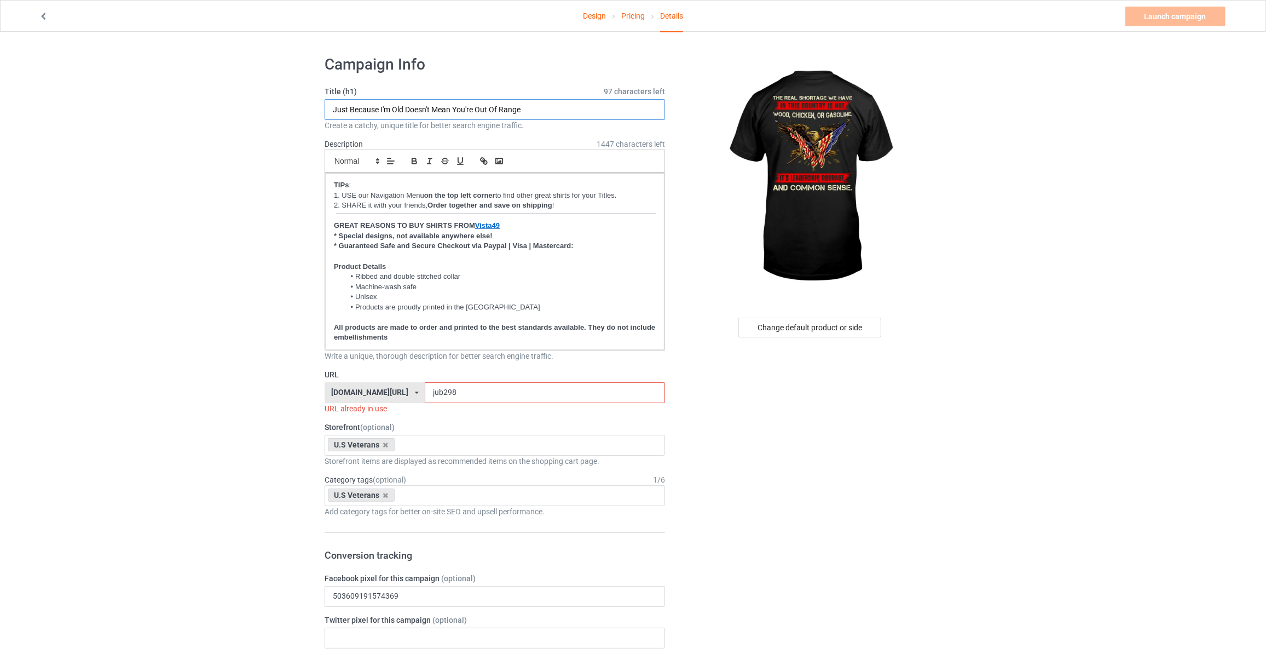
click at [420, 112] on input "Just Because I'm Old Doesn't Mean You're Out Of Range" at bounding box center [495, 109] width 341 height 21
type input "The Real Shortage We Have In This Country Is Not"
drag, startPoint x: 447, startPoint y: 393, endPoint x: 27, endPoint y: 362, distance: 420.5
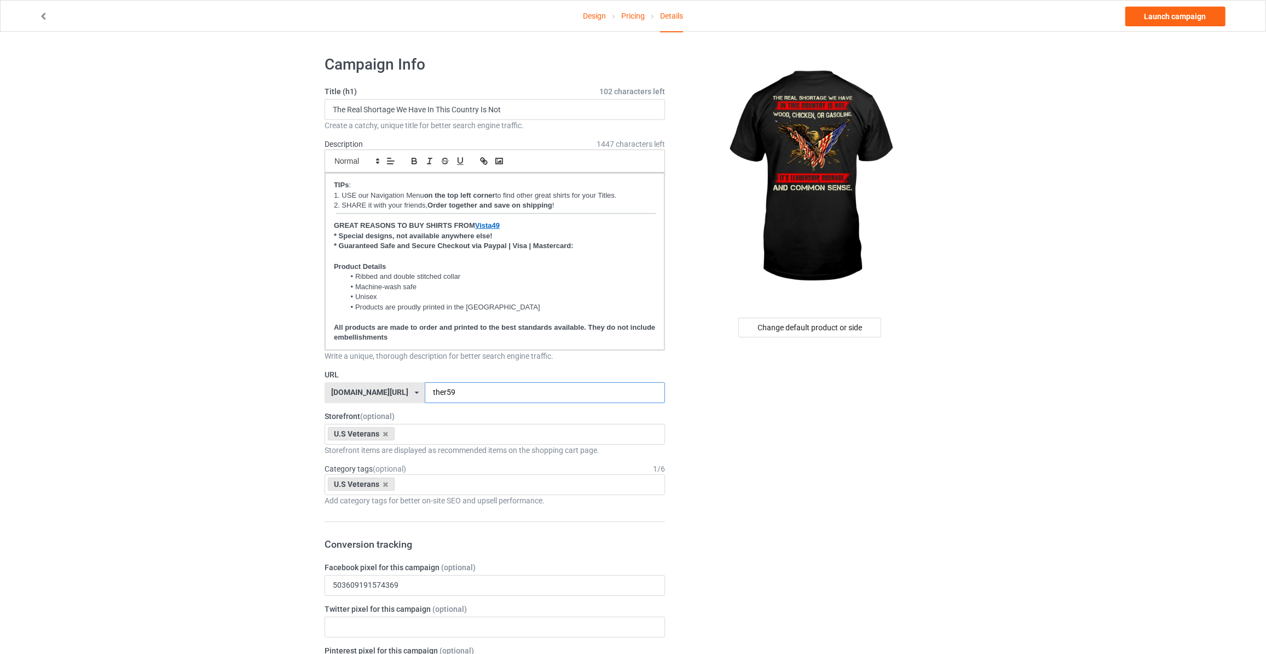
type input "ther59"
click at [1164, 13] on link "Launch campaign" at bounding box center [1176, 17] width 100 height 20
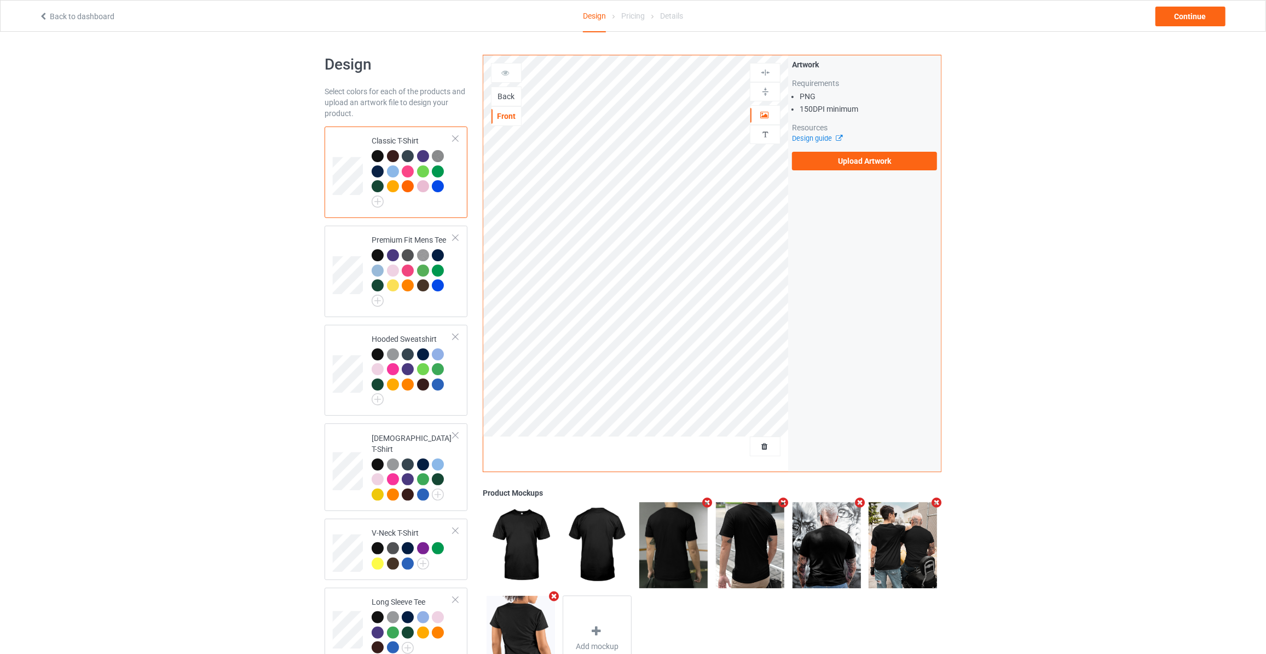
click at [501, 95] on div "Back" at bounding box center [507, 96] width 30 height 11
click at [905, 159] on label "Upload Artwork" at bounding box center [864, 161] width 145 height 19
click at [0, 0] on input "Upload Artwork" at bounding box center [0, 0] width 0 height 0
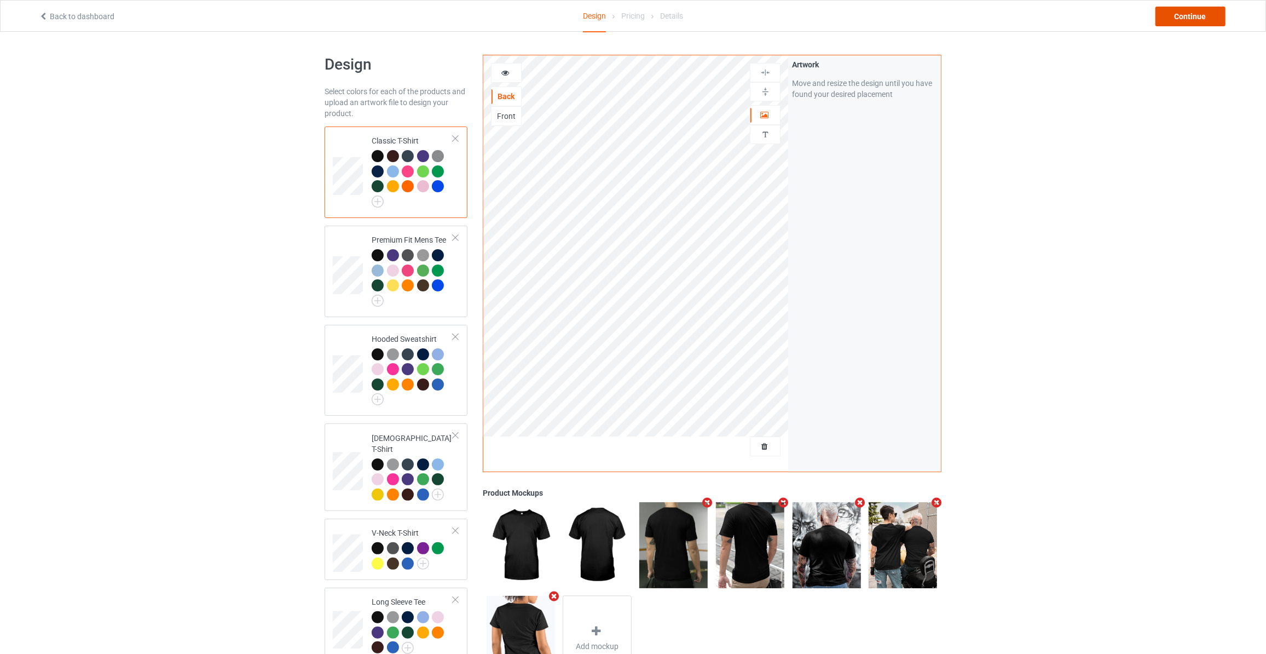
click at [1180, 14] on div "Continue" at bounding box center [1191, 17] width 70 height 20
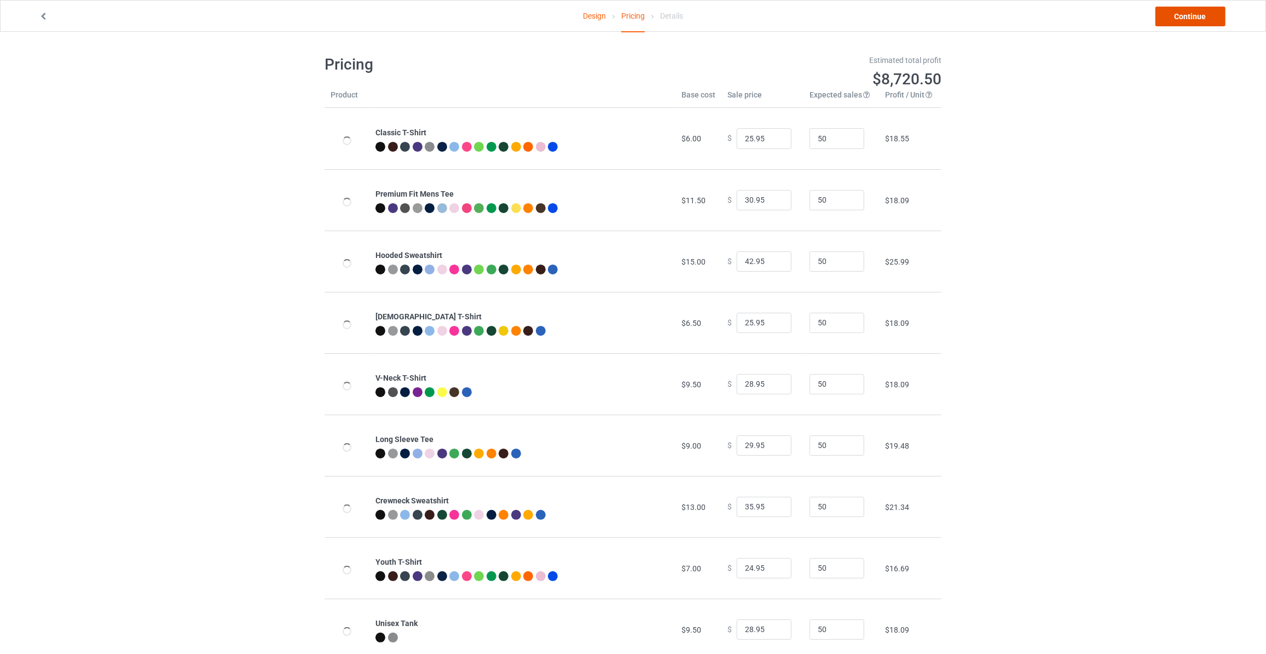
click at [1180, 14] on link "Continue" at bounding box center [1191, 17] width 70 height 20
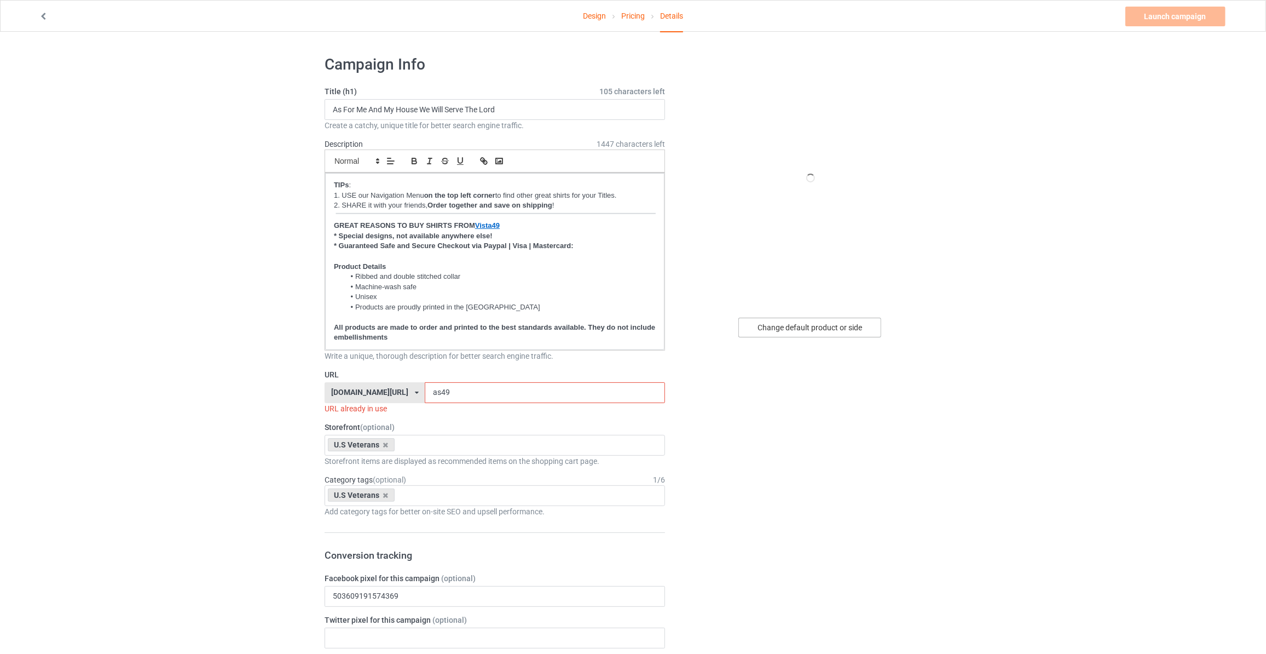
click at [806, 324] on div "Change default product or side" at bounding box center [809, 328] width 143 height 20
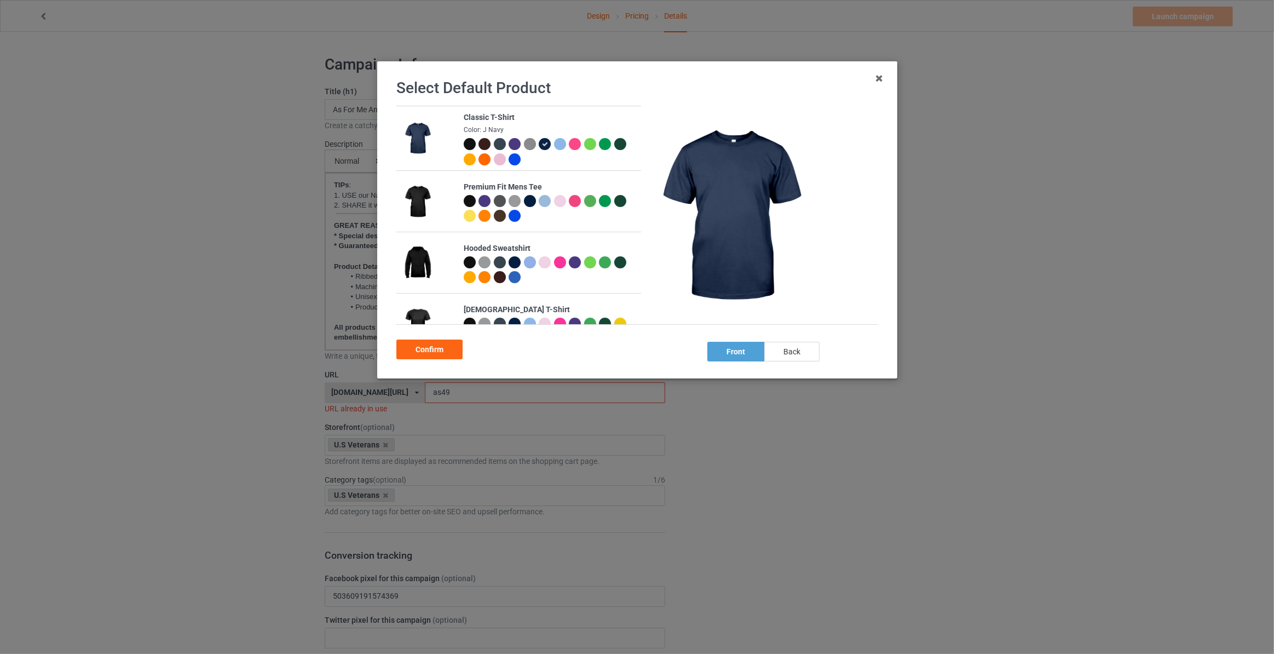
click at [793, 347] on div "back" at bounding box center [791, 352] width 55 height 20
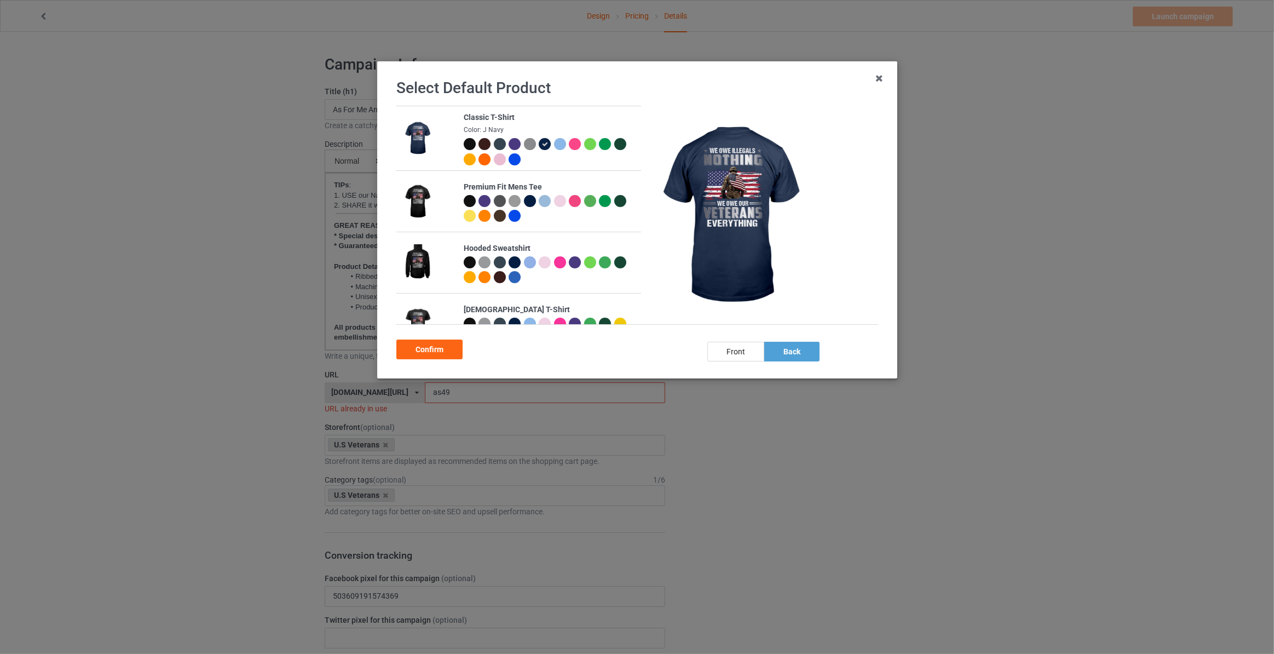
drag, startPoint x: 435, startPoint y: 355, endPoint x: 443, endPoint y: 297, distance: 58.5
click at [436, 355] on div "Confirm" at bounding box center [429, 349] width 66 height 20
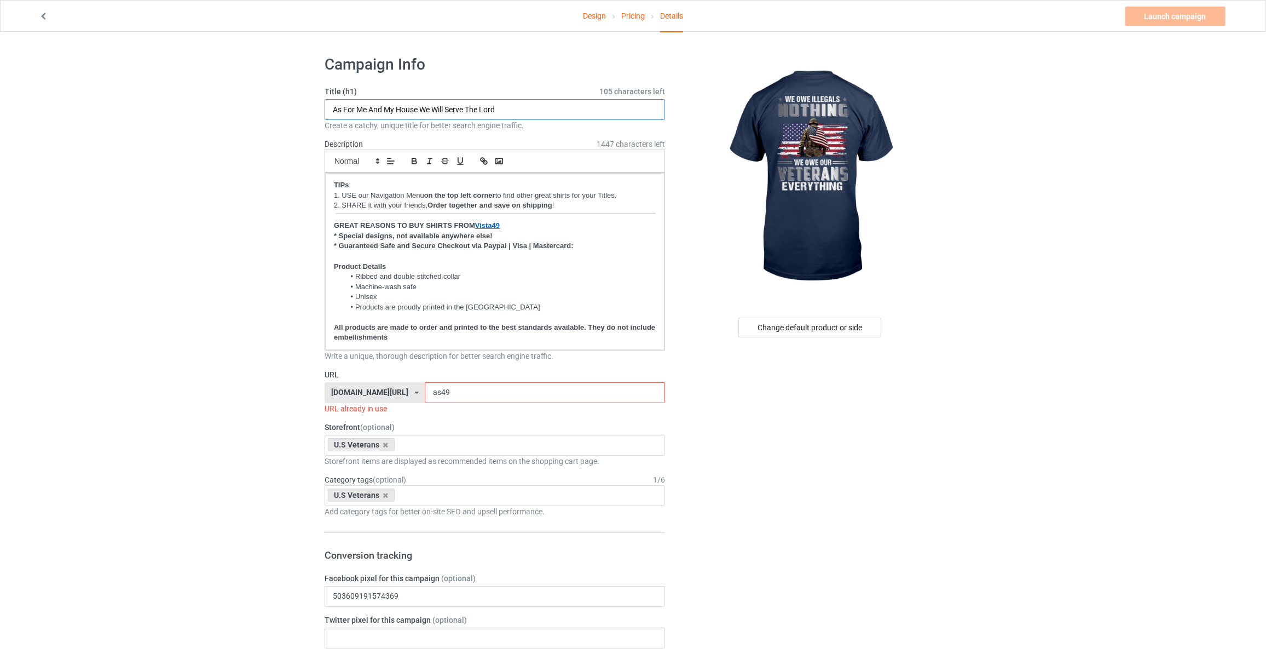
click at [521, 111] on input "As For Me And My House We Will Serve The Lord" at bounding box center [495, 109] width 341 height 21
type input "We Owe Illegals Nothing We Owe Our Veterans Everything"
drag, startPoint x: 154, startPoint y: 211, endPoint x: 153, endPoint y: 193, distance: 17.6
drag, startPoint x: 445, startPoint y: 386, endPoint x: 125, endPoint y: 366, distance: 320.3
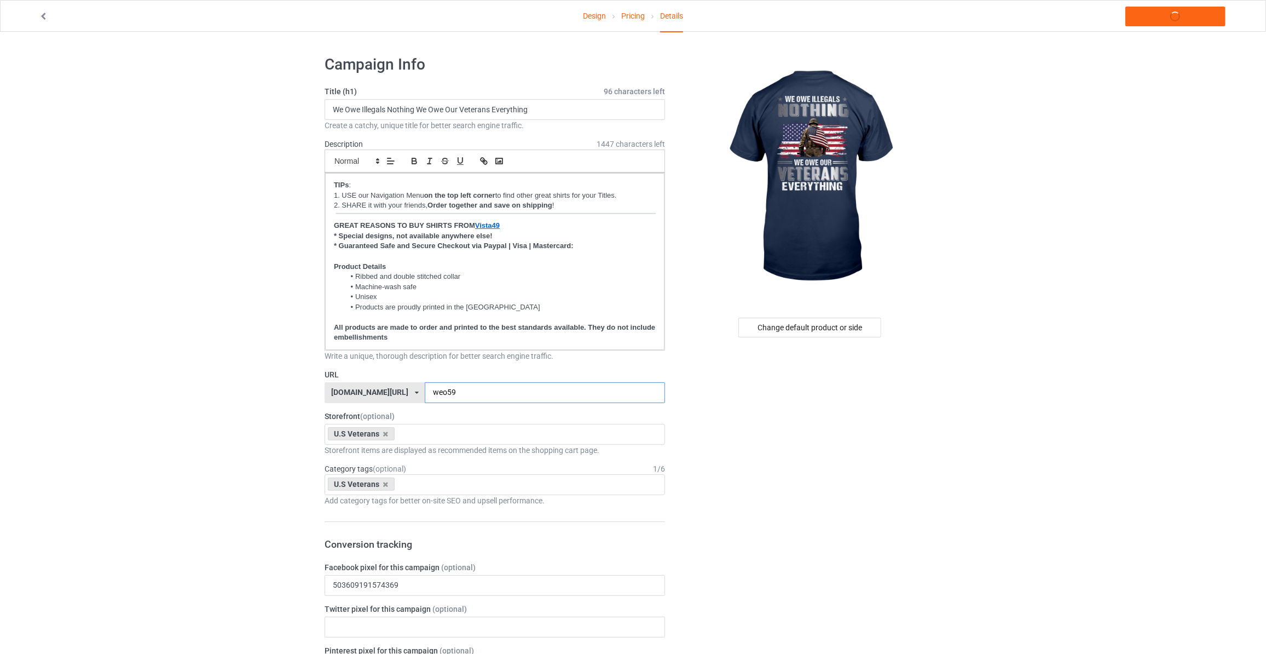
type input "weo59"
click at [1153, 24] on link "Launch campaign" at bounding box center [1176, 17] width 100 height 20
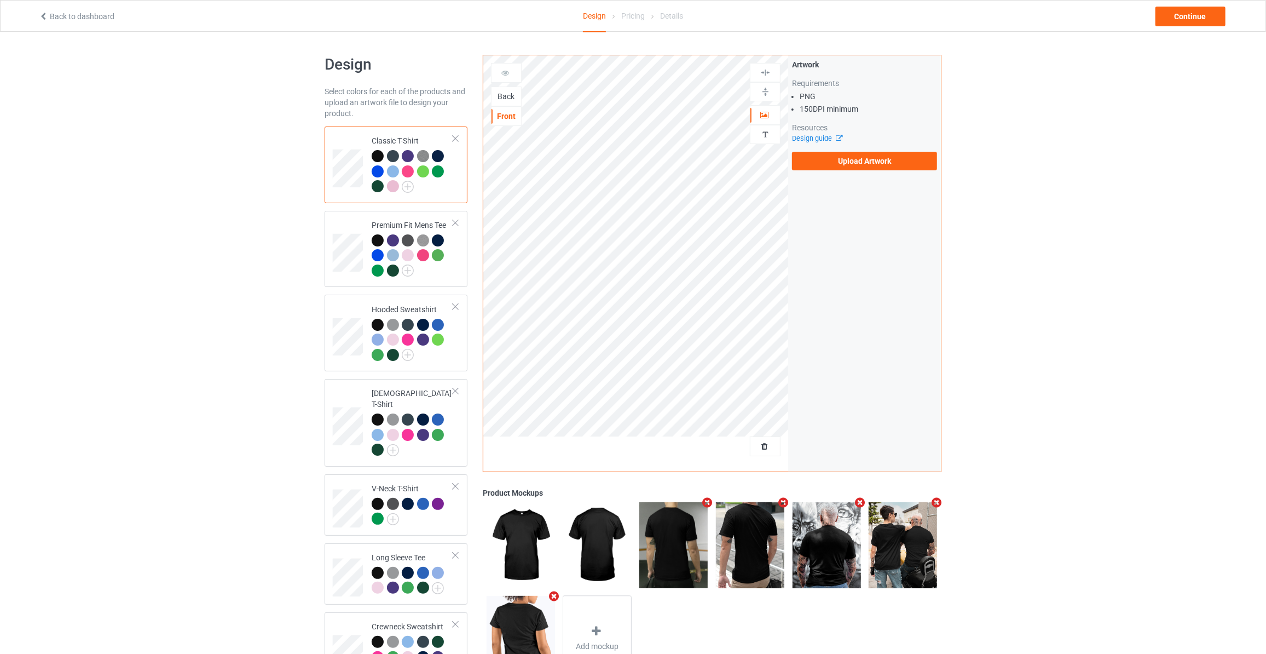
click at [514, 96] on div "Back" at bounding box center [507, 96] width 30 height 11
click at [858, 164] on label "Upload Artwork" at bounding box center [864, 161] width 145 height 19
click at [0, 0] on input "Upload Artwork" at bounding box center [0, 0] width 0 height 0
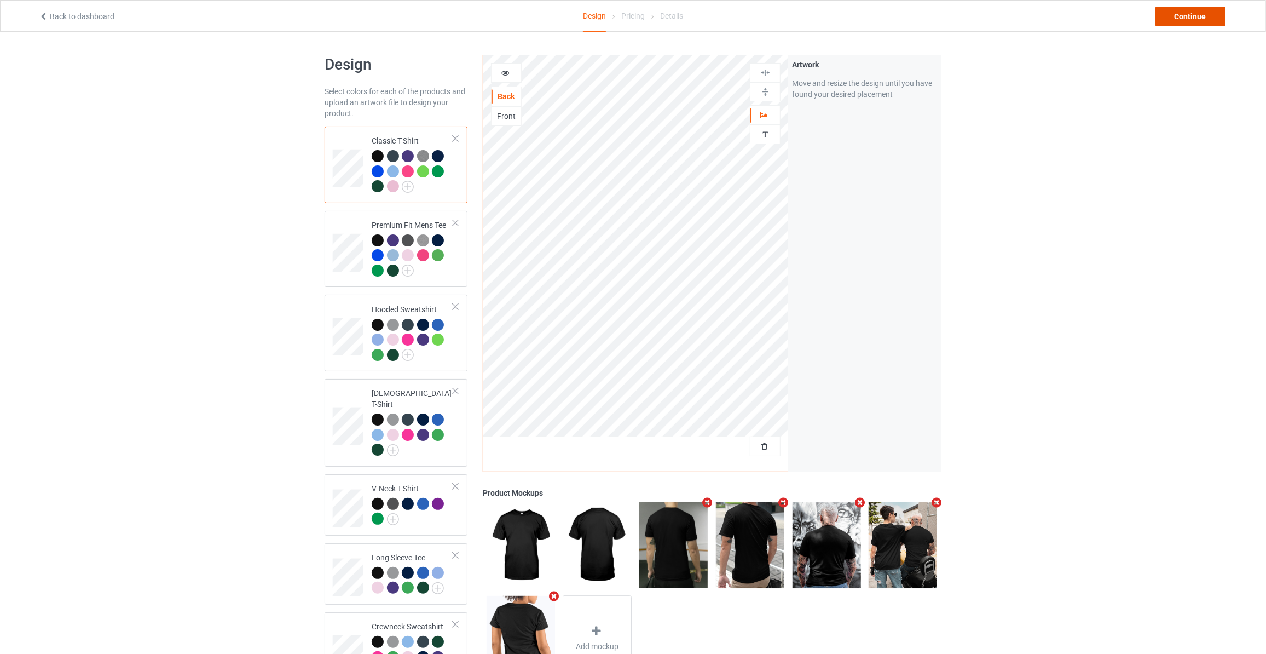
click at [1186, 21] on div "Continue" at bounding box center [1191, 17] width 70 height 20
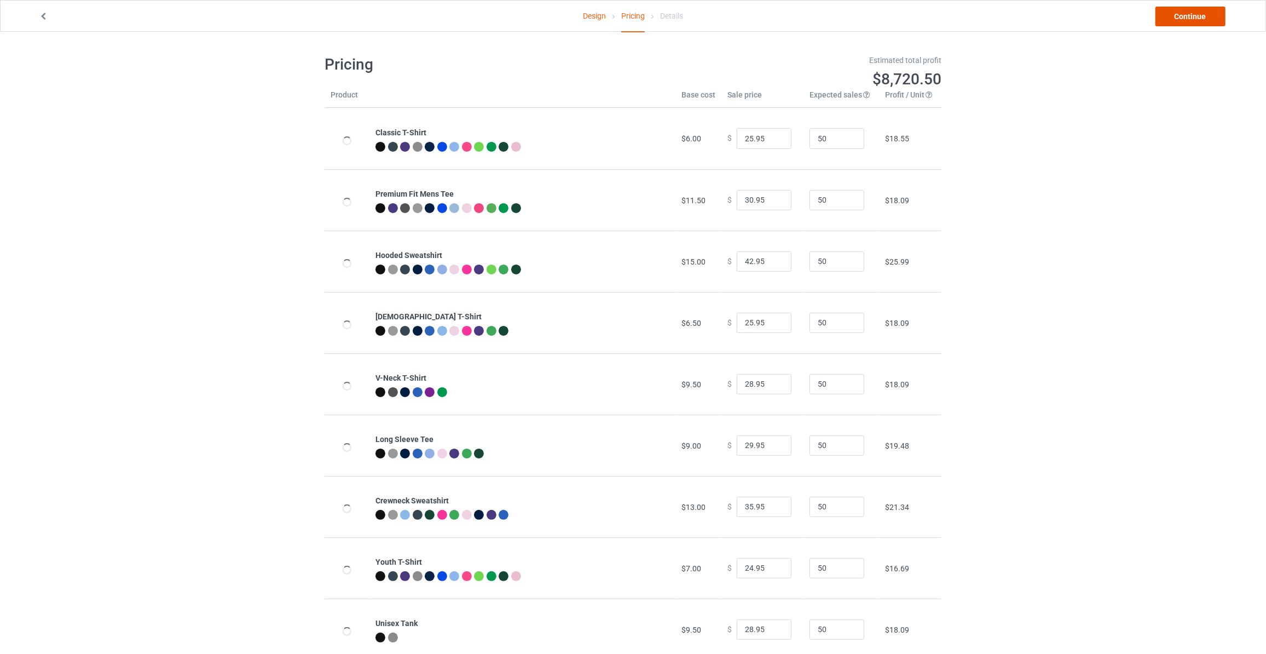
click at [1186, 21] on link "Continue" at bounding box center [1191, 17] width 70 height 20
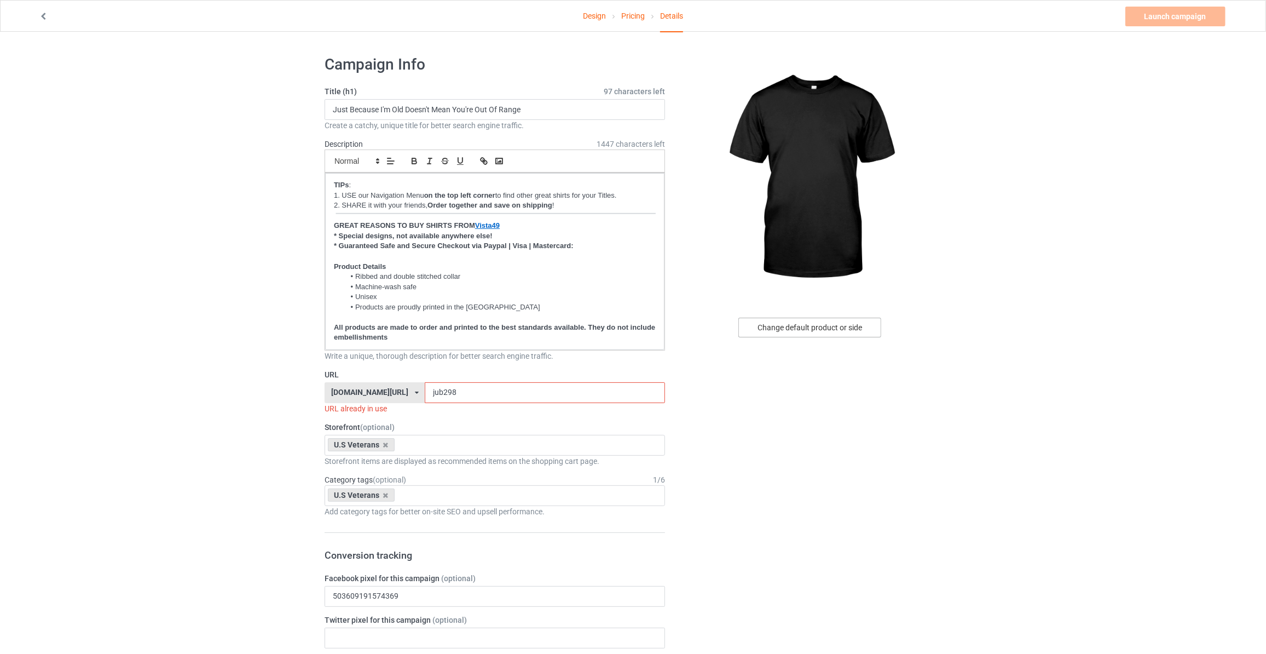
click at [847, 325] on div "Change default product or side" at bounding box center [809, 328] width 143 height 20
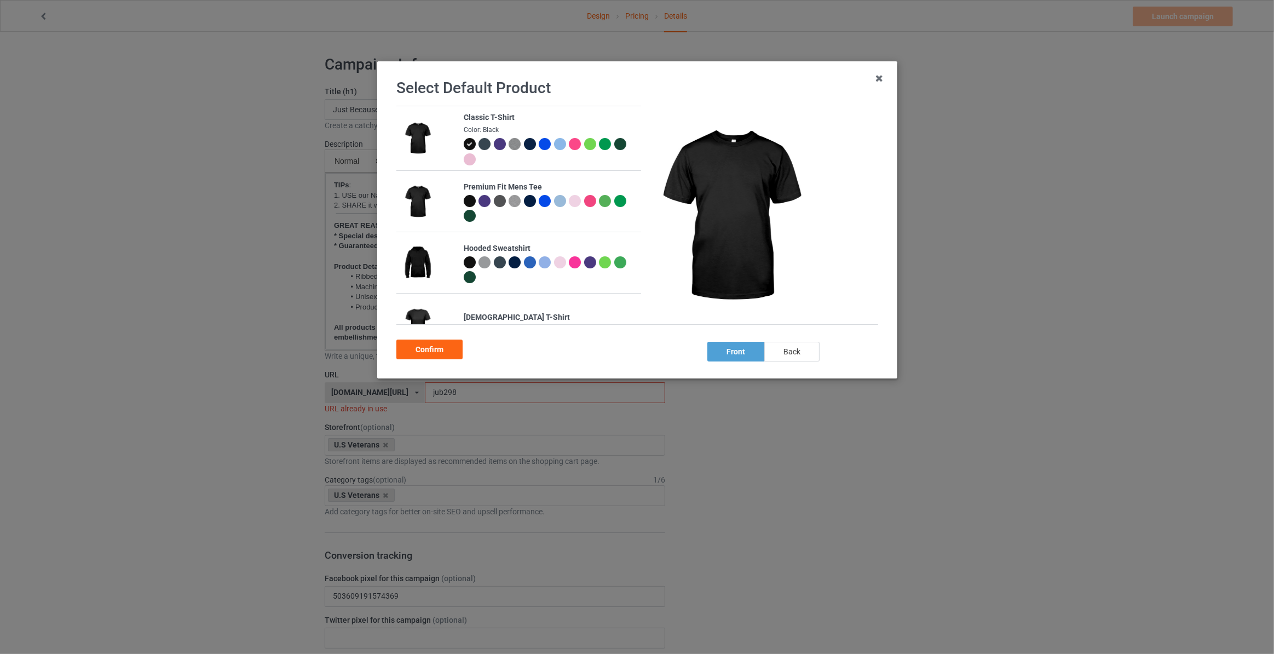
click at [793, 343] on div "back" at bounding box center [791, 352] width 55 height 20
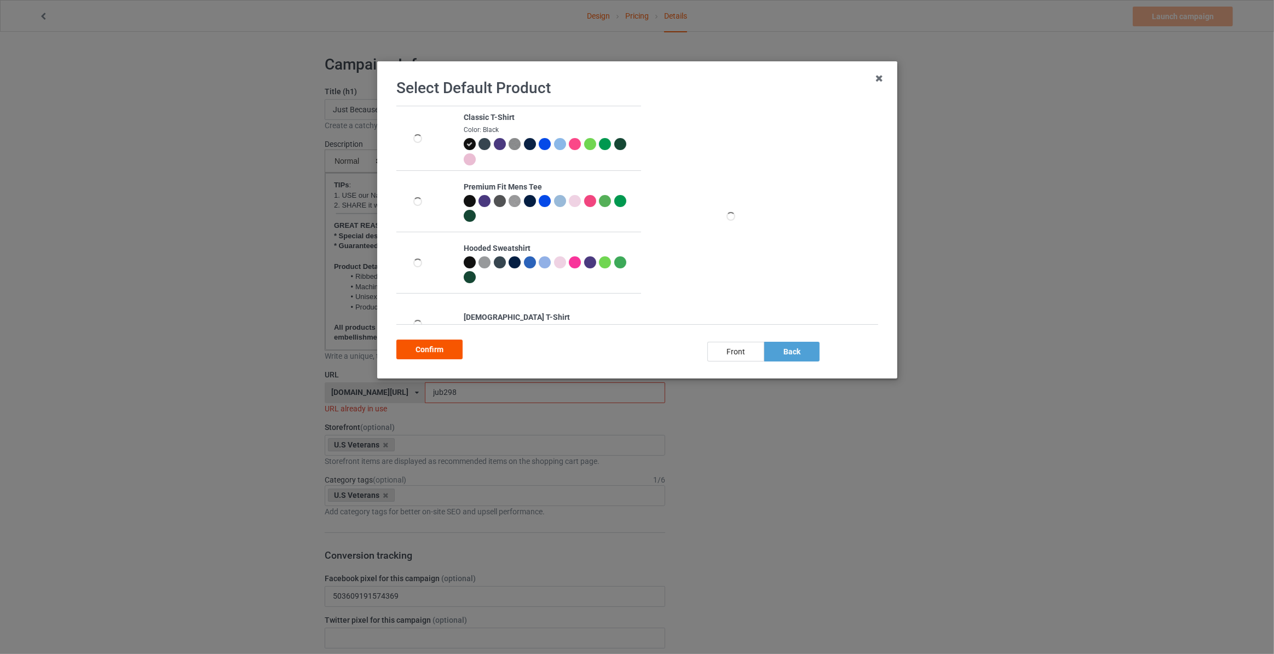
click at [435, 353] on div "Confirm" at bounding box center [429, 349] width 66 height 20
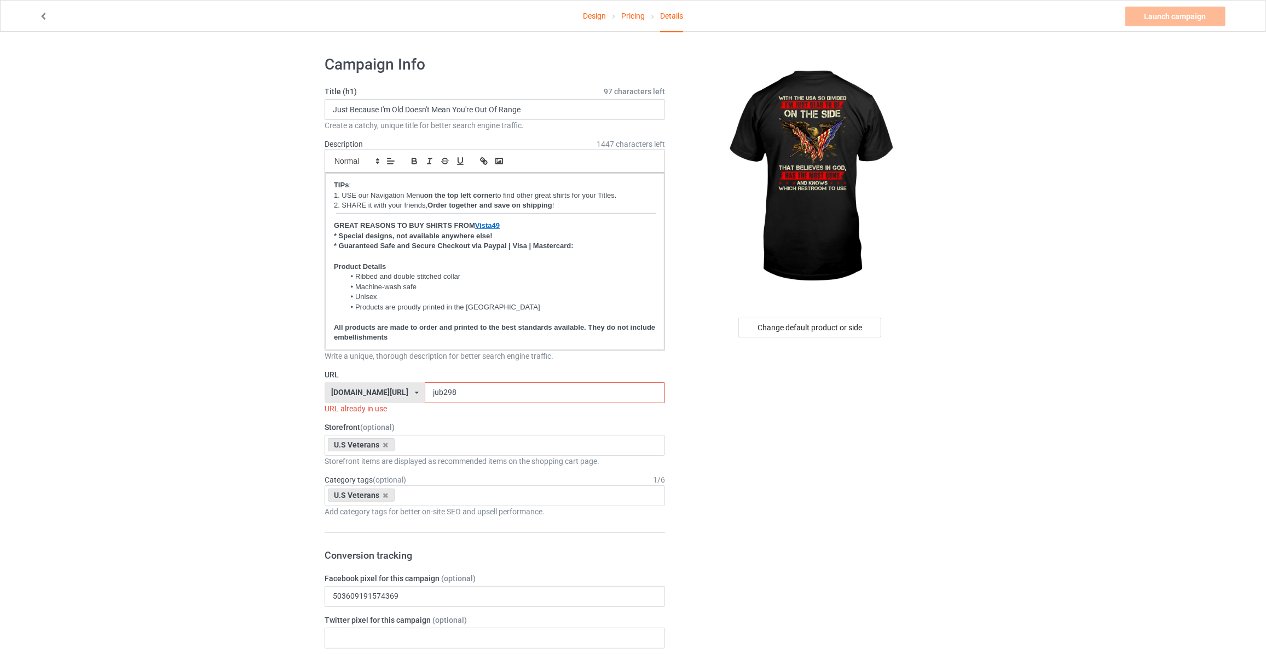
click at [588, 14] on link "Design" at bounding box center [594, 16] width 23 height 31
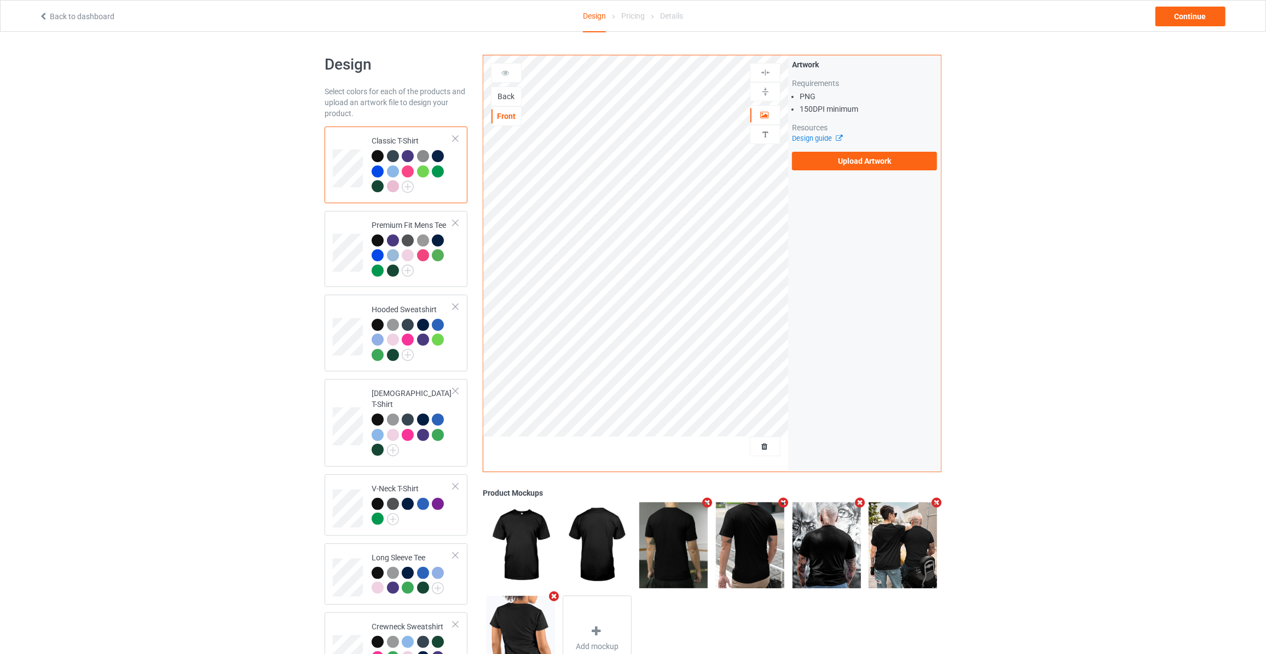
click at [503, 93] on div "Back" at bounding box center [507, 96] width 30 height 11
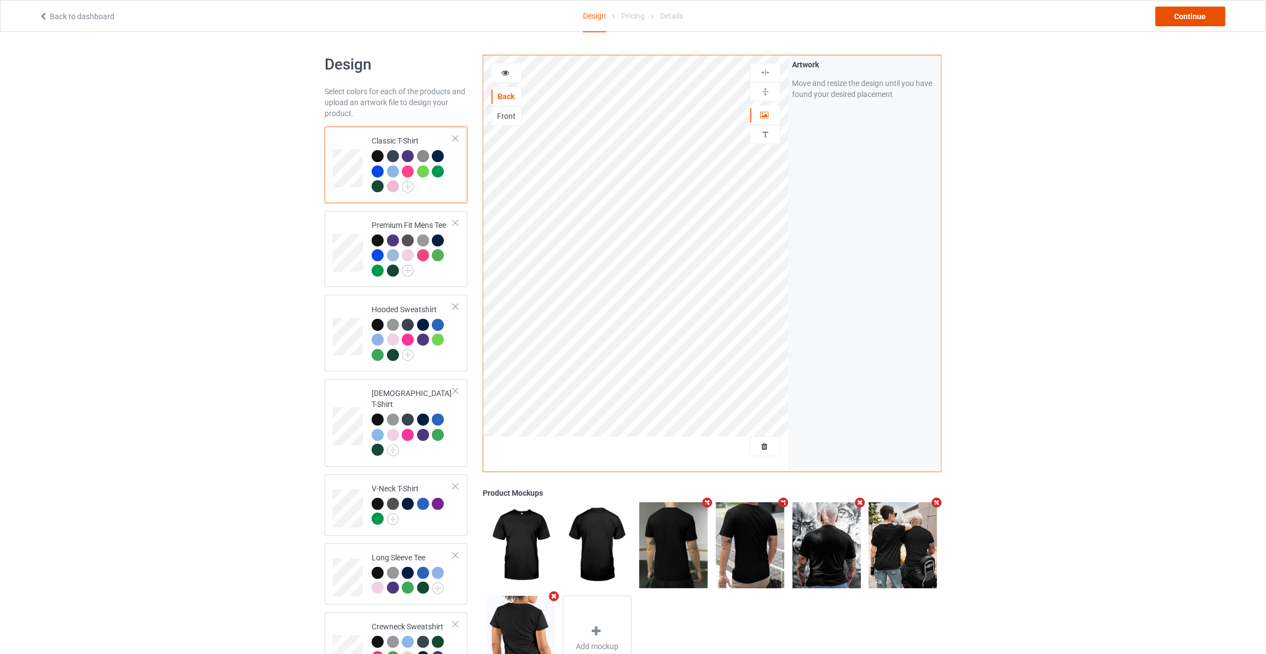
click at [1183, 15] on div "Continue" at bounding box center [1191, 17] width 70 height 20
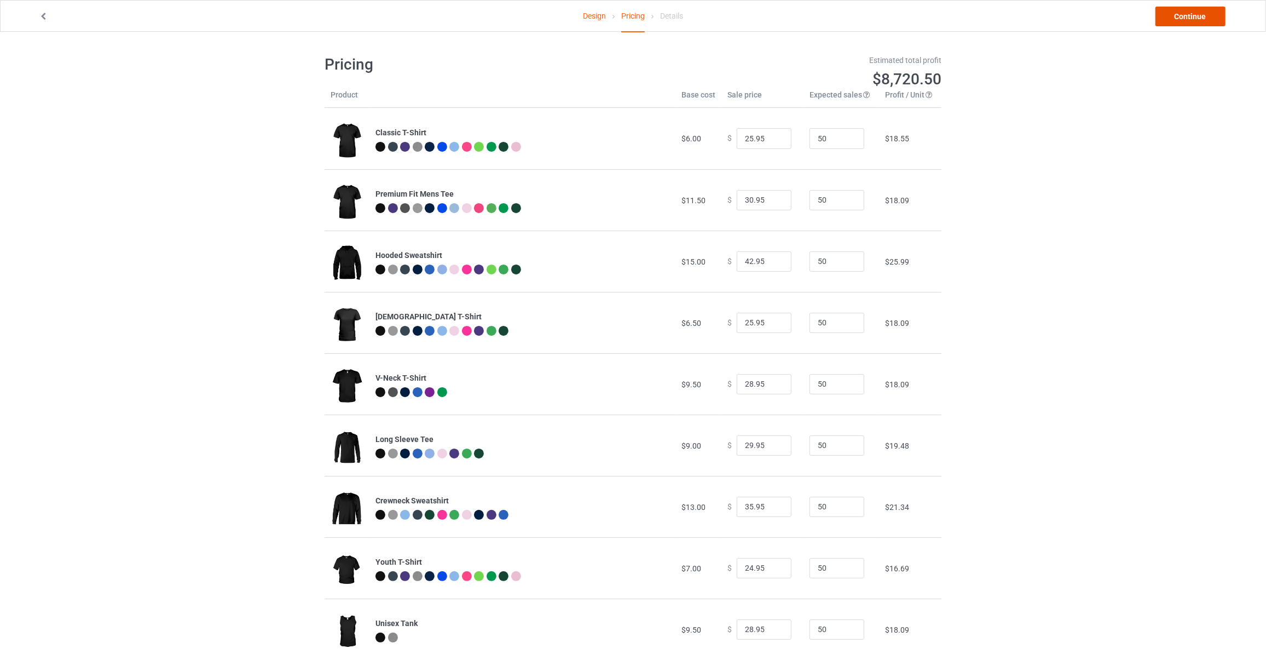
click at [1183, 15] on link "Continue" at bounding box center [1191, 17] width 70 height 20
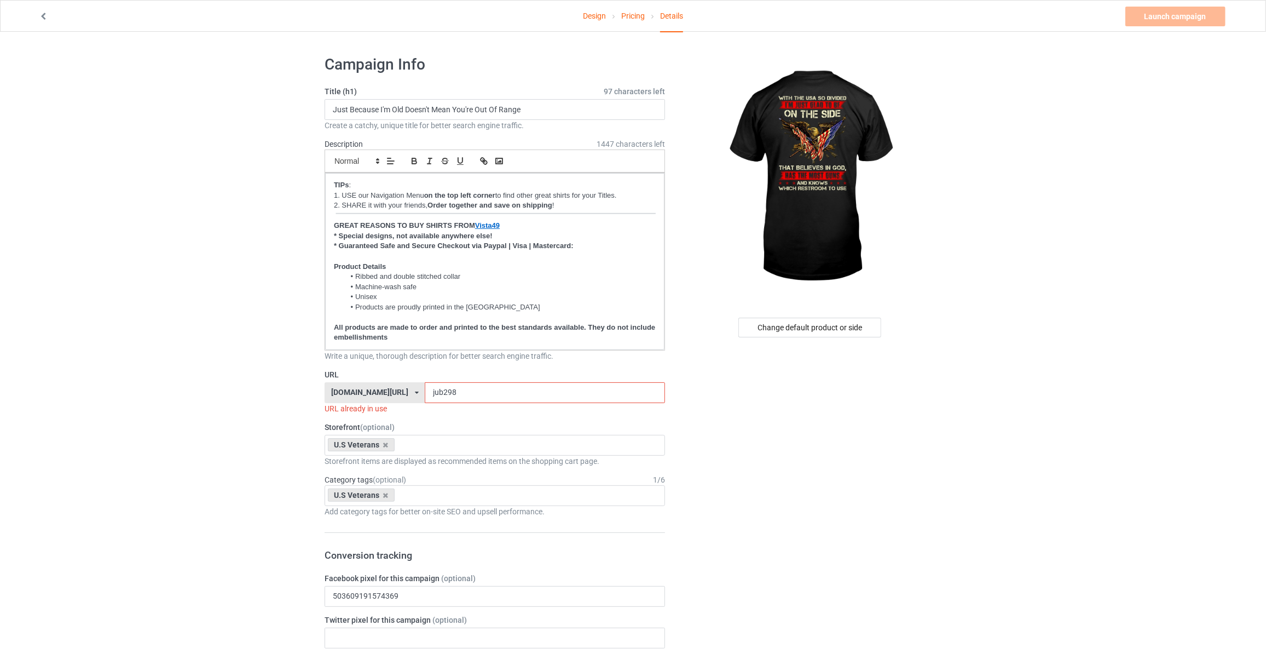
click at [541, 108] on input "Just Because I'm Old Doesn't Mean You're Out Of Range" at bounding box center [495, 109] width 341 height 21
type input "With The USA So Divided I'm Just Glad To Be On On The Side"
drag, startPoint x: 260, startPoint y: 186, endPoint x: 269, endPoint y: 201, distance: 18.1
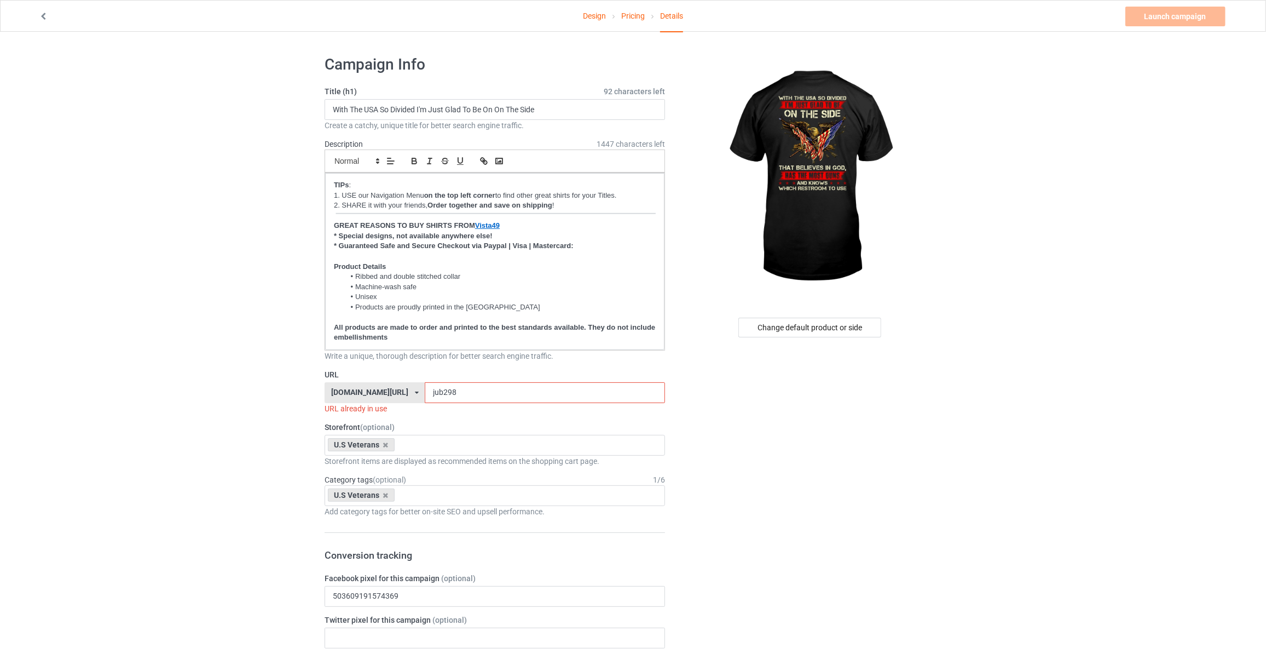
drag, startPoint x: 470, startPoint y: 397, endPoint x: 140, endPoint y: 361, distance: 331.5
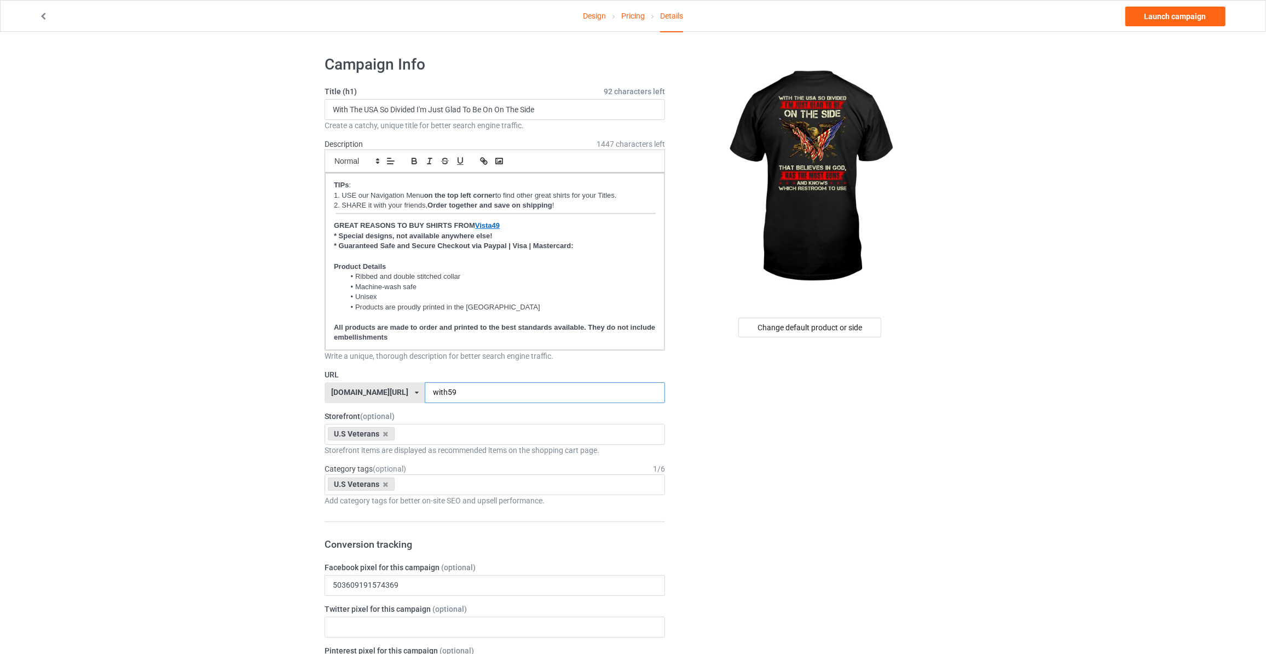
type input "with59"
click at [1161, 21] on link "Launch campaign" at bounding box center [1176, 17] width 100 height 20
